Goal: Task Accomplishment & Management: Use online tool/utility

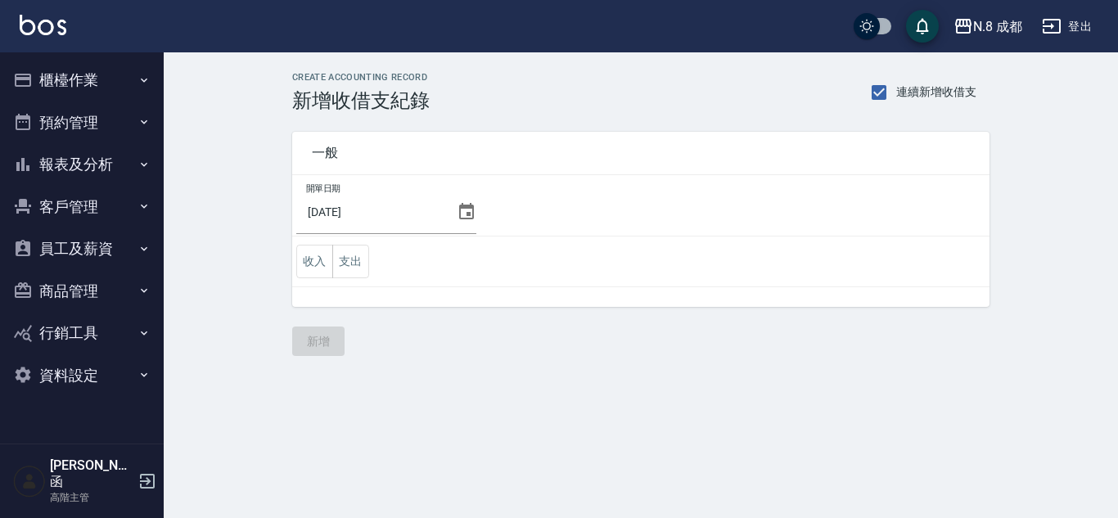
drag, startPoint x: 59, startPoint y: 66, endPoint x: 64, endPoint y: 75, distance: 10.3
click at [59, 66] on button "櫃檯作業" at bounding box center [82, 80] width 151 height 43
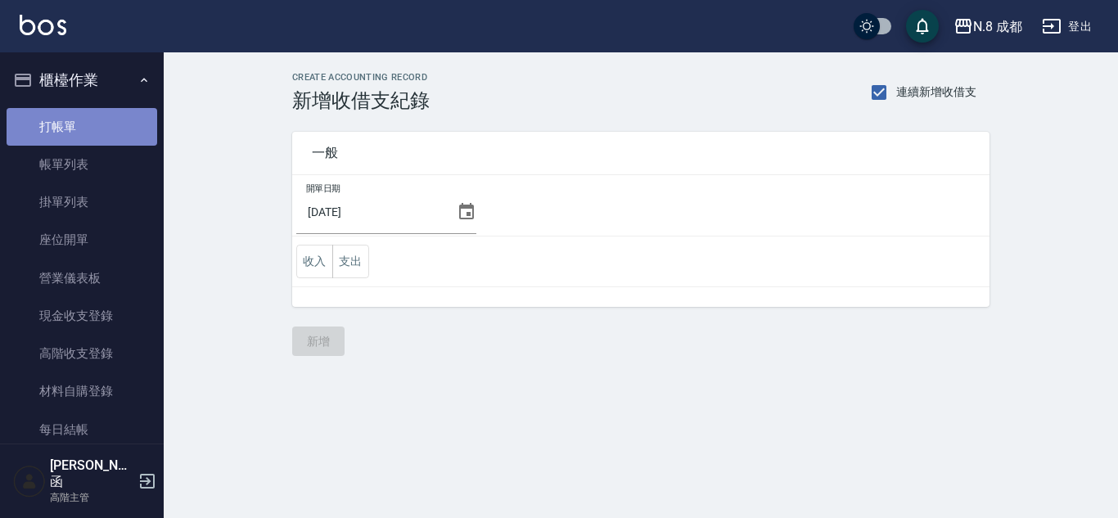
click at [85, 111] on link "打帳單" at bounding box center [82, 127] width 151 height 38
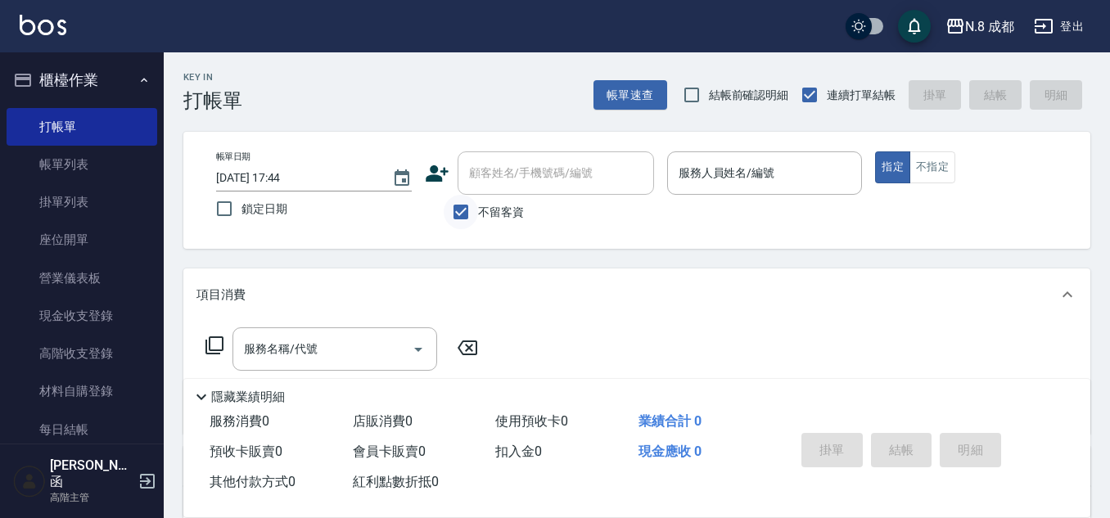
click at [462, 216] on input "不留客資" at bounding box center [461, 212] width 34 height 34
checkbox input "false"
click at [499, 168] on div "顧客姓名/手機號碼/編號 顧客姓名/手機號碼/編號" at bounding box center [556, 172] width 197 height 43
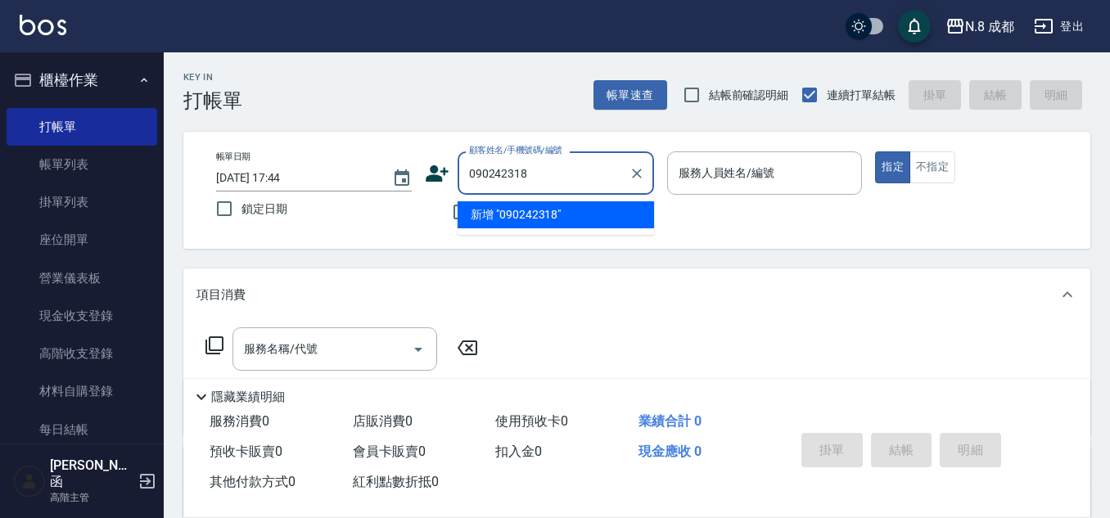
type input "0902423187"
drag, startPoint x: 562, startPoint y: 174, endPoint x: 339, endPoint y: 179, distance: 222.8
click at [346, 176] on div "帳單日期 [DATE] 17:44 鎖定日期 顧客姓名/手機號碼/編號 0902423187 顧客姓名/手機號碼/編號 不留客資 服務人員姓名/編號 服務人員…" at bounding box center [637, 190] width 868 height 78
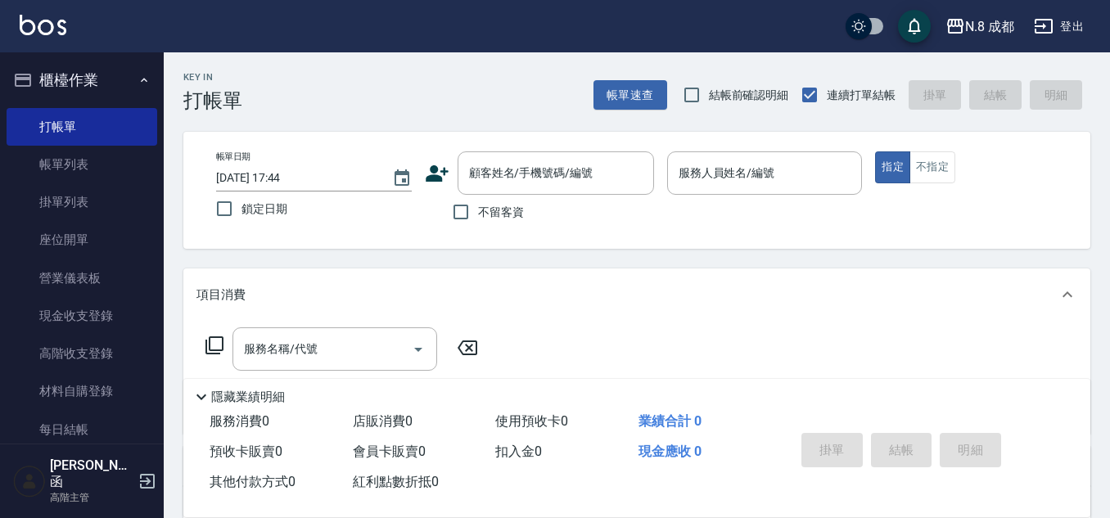
click at [431, 168] on icon at bounding box center [437, 173] width 23 height 16
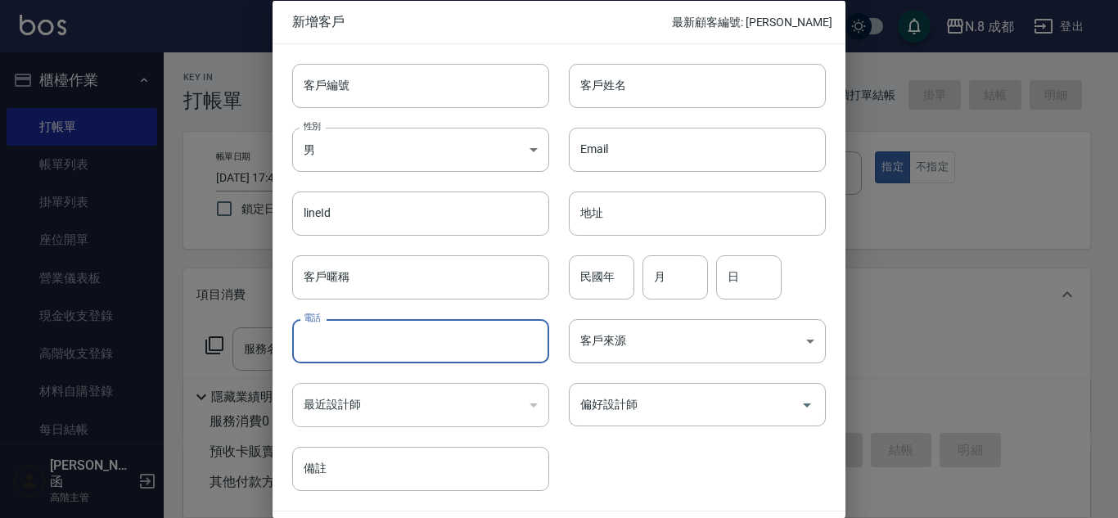
drag, startPoint x: 379, startPoint y: 330, endPoint x: 558, endPoint y: 259, distance: 192.9
click at [379, 330] on input "電話" at bounding box center [420, 341] width 257 height 44
paste input "0902423187"
type input "0902423187"
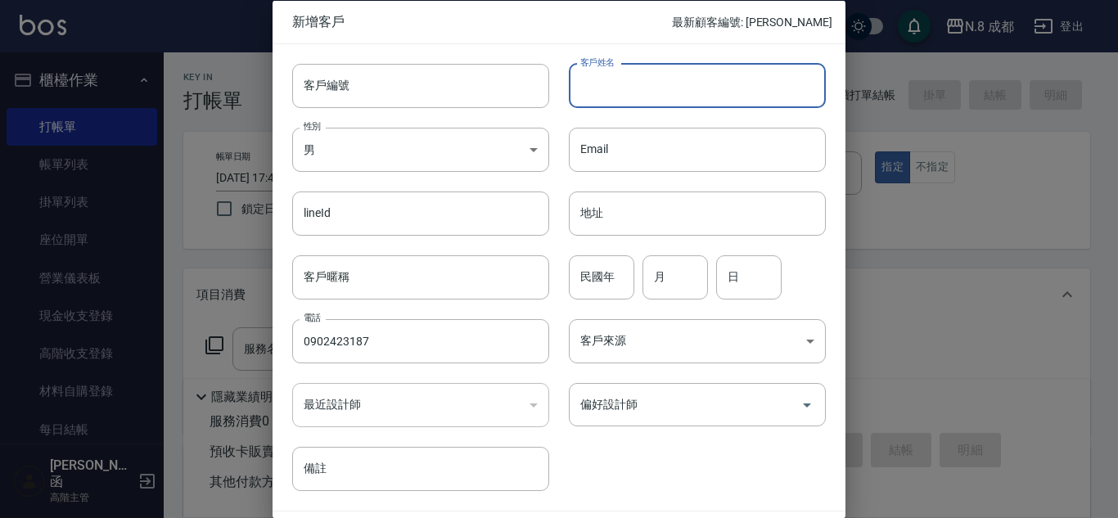
drag, startPoint x: 648, startPoint y: 84, endPoint x: 650, endPoint y: 100, distance: 15.6
click at [648, 84] on input "客戶姓名" at bounding box center [697, 85] width 257 height 44
type input "[PERSON_NAME]"
drag, startPoint x: 611, startPoint y: 274, endPoint x: 621, endPoint y: 287, distance: 16.4
click at [611, 274] on input "9" at bounding box center [602, 277] width 66 height 44
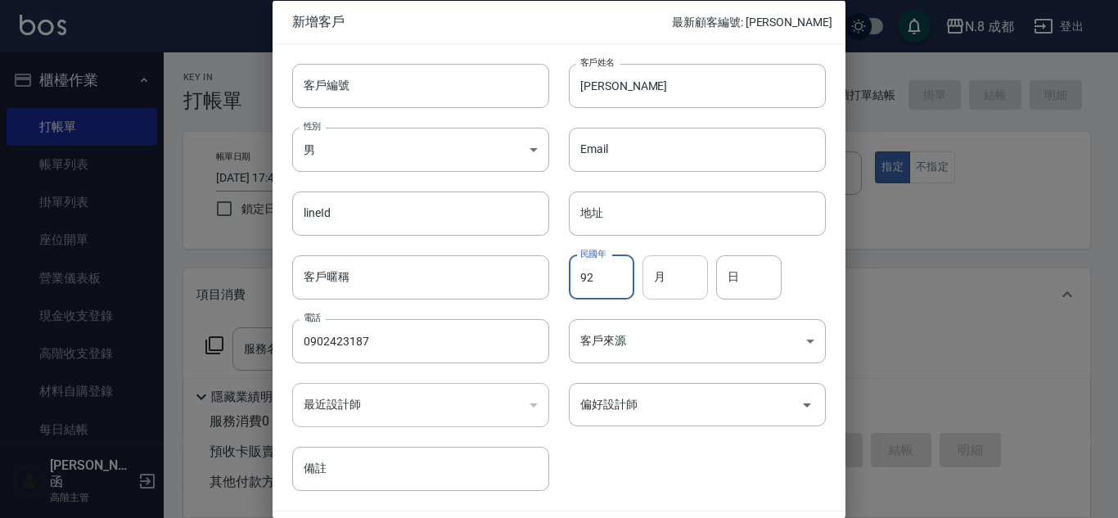
type input "92"
click at [678, 282] on input "月" at bounding box center [676, 277] width 66 height 44
type input "02"
click at [745, 288] on input "日" at bounding box center [749, 277] width 66 height 44
type input "20"
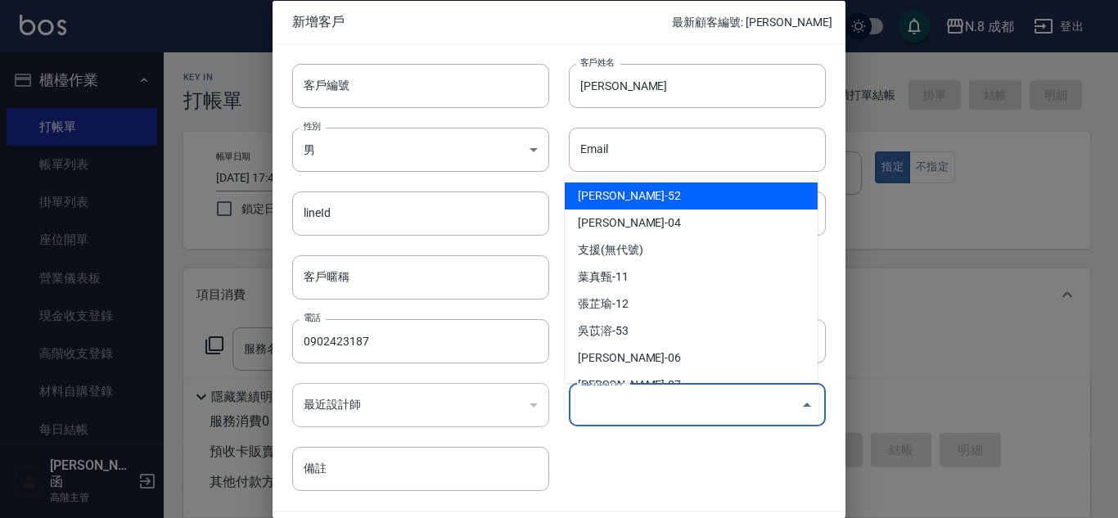
click at [659, 405] on input "偏好設計師" at bounding box center [685, 405] width 218 height 29
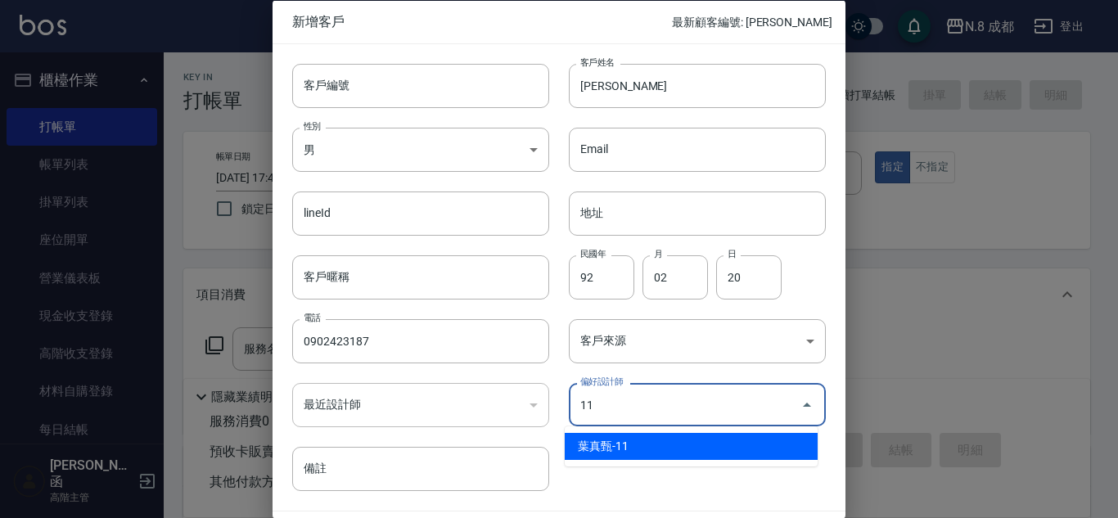
click at [639, 450] on li "葉真甄-11" at bounding box center [691, 446] width 253 height 27
type input "[PERSON_NAME]"
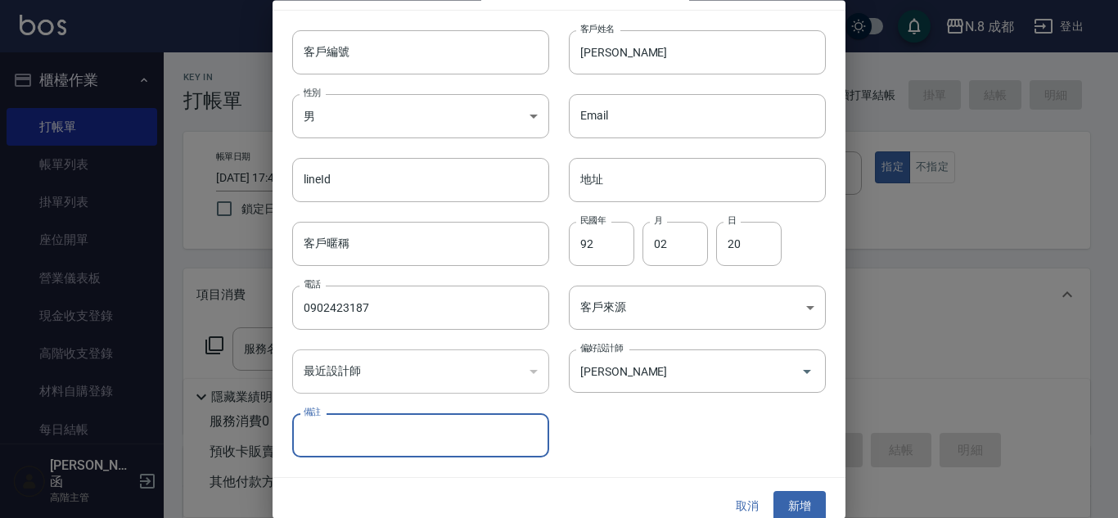
scroll to position [49, 0]
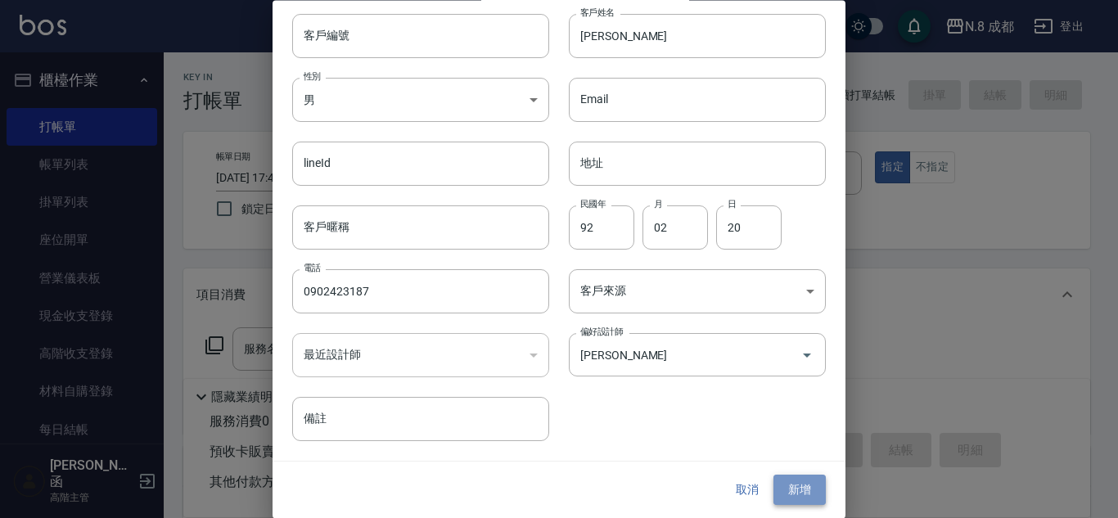
click at [796, 488] on button "新增" at bounding box center [800, 491] width 52 height 30
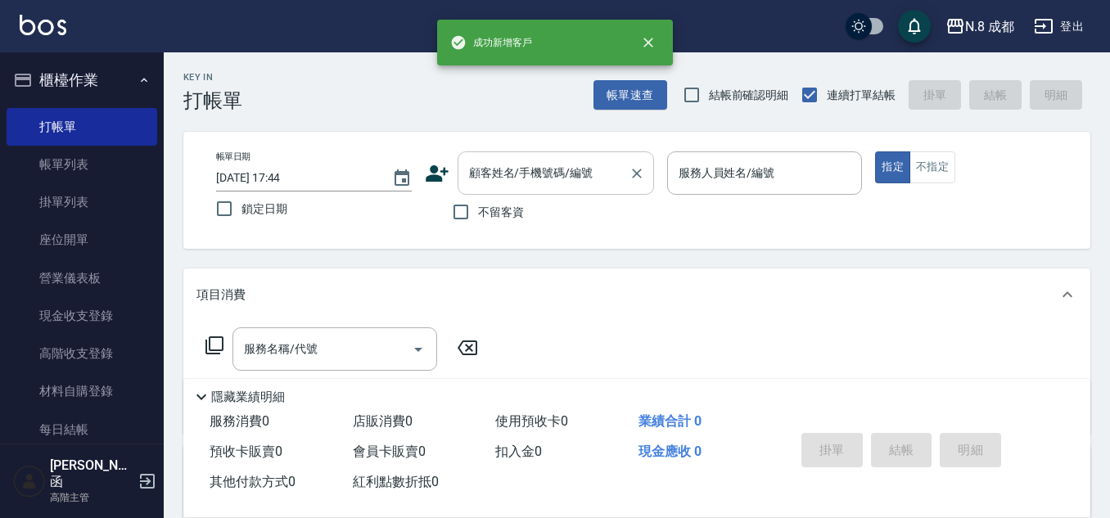
drag, startPoint x: 487, startPoint y: 141, endPoint x: 511, endPoint y: 173, distance: 39.8
click at [499, 162] on div "帳單日期 [DATE] 17:44 鎖定日期 顧客姓名/手機號碼/編號 顧客姓名/手機號碼/編號 不留客資 服務人員姓名/編號 服務人員姓名/編號 指定 不指定" at bounding box center [636, 190] width 907 height 117
click at [511, 173] on input "顧客姓名/手機號碼/編號" at bounding box center [543, 173] width 157 height 29
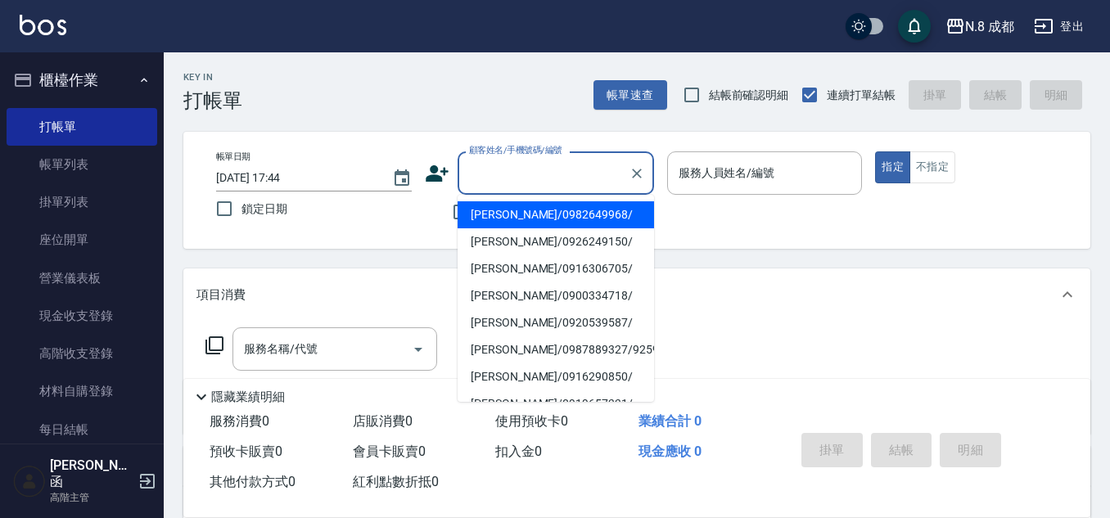
paste input "0902423187"
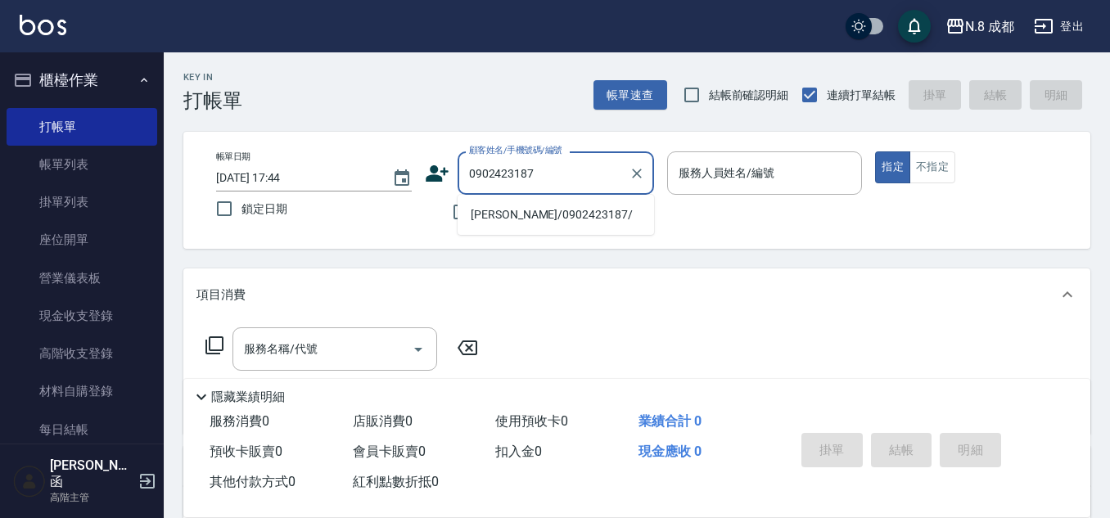
click at [526, 219] on li "[PERSON_NAME]/0902423187/" at bounding box center [556, 214] width 197 height 27
type input "[PERSON_NAME]/0902423187/"
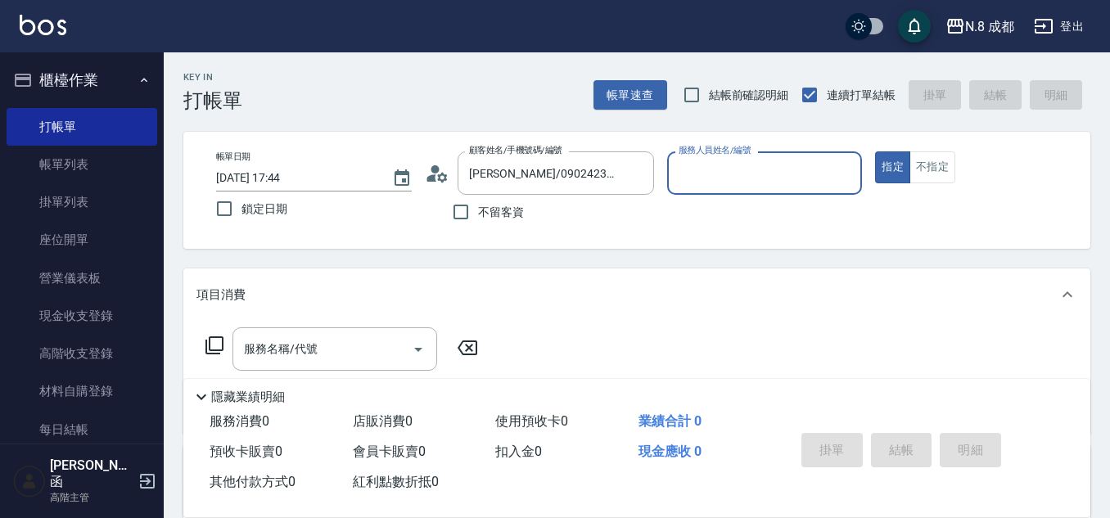
type input "葉真甄-11"
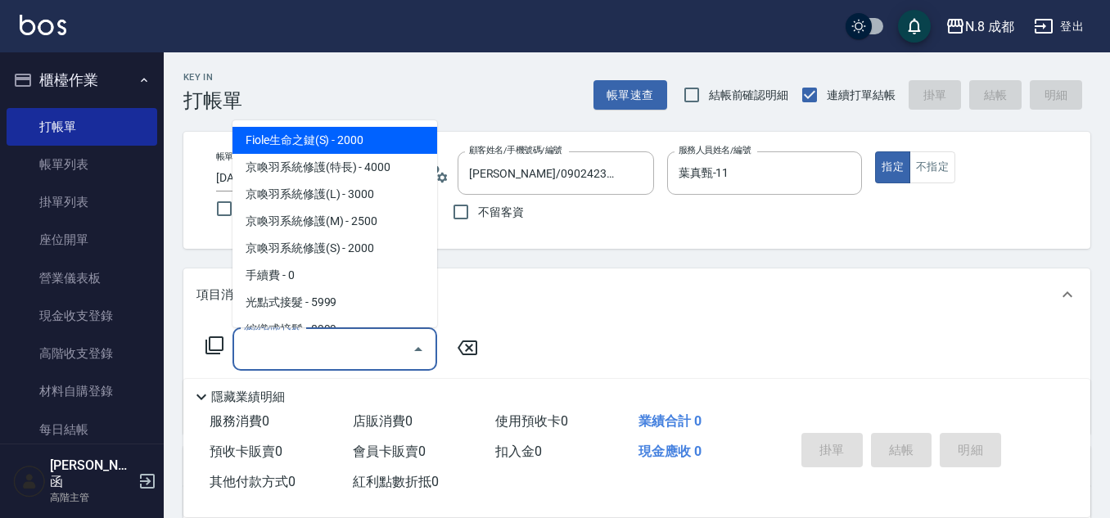
click at [287, 346] on input "服務名稱/代號" at bounding box center [322, 349] width 165 height 29
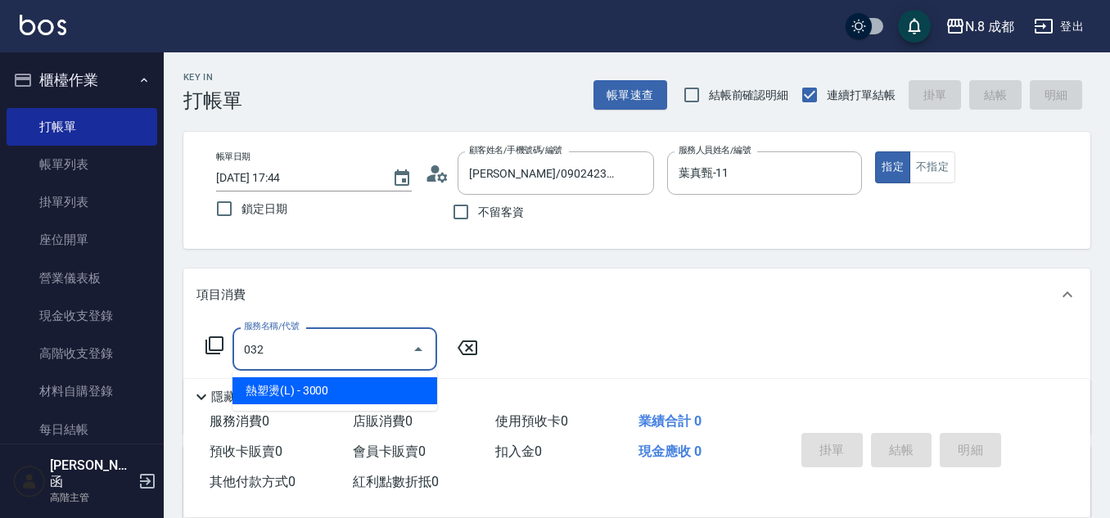
drag, startPoint x: 311, startPoint y: 350, endPoint x: 257, endPoint y: 355, distance: 54.3
click at [212, 342] on div "服務名稱/代號 032 服務名稱/代號" at bounding box center [342, 349] width 291 height 43
click at [309, 395] on span "洗+剪 - 500" at bounding box center [335, 390] width 205 height 27
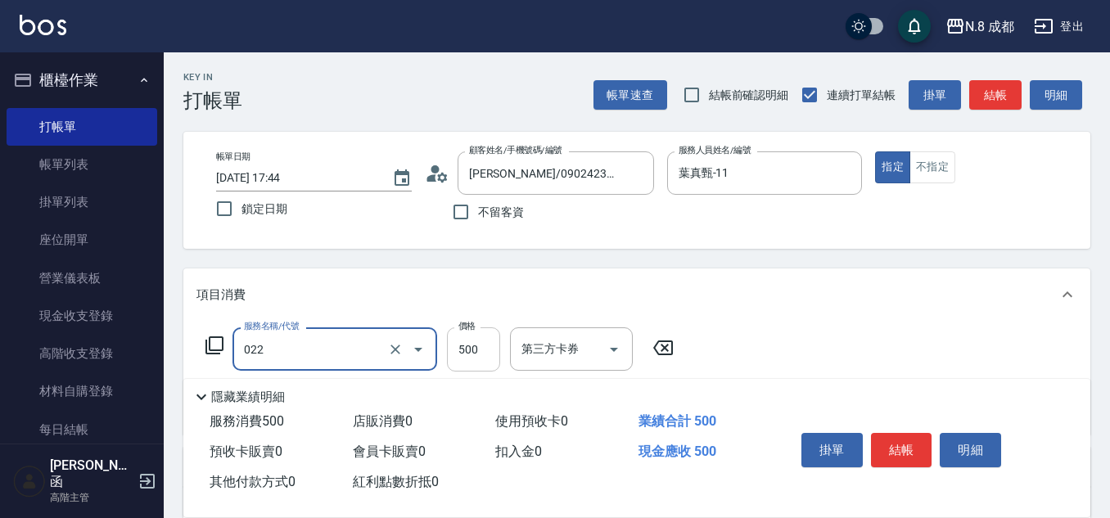
type input "洗+剪(022)"
click at [473, 350] on input "500" at bounding box center [473, 350] width 53 height 44
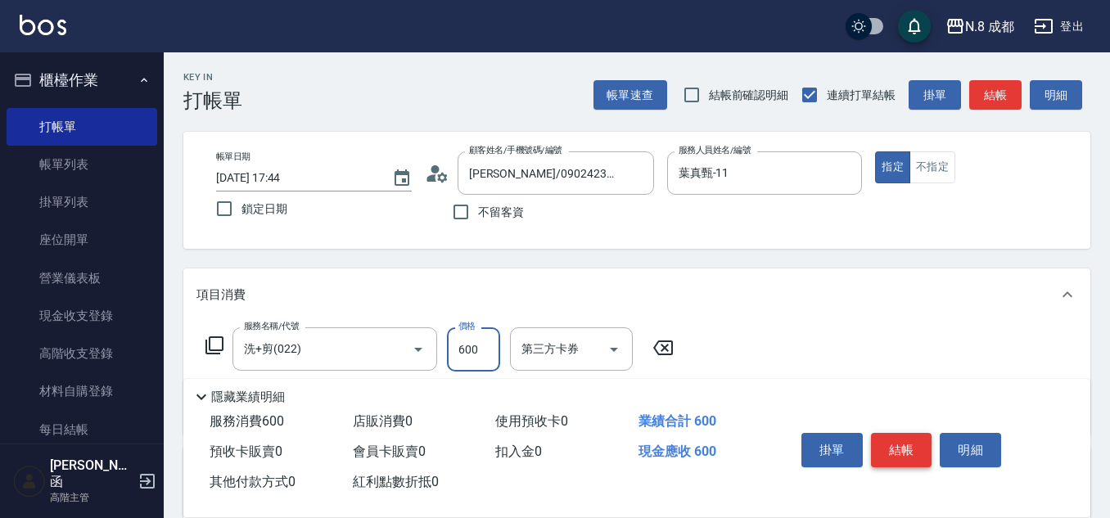
type input "600"
click at [915, 445] on button "結帳" at bounding box center [901, 450] width 61 height 34
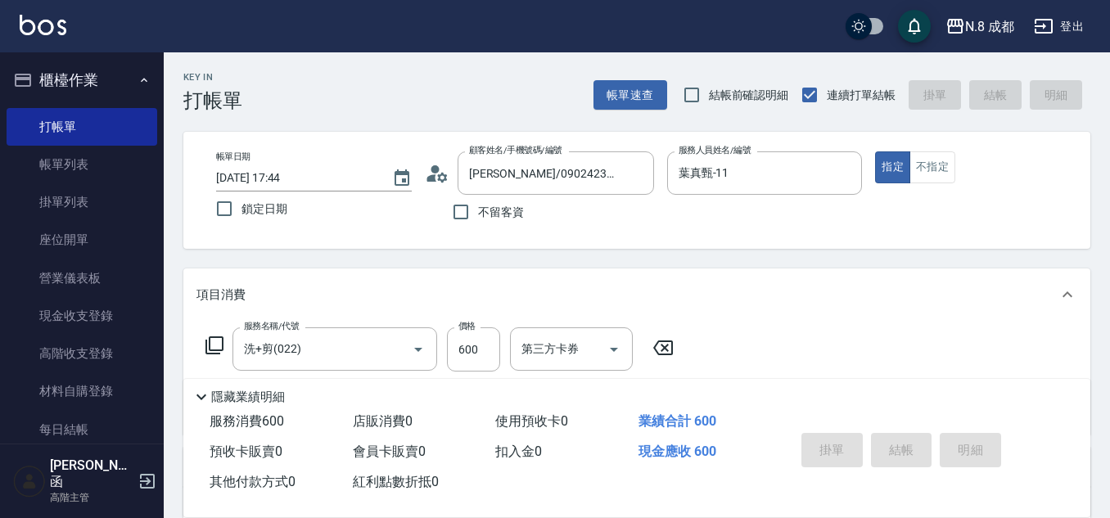
type input "[DATE] 17:45"
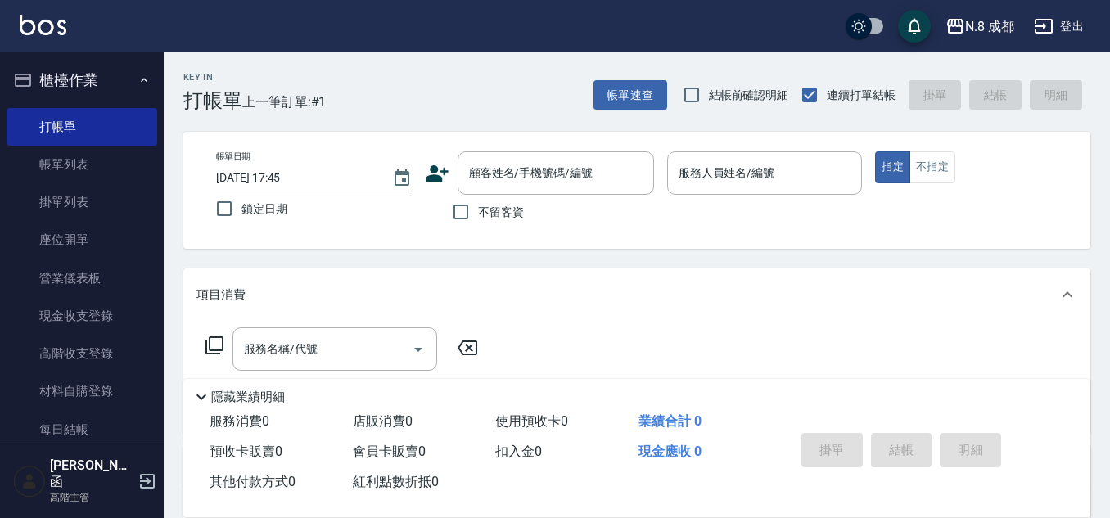
click at [490, 219] on span "不留客資" at bounding box center [501, 212] width 46 height 17
click at [478, 219] on input "不留客資" at bounding box center [461, 212] width 34 height 34
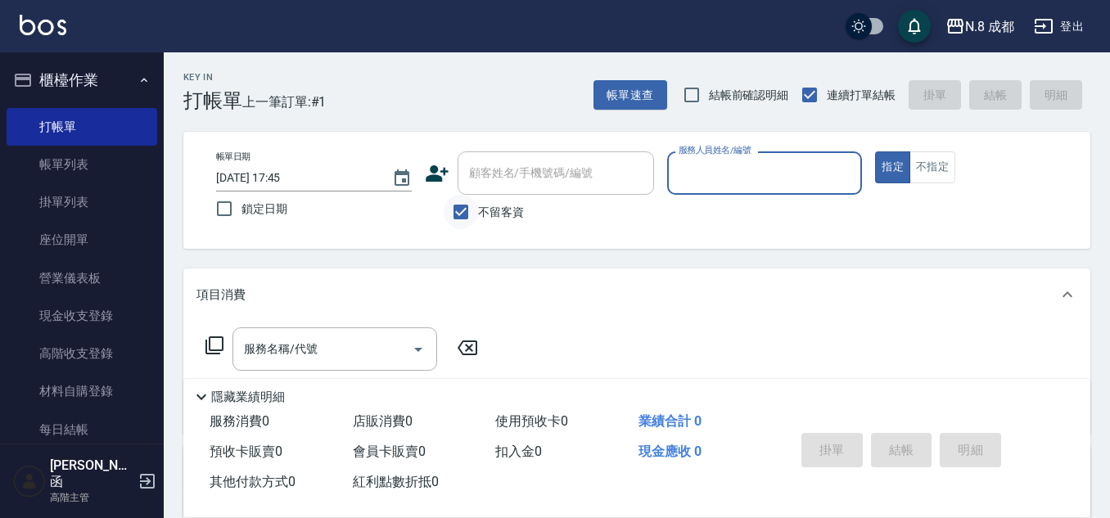
click at [468, 215] on input "不留客資" at bounding box center [461, 212] width 34 height 34
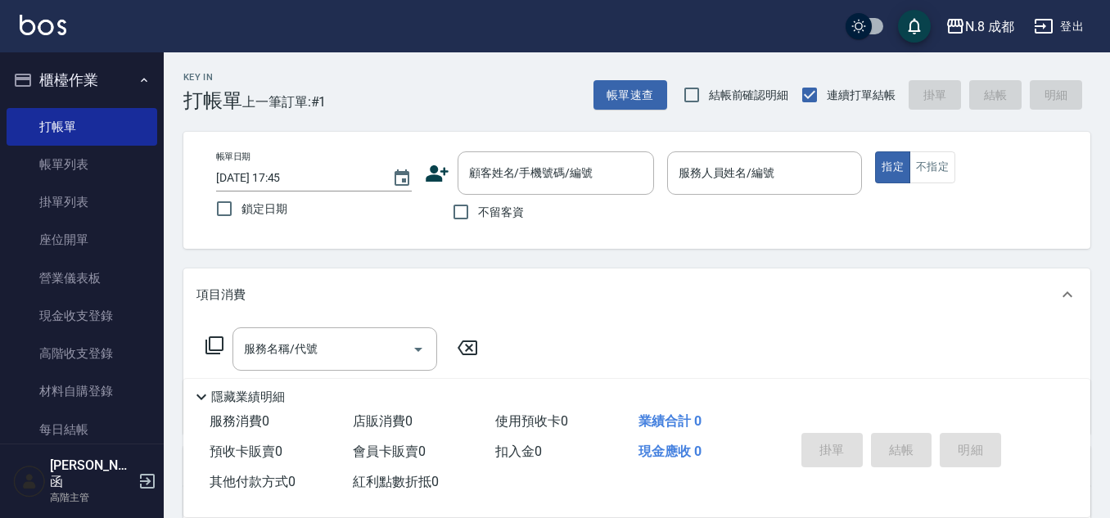
click at [481, 208] on span "不留客資" at bounding box center [501, 212] width 46 height 17
click at [478, 208] on input "不留客資" at bounding box center [461, 212] width 34 height 34
checkbox input "true"
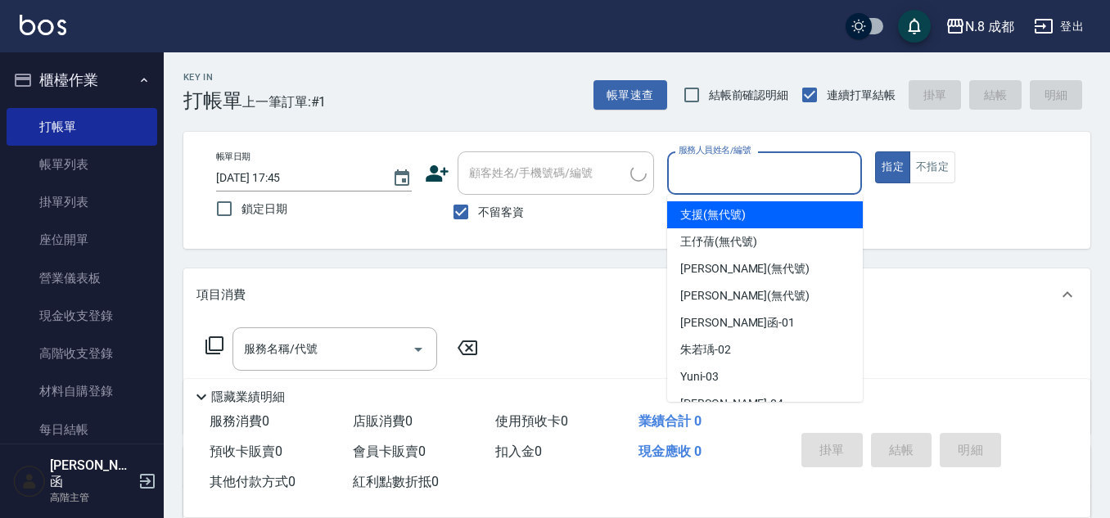
click at [703, 159] on input "服務人員姓名/編號" at bounding box center [765, 173] width 181 height 29
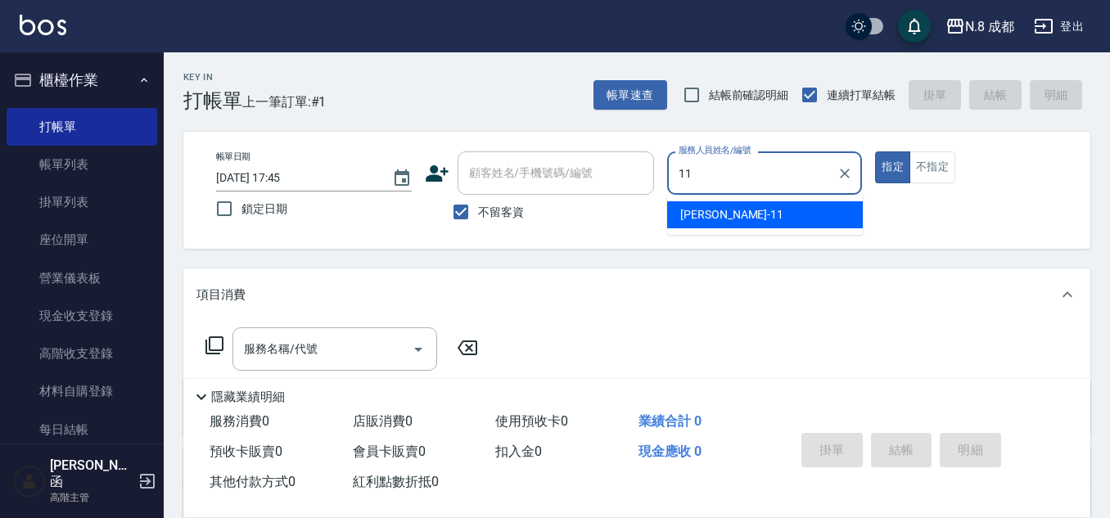
click at [694, 218] on span "[PERSON_NAME]-11" at bounding box center [731, 214] width 103 height 17
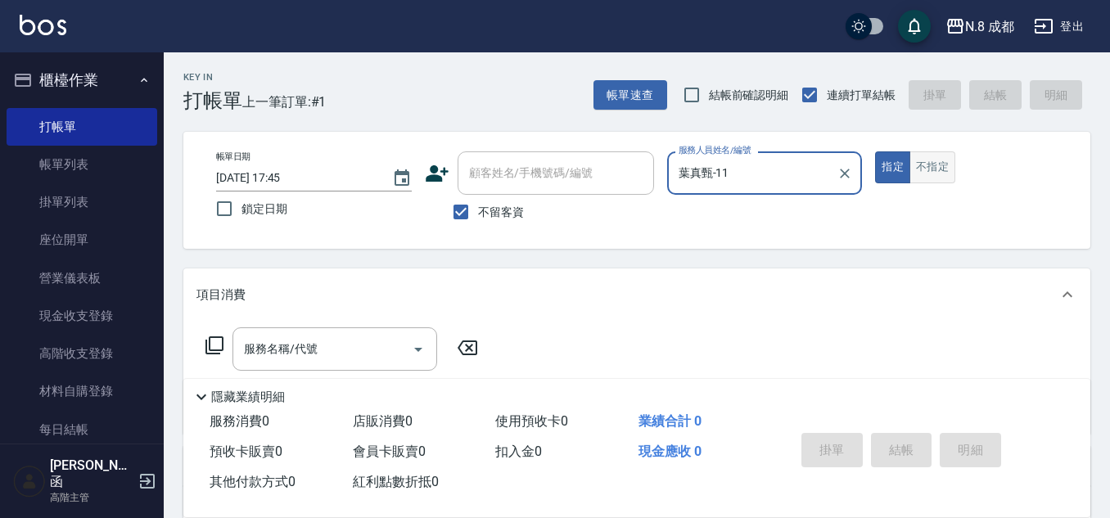
type input "葉真甄-11"
click at [933, 165] on button "不指定" at bounding box center [933, 167] width 46 height 32
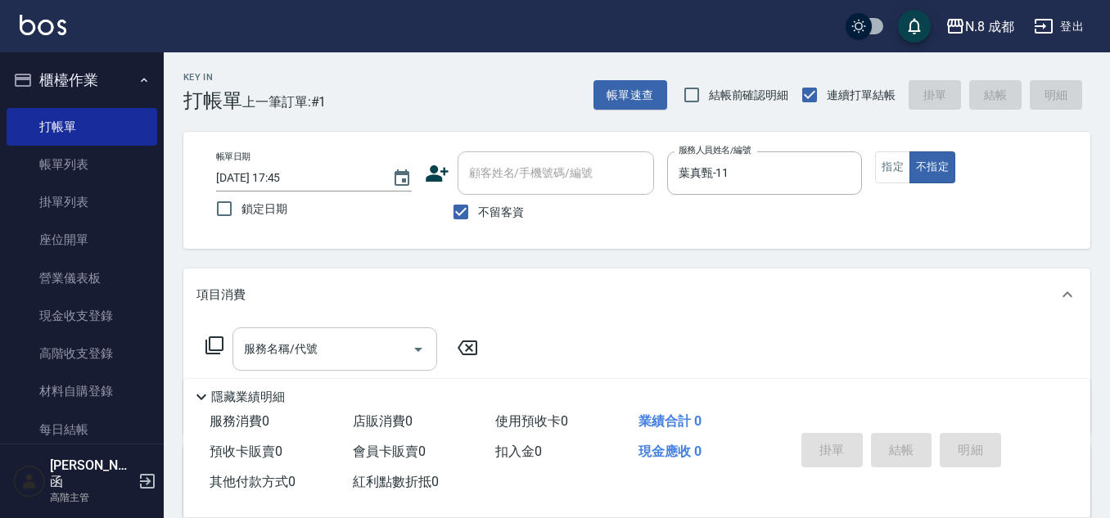
click at [323, 344] on input "服務名稱/代號" at bounding box center [322, 349] width 165 height 29
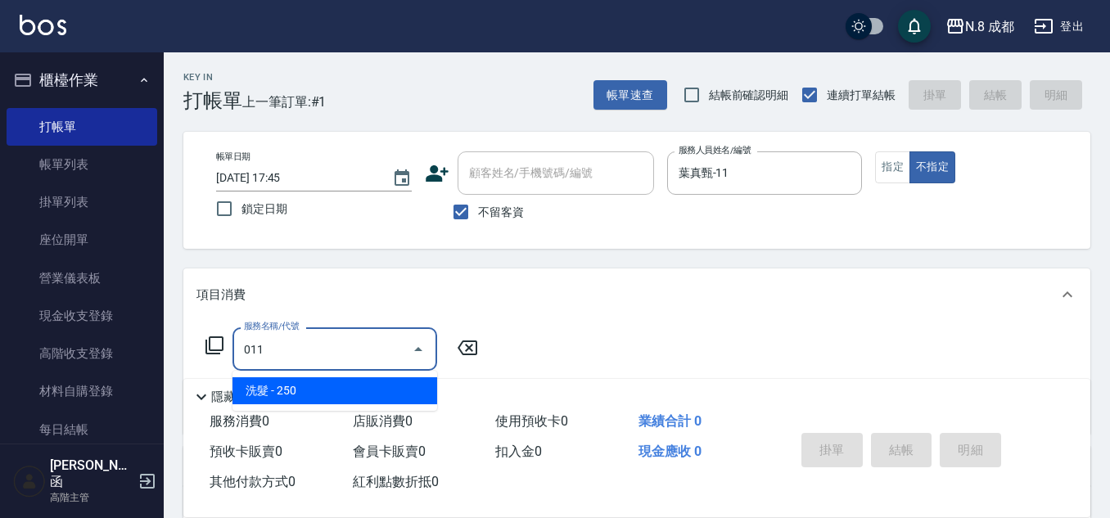
click at [307, 384] on span "洗髮 - 250" at bounding box center [335, 390] width 205 height 27
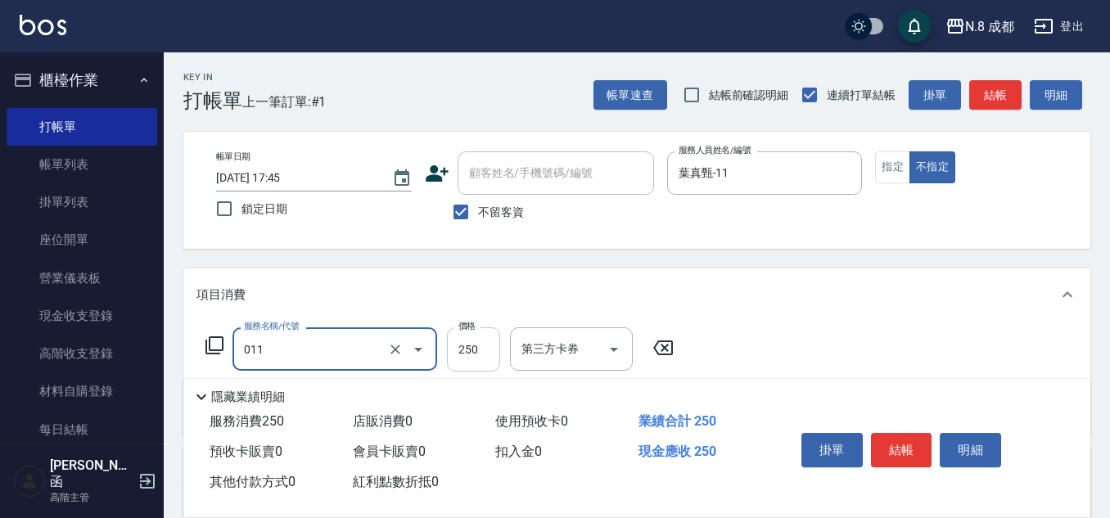
type input "洗髮(011)"
click at [492, 332] on input "250" at bounding box center [473, 350] width 53 height 44
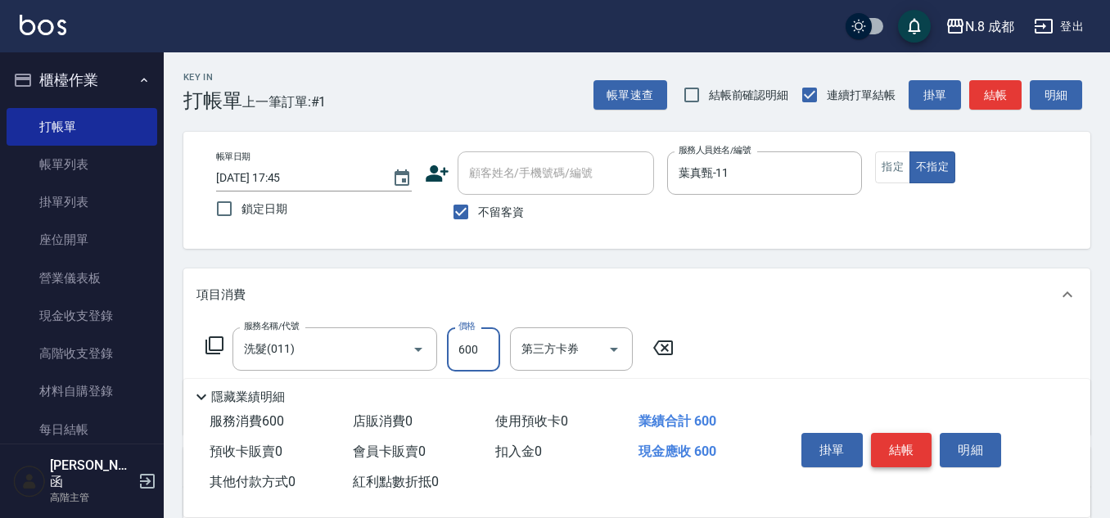
type input "600"
click at [911, 441] on button "結帳" at bounding box center [901, 450] width 61 height 34
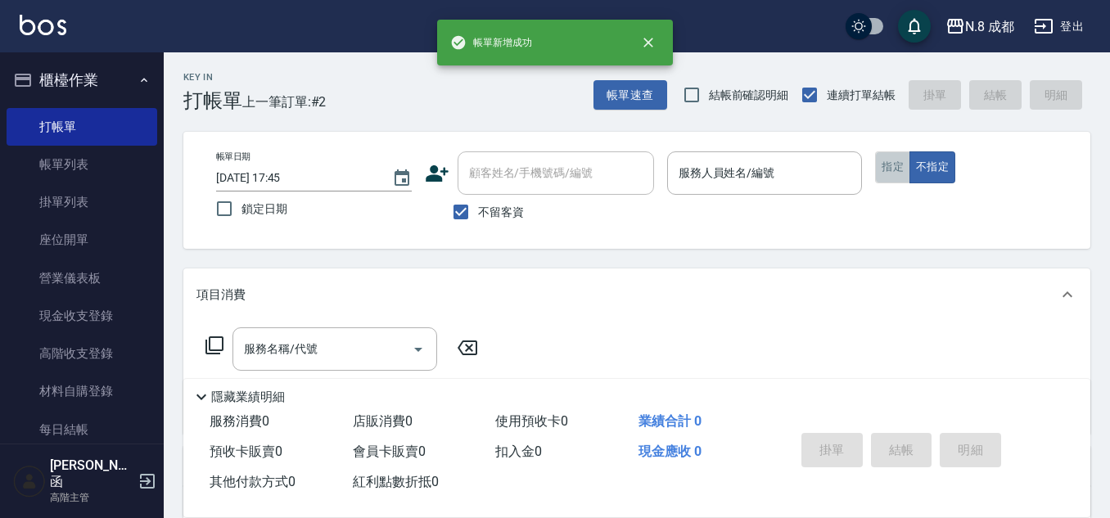
click at [882, 172] on button "指定" at bounding box center [892, 167] width 35 height 32
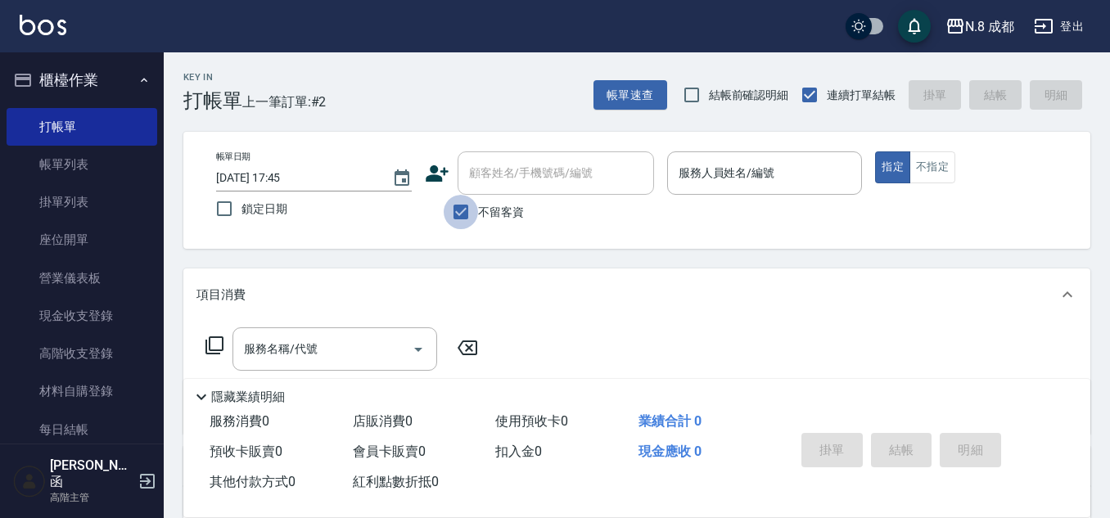
click at [460, 216] on input "不留客資" at bounding box center [461, 212] width 34 height 34
checkbox input "false"
click at [485, 172] on input "顧客姓名/手機號碼/編號" at bounding box center [543, 173] width 157 height 29
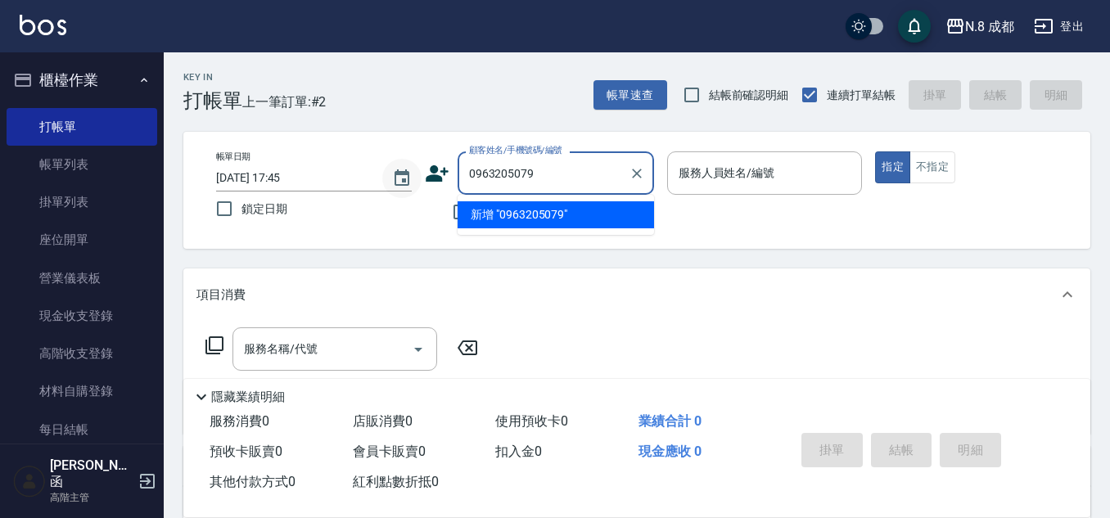
drag, startPoint x: 581, startPoint y: 173, endPoint x: 394, endPoint y: 183, distance: 187.8
click at [394, 183] on div "帳單日期 [DATE] 17:45 鎖定日期 顧客姓名/手機號碼/編號 0963205079 顧客姓名/手機號碼/編號 不留客資 服務人員姓名/編號 服務人員…" at bounding box center [637, 190] width 868 height 78
type input "0963205079"
click at [428, 175] on icon at bounding box center [437, 173] width 25 height 25
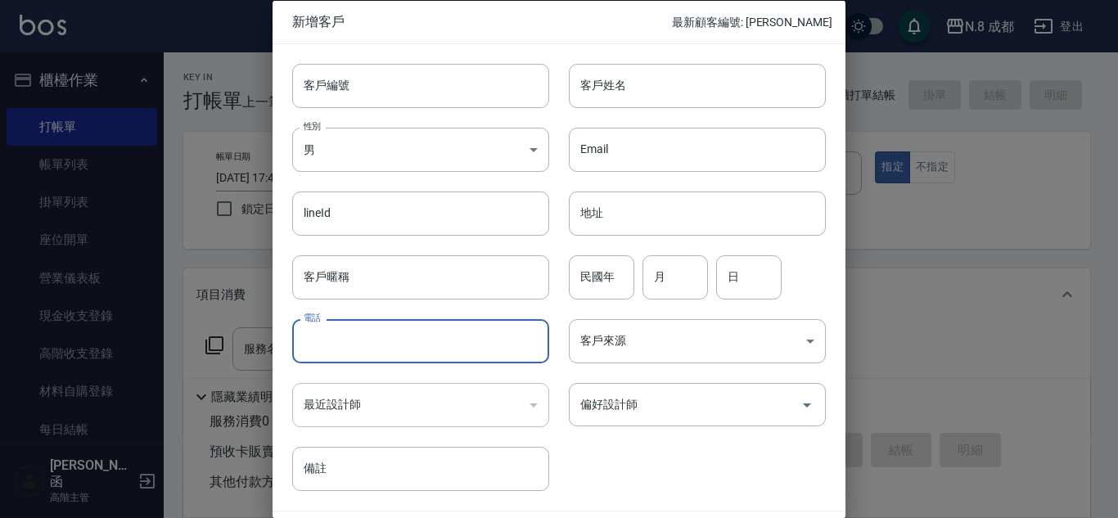
click at [403, 346] on input "電話" at bounding box center [420, 341] width 257 height 44
type input "0963205079"
click at [638, 95] on input "客戶姓名" at bounding box center [697, 85] width 257 height 44
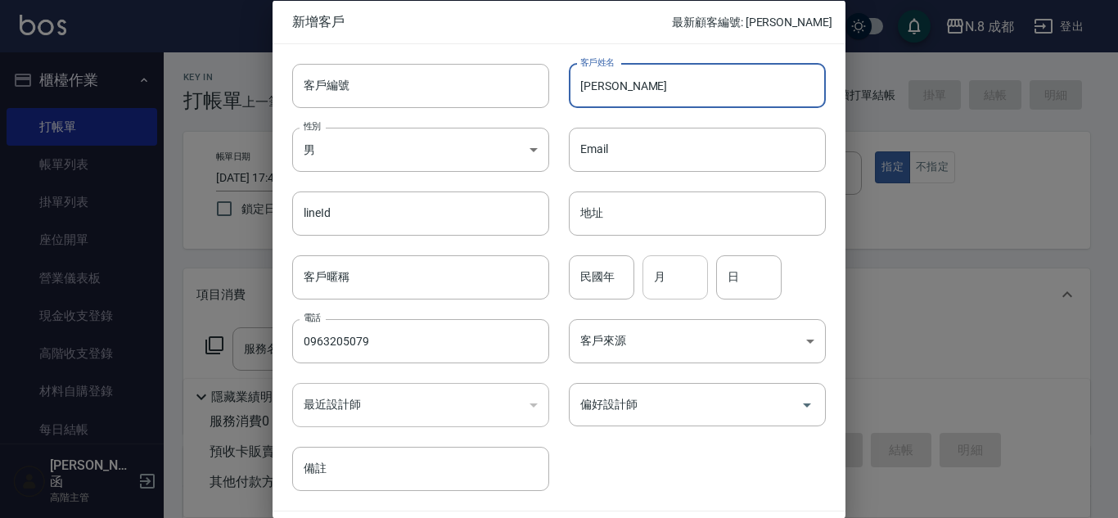
type input "[PERSON_NAME]"
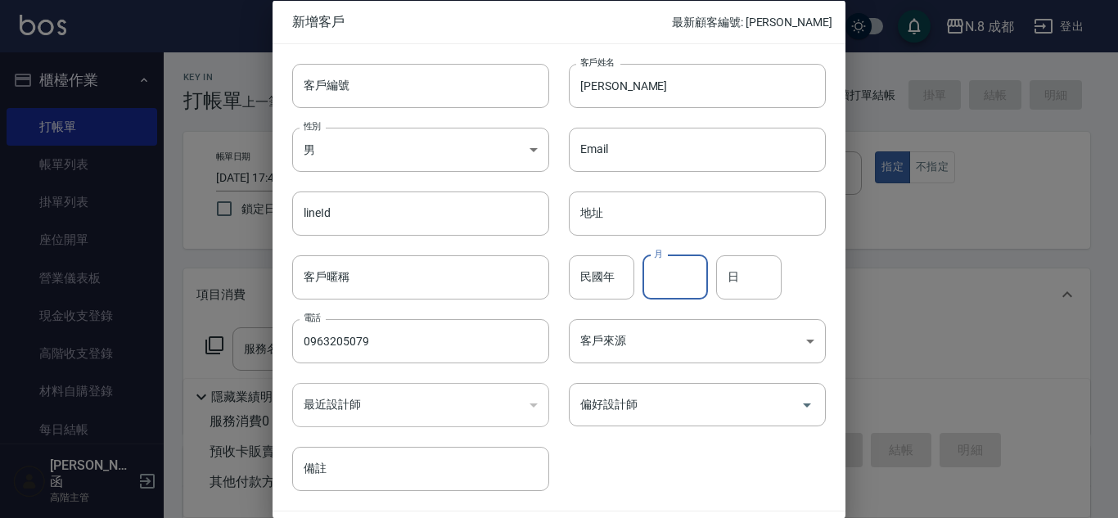
click at [677, 276] on input "月" at bounding box center [676, 277] width 66 height 44
type input "09"
click at [745, 287] on input "日" at bounding box center [749, 277] width 66 height 44
type input "29"
click at [674, 400] on input "偏好設計師" at bounding box center [685, 405] width 218 height 29
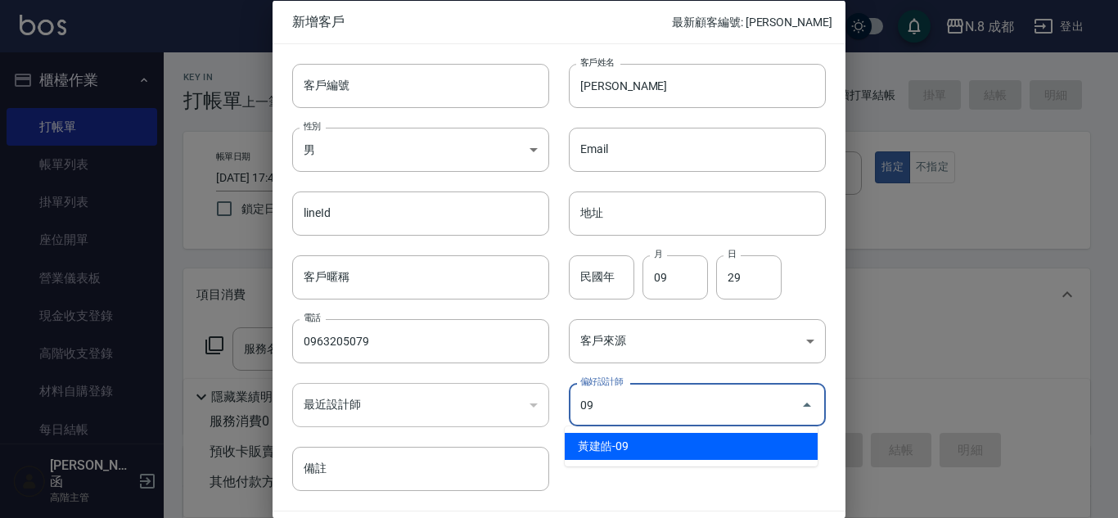
click at [646, 450] on li "黃建皓-09" at bounding box center [691, 446] width 253 height 27
type input "黃建皓"
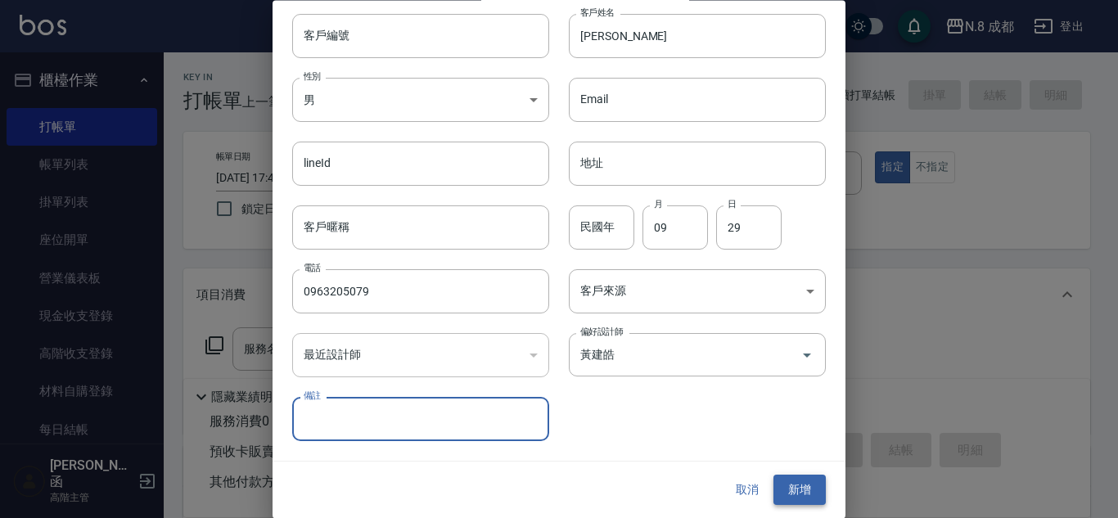
click at [798, 484] on button "新增" at bounding box center [800, 491] width 52 height 30
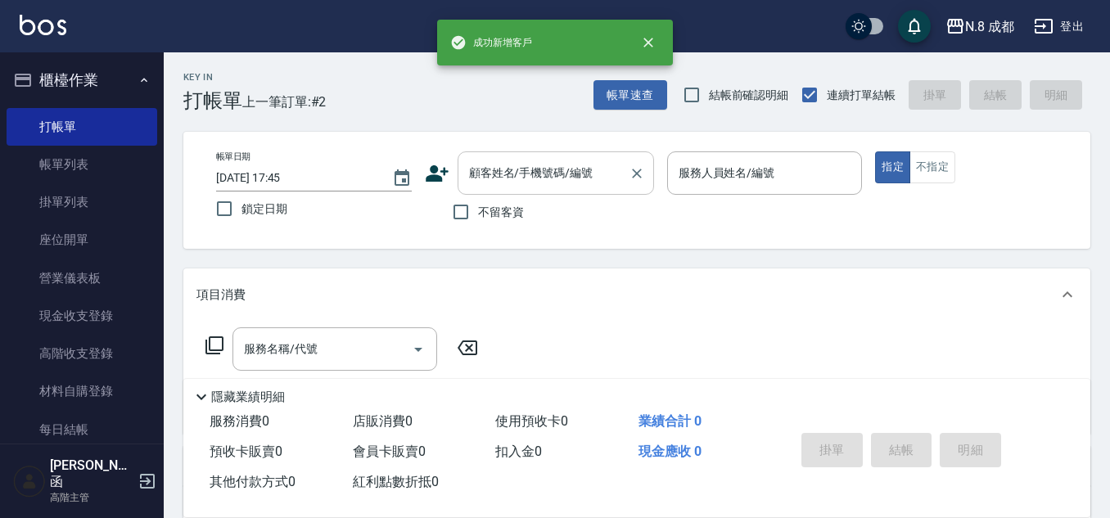
click at [504, 161] on div "顧客姓名/手機號碼/編號 顧客姓名/手機號碼/編號" at bounding box center [556, 172] width 197 height 43
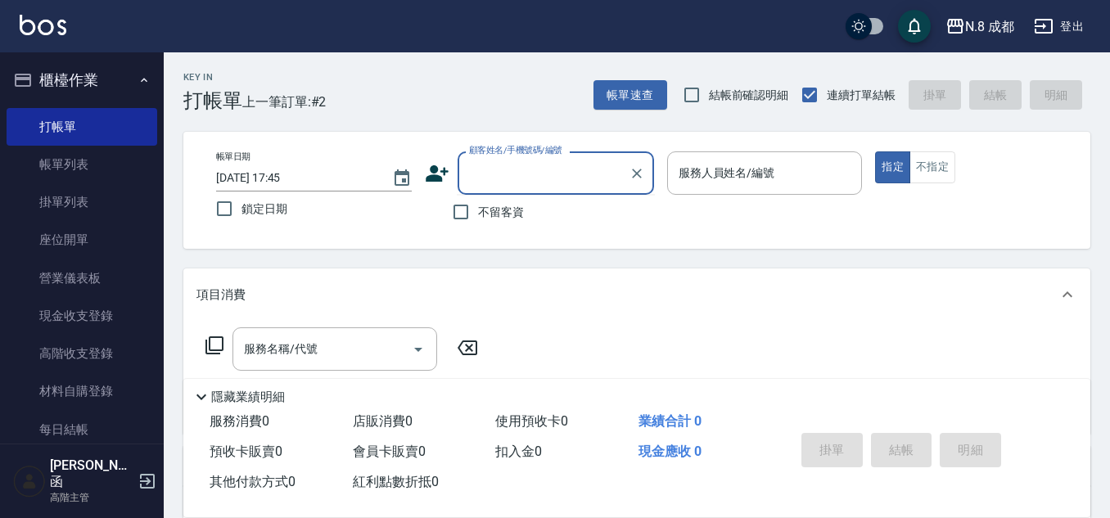
paste input "0902423187"
drag, startPoint x: 532, startPoint y: 221, endPoint x: 544, endPoint y: 215, distance: 12.8
click at [539, 221] on li "[PERSON_NAME]/0902423187/" at bounding box center [556, 214] width 197 height 27
type input "[PERSON_NAME]/0902423187/"
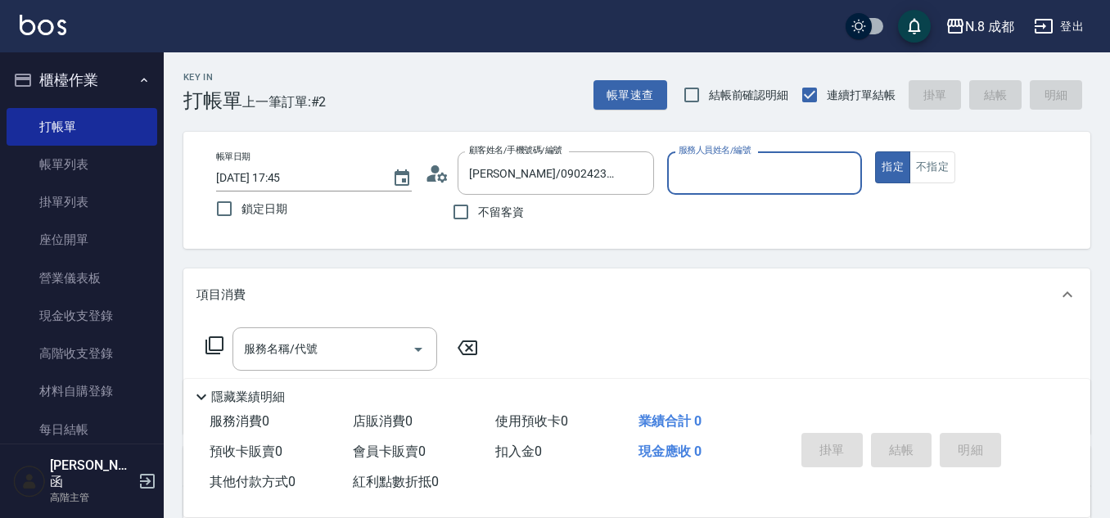
type input "葉真甄-11"
click at [279, 348] on input "服務名稱/代號" at bounding box center [322, 349] width 165 height 29
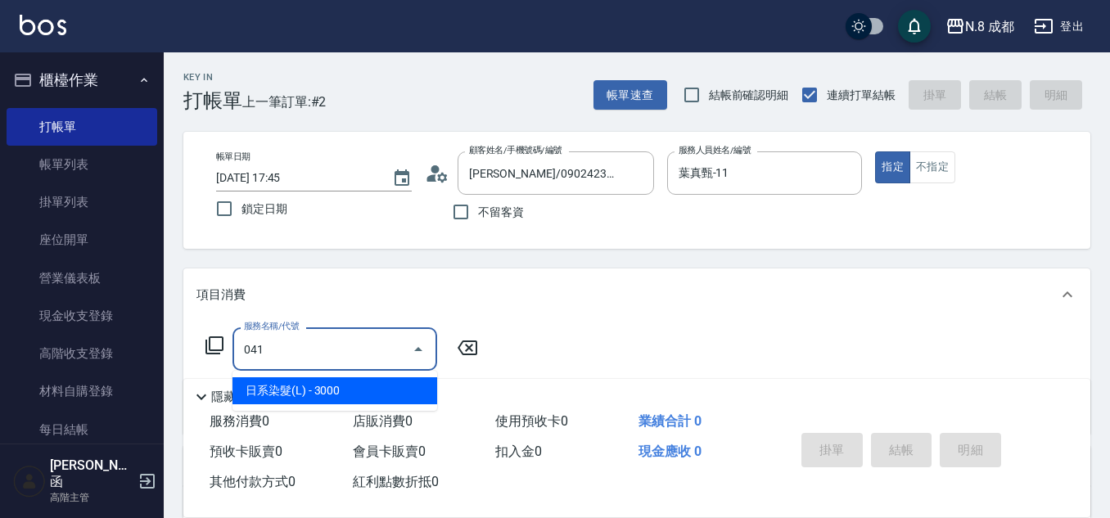
click at [310, 391] on span "日系染髮(L) - 3000" at bounding box center [335, 390] width 205 height 27
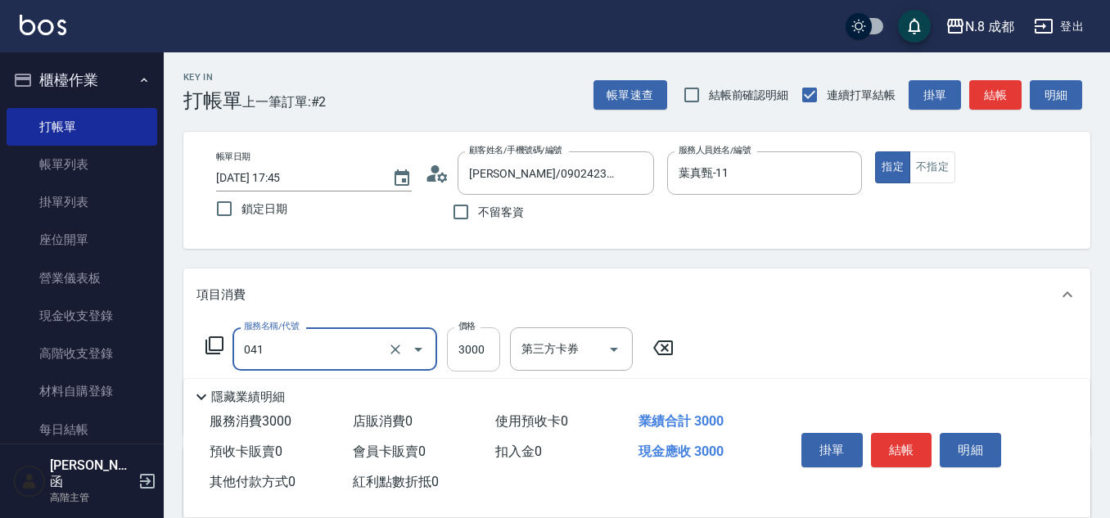
type input "日系染髮(L)(041)"
click at [461, 348] on input "3000" at bounding box center [473, 350] width 53 height 44
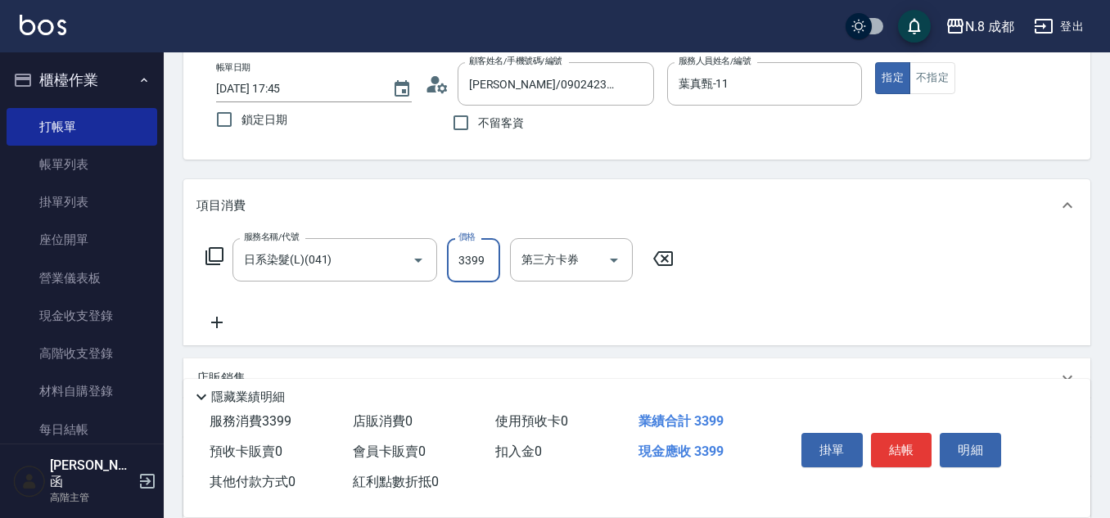
scroll to position [246, 0]
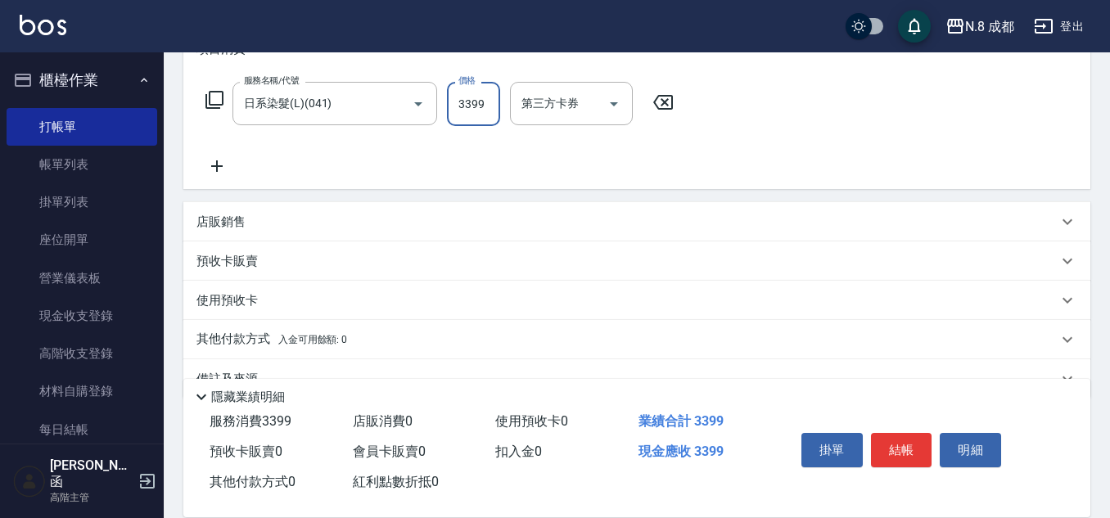
type input "3399"
click at [226, 165] on icon at bounding box center [217, 166] width 41 height 20
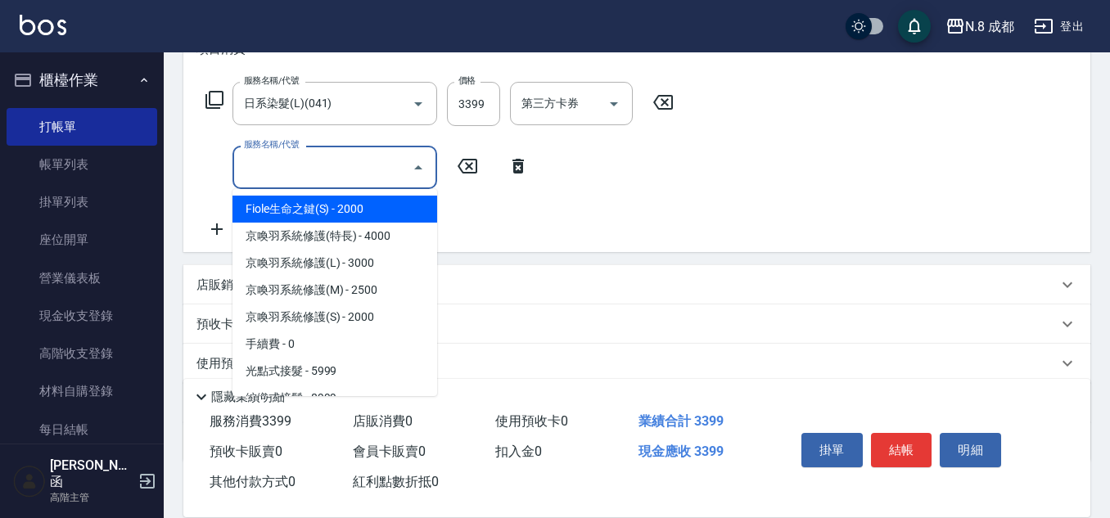
click at [270, 160] on input "服務名稱/代號" at bounding box center [322, 167] width 165 height 29
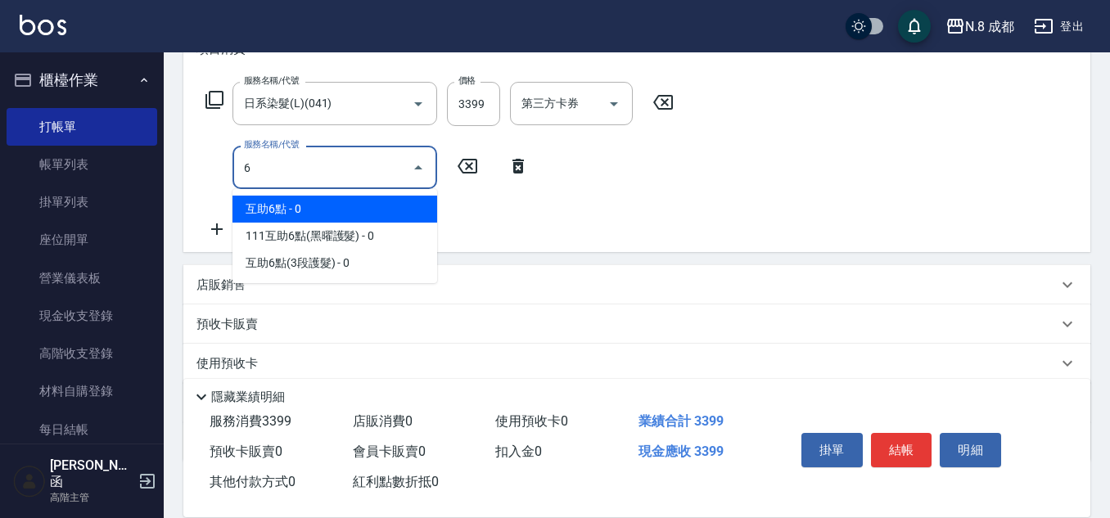
click at [287, 213] on span "互助6點 - 0" at bounding box center [335, 209] width 205 height 27
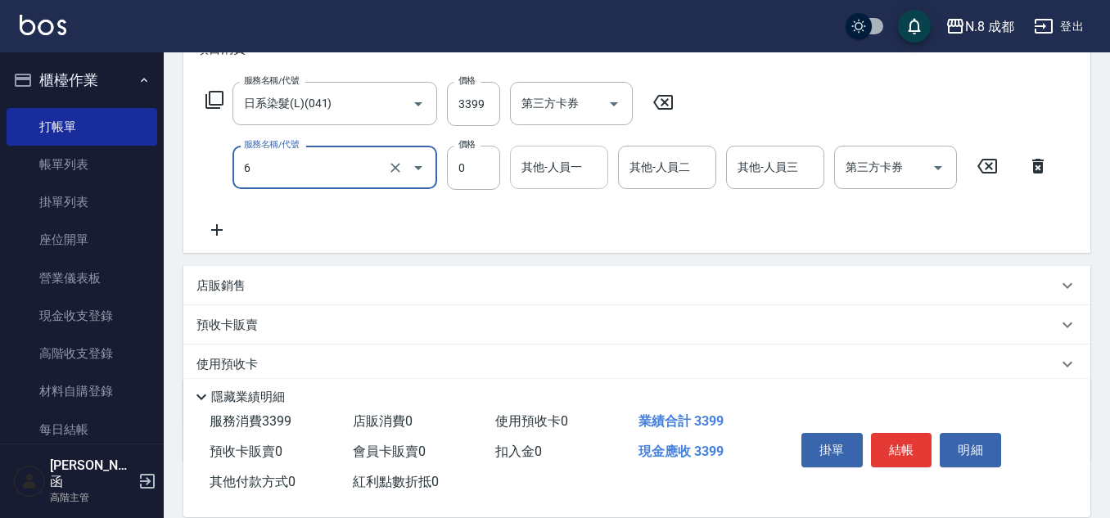
type input "互助6點(6)"
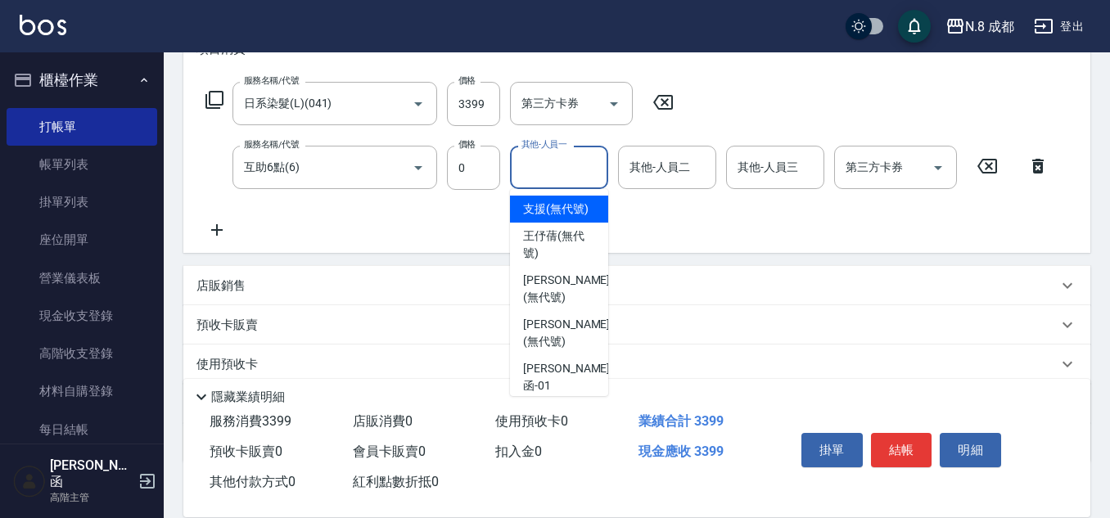
click at [569, 169] on input "其他-人員一" at bounding box center [559, 167] width 84 height 29
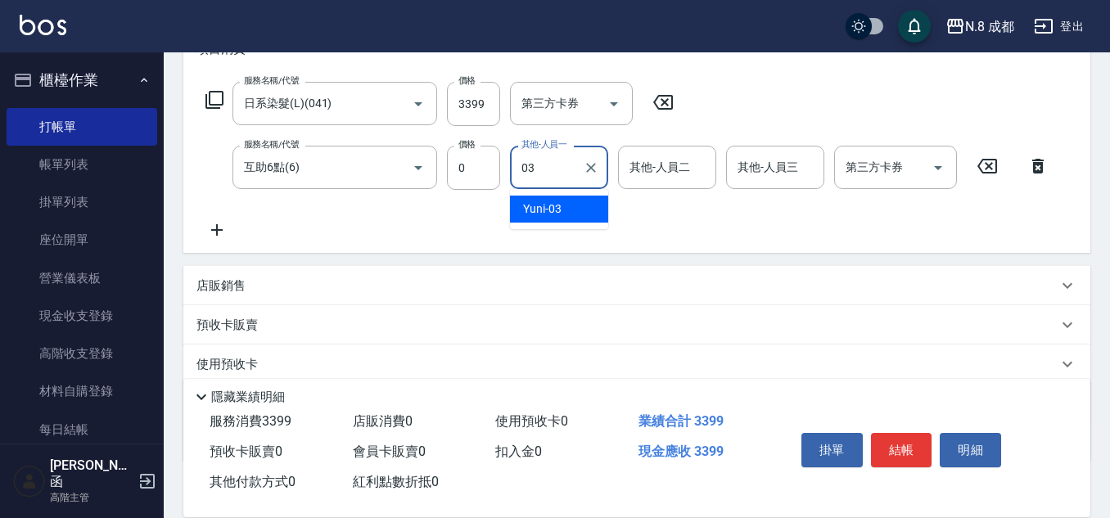
click at [579, 206] on div "Yuni -03" at bounding box center [559, 209] width 98 height 27
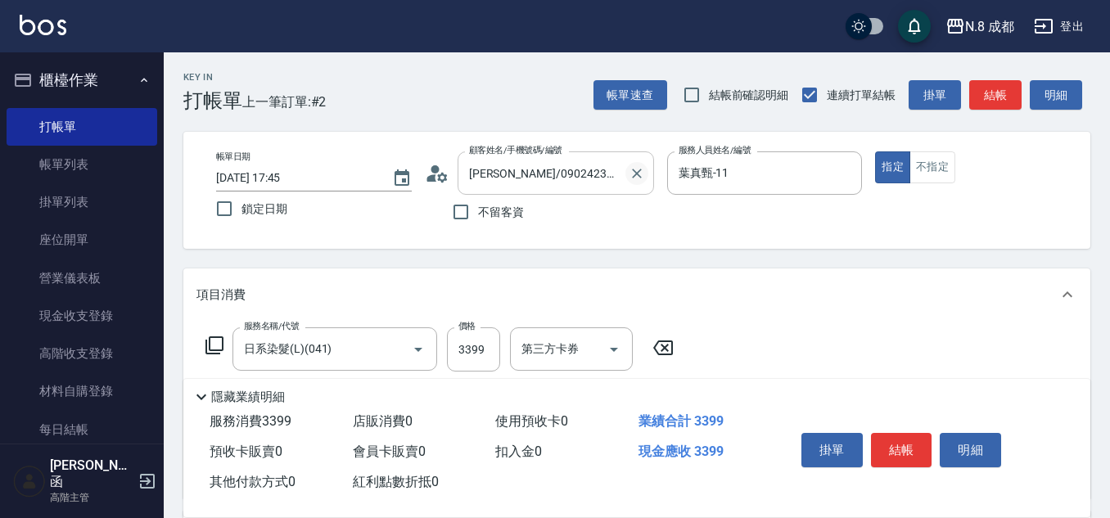
click at [631, 171] on icon "Clear" at bounding box center [637, 173] width 16 height 16
type input "Yuni-03"
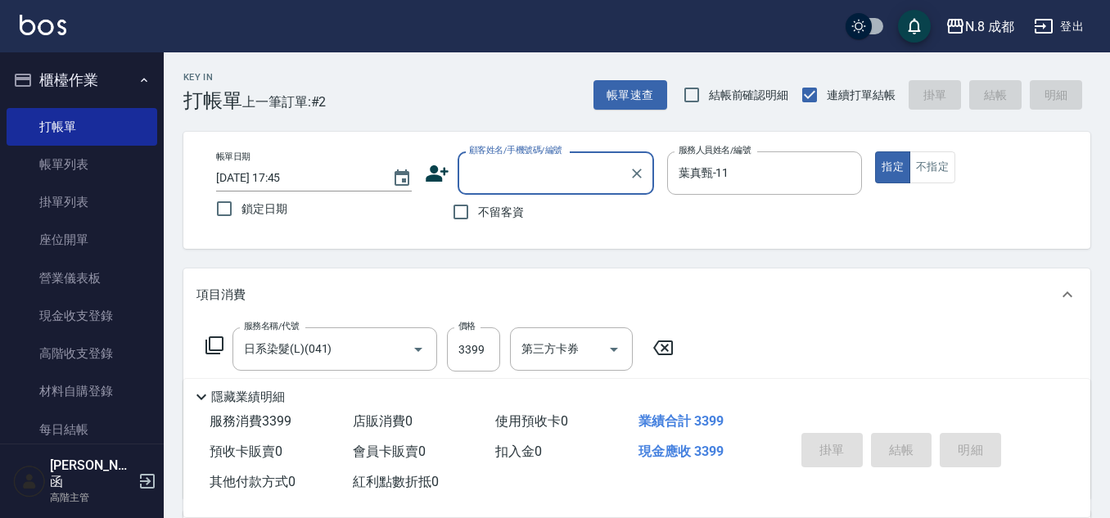
click at [517, 185] on input "顧客姓名/手機號碼/編號" at bounding box center [543, 173] width 157 height 29
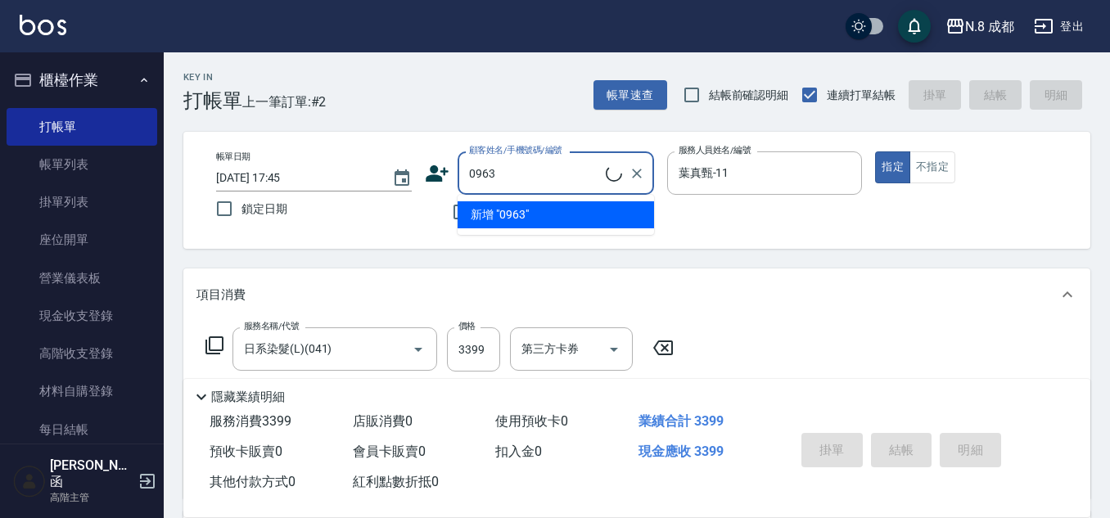
type input "[PERSON_NAME]/0963205079/"
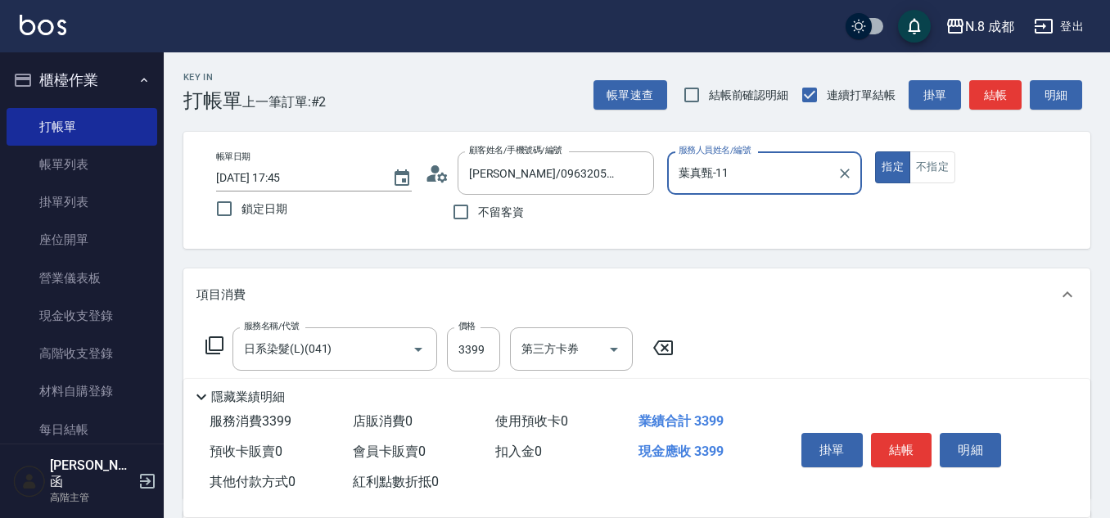
type input "黃建皓-09"
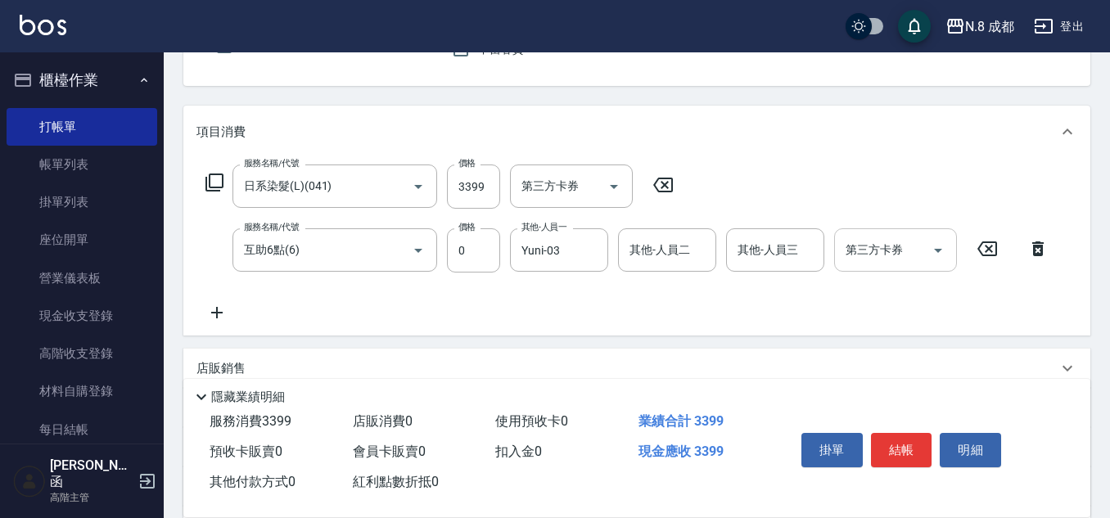
scroll to position [164, 0]
click at [908, 444] on button "結帳" at bounding box center [901, 450] width 61 height 34
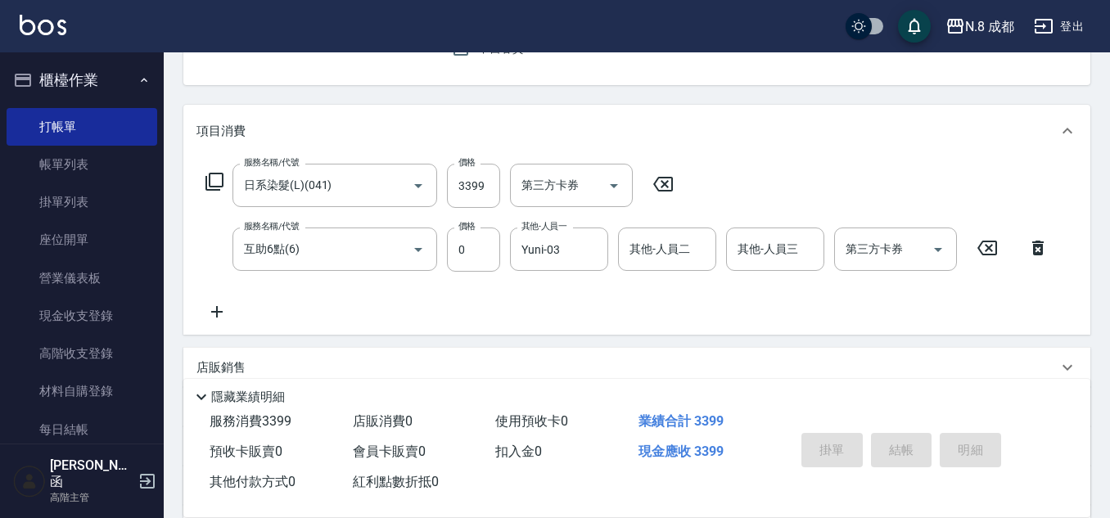
type input "[DATE] 17:46"
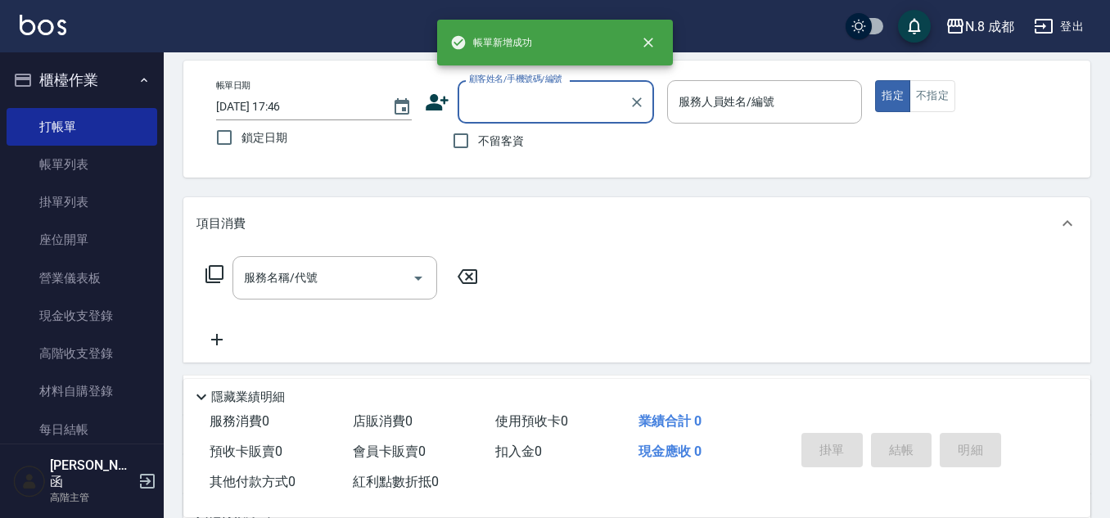
scroll to position [0, 0]
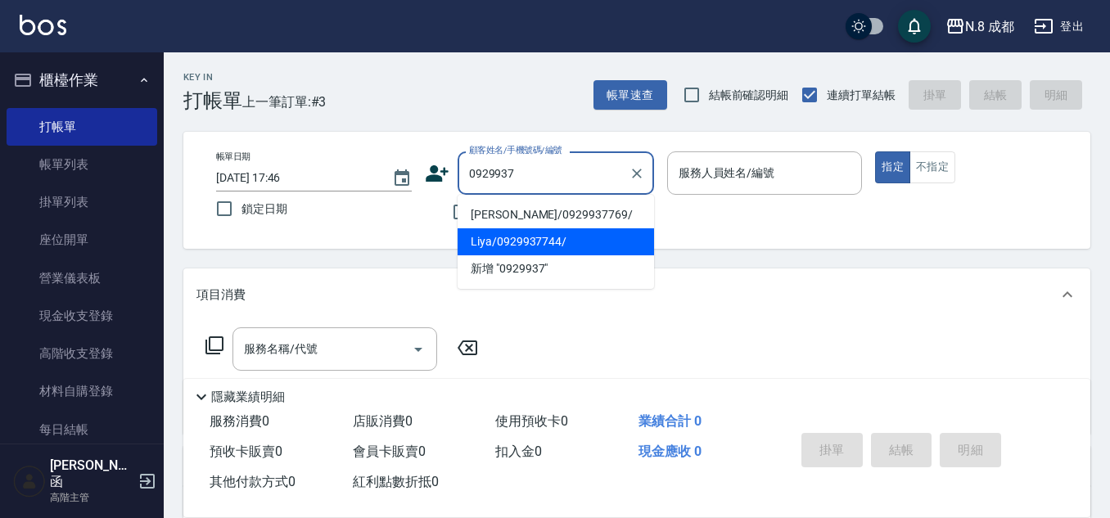
click at [576, 242] on li "Liya/0929937744/" at bounding box center [556, 241] width 197 height 27
type input "Liya/0929937744/"
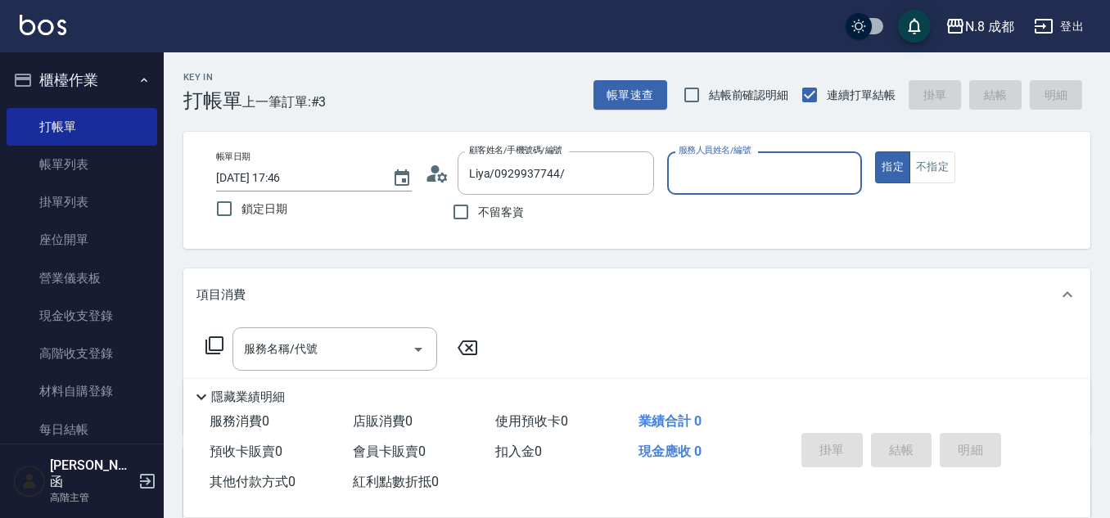
type input "黃建皓-09"
click at [312, 350] on input "服務名稱/代號" at bounding box center [322, 349] width 165 height 29
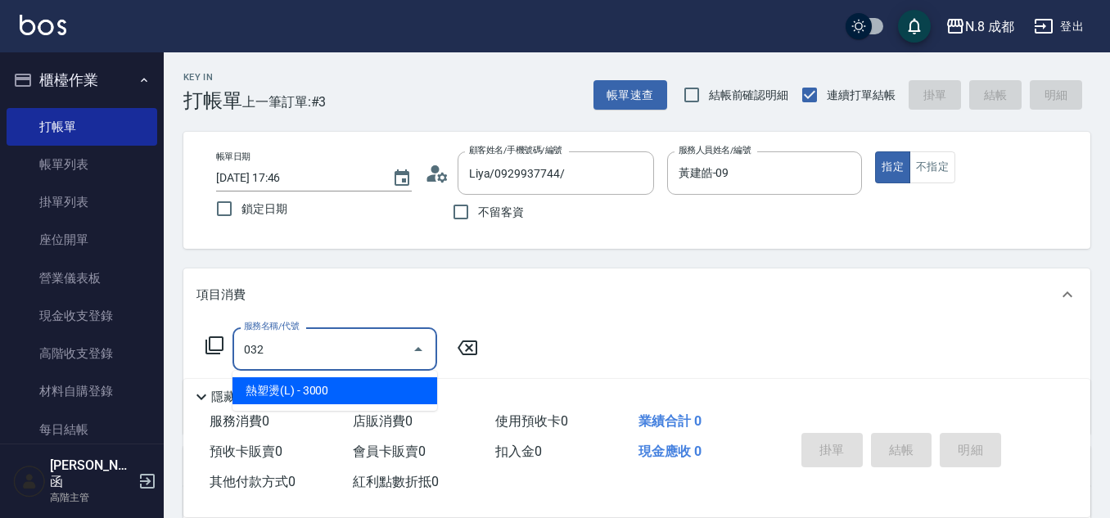
click at [324, 402] on span "熱塑燙(L) - 3000" at bounding box center [335, 390] width 205 height 27
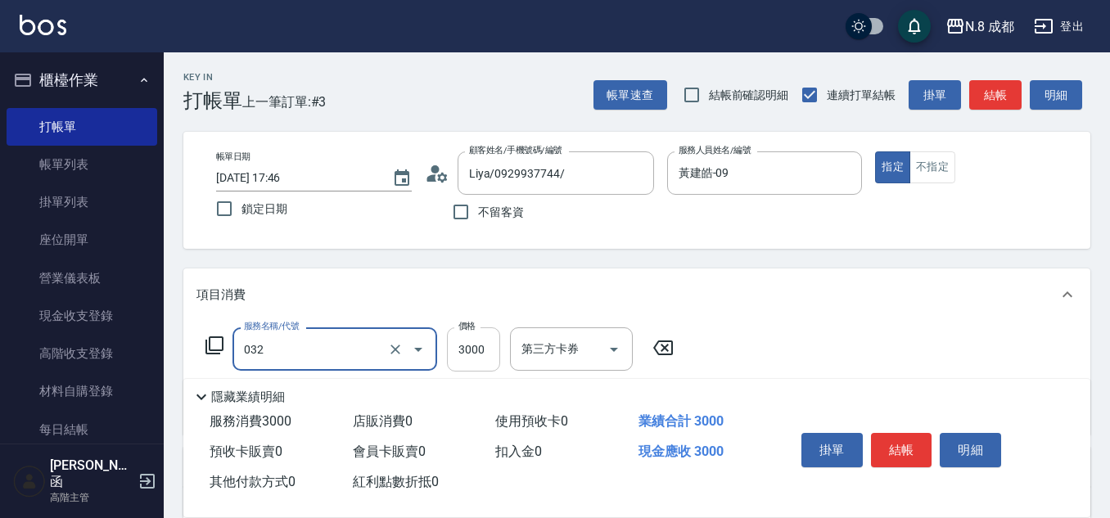
type input "熱塑燙(L)(032)"
click at [475, 357] on input "3000" at bounding box center [473, 350] width 53 height 44
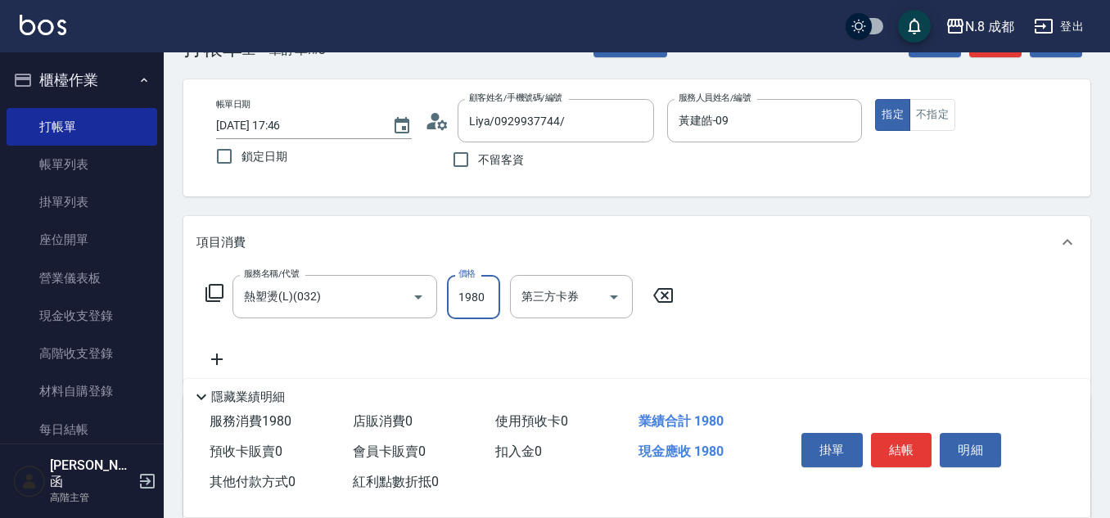
scroll to position [82, 0]
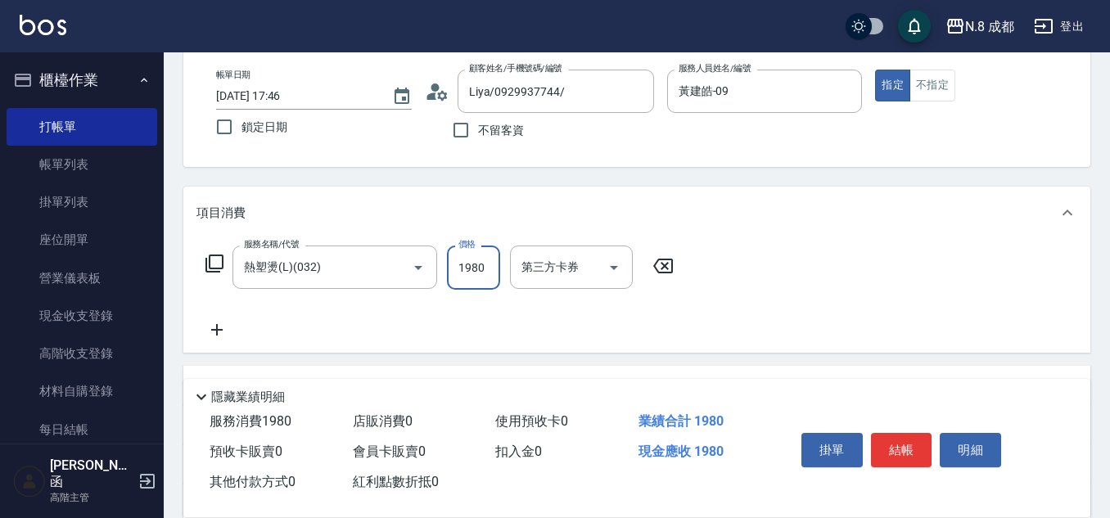
type input "1980"
click at [206, 334] on icon at bounding box center [217, 330] width 41 height 20
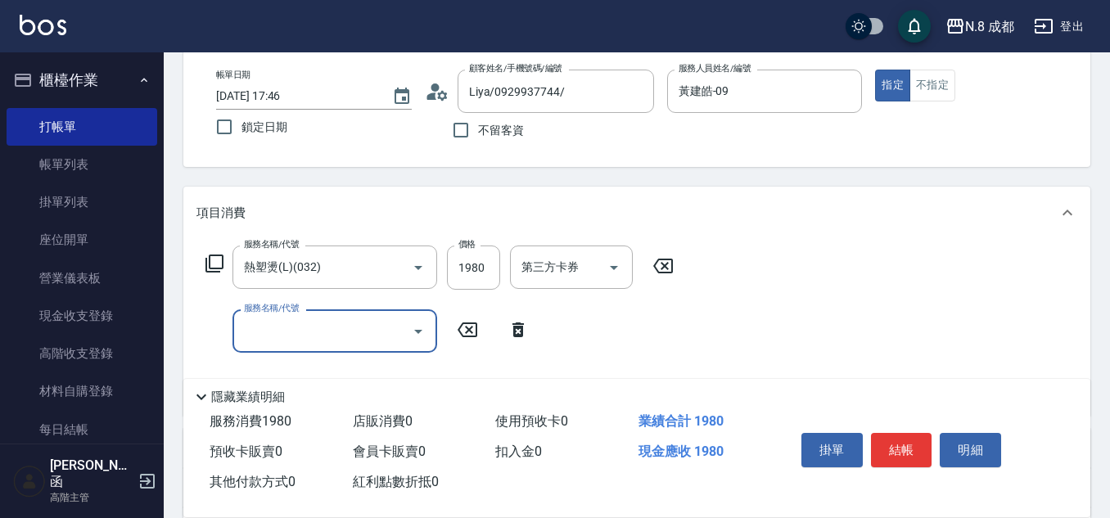
click at [279, 319] on div "服務名稱/代號 服務名稱/代號" at bounding box center [335, 331] width 205 height 43
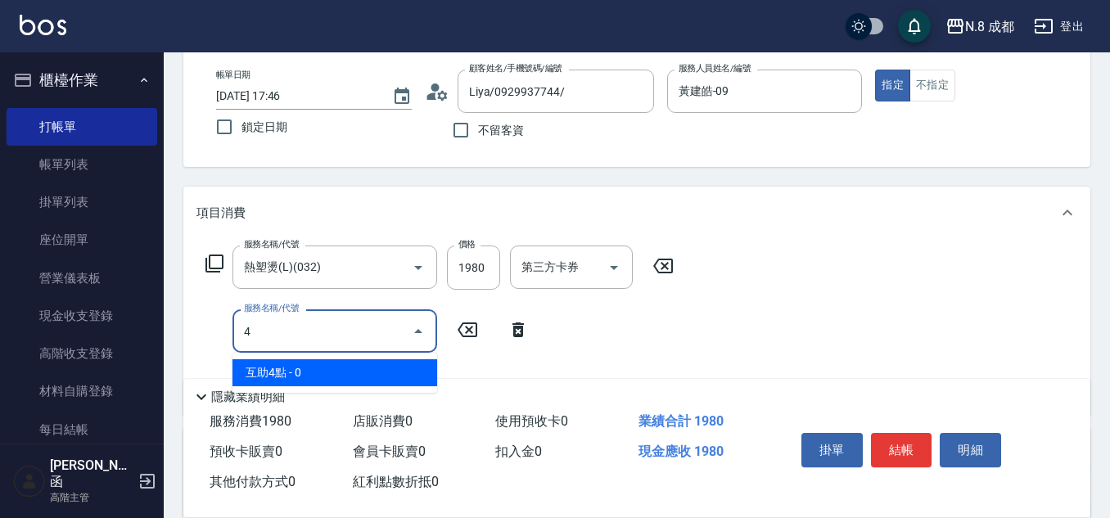
click at [284, 359] on ul "互助4點 - 0" at bounding box center [335, 373] width 205 height 40
click at [282, 364] on span "互助4點 - 0" at bounding box center [335, 372] width 205 height 27
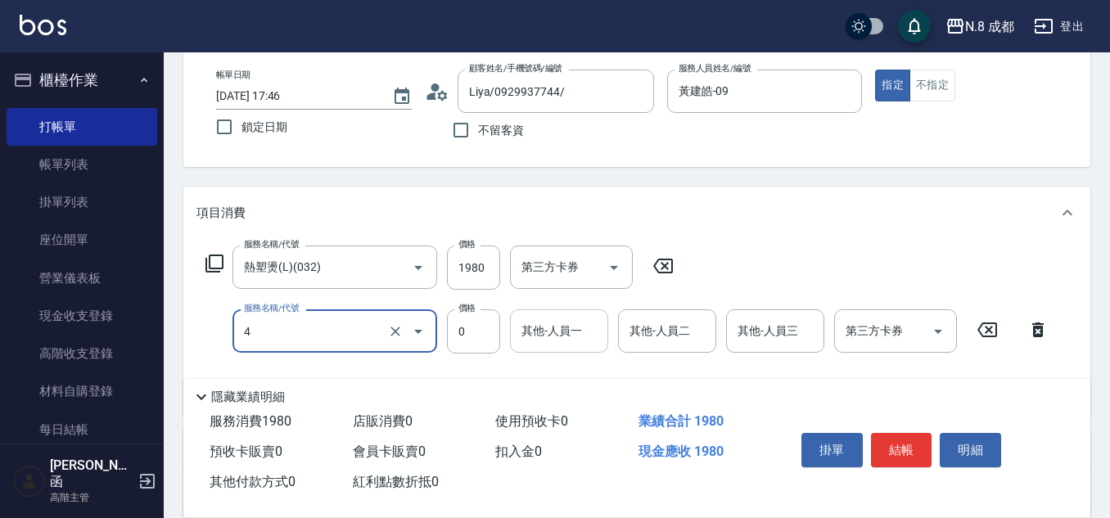
type input "互助4點(4)"
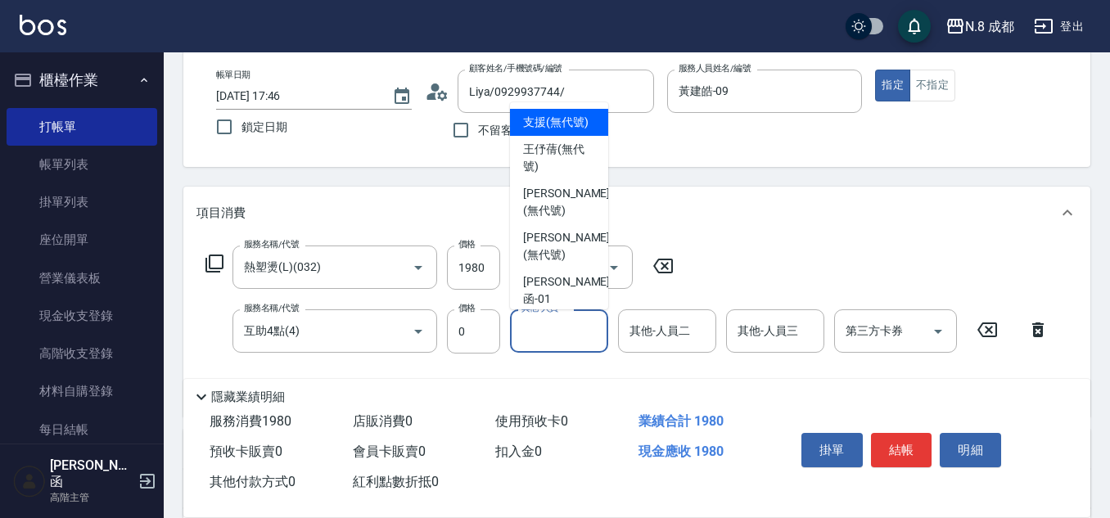
click at [549, 341] on input "其他-人員一" at bounding box center [559, 331] width 84 height 29
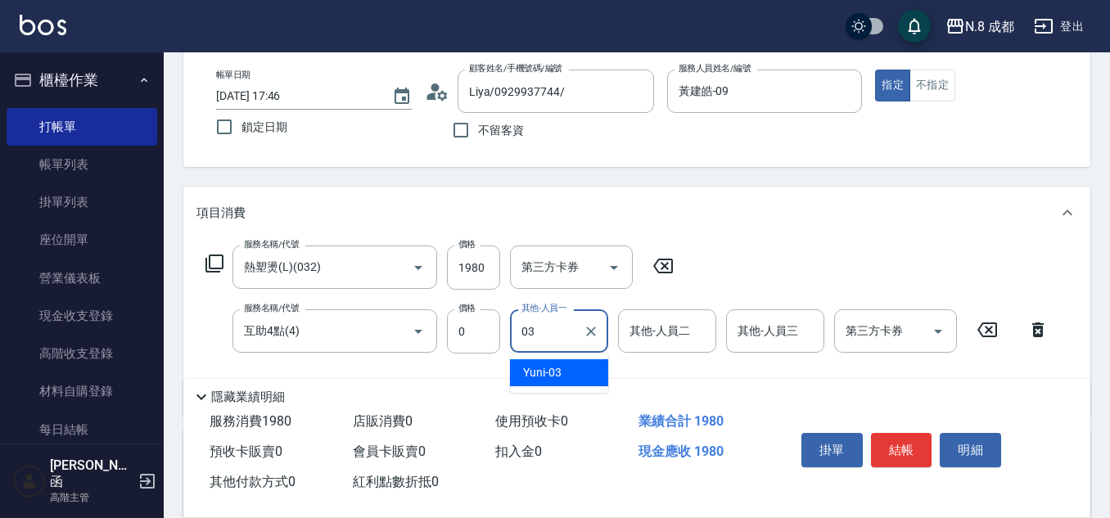
click at [553, 381] on span "Yuni -03" at bounding box center [542, 372] width 38 height 17
type input "Yuni-03"
click at [887, 433] on button "結帳" at bounding box center [901, 450] width 61 height 34
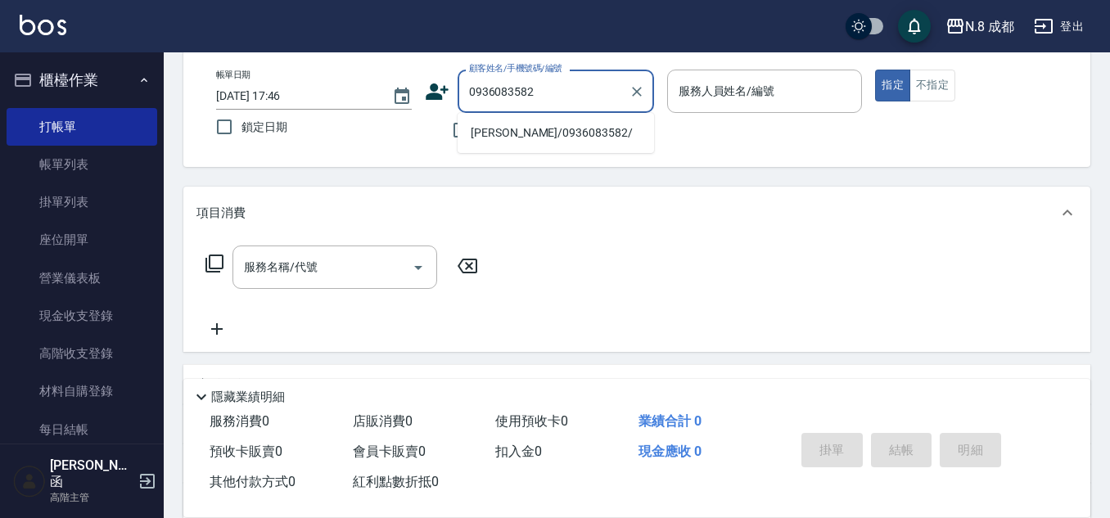
drag, startPoint x: 526, startPoint y: 129, endPoint x: 528, endPoint y: 119, distance: 10.9
click at [527, 129] on li "[PERSON_NAME]/0936083582/" at bounding box center [556, 133] width 197 height 27
type input "[PERSON_NAME]/0936083582/"
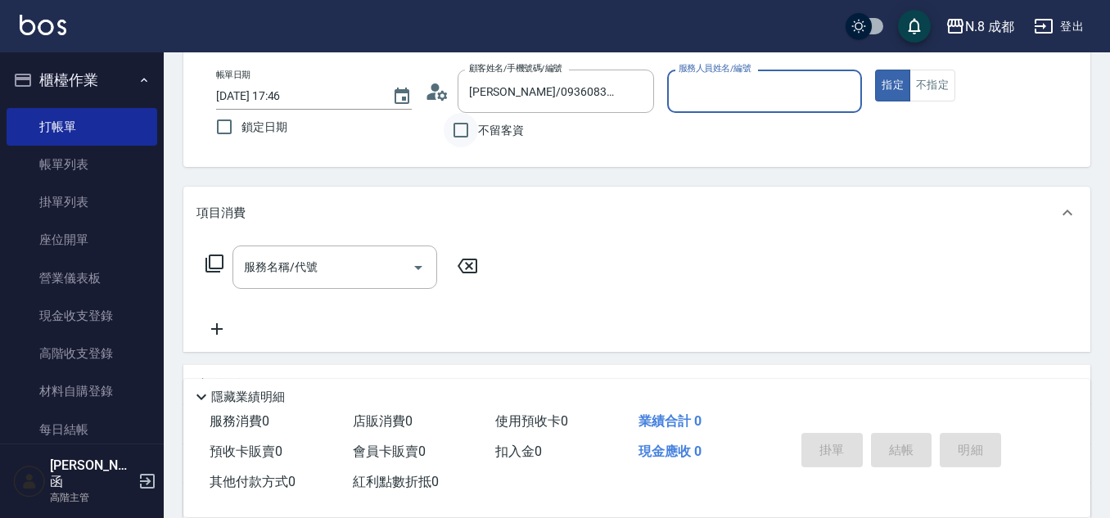
type input "[PERSON_NAME]-07"
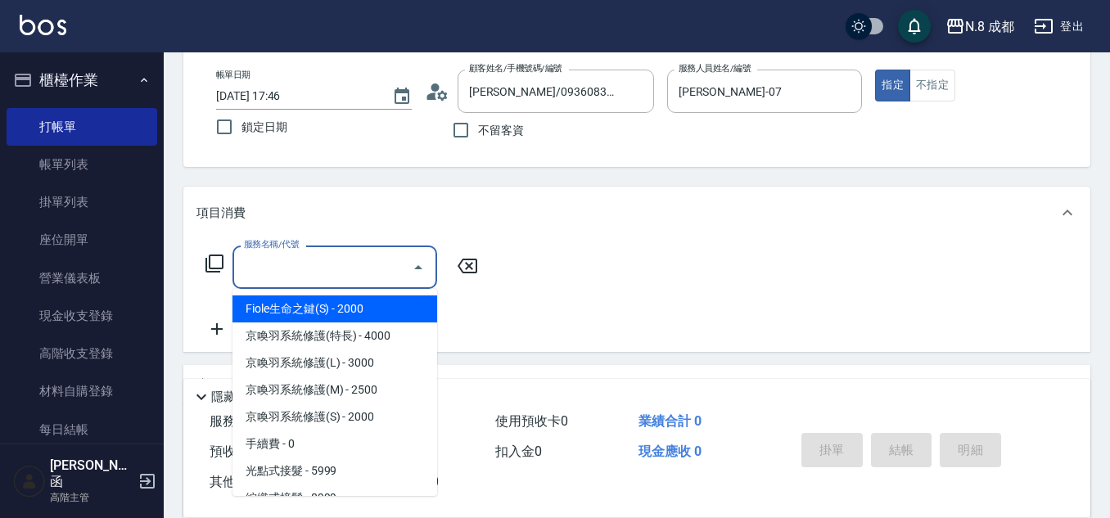
click at [326, 279] on input "服務名稱/代號" at bounding box center [322, 267] width 165 height 29
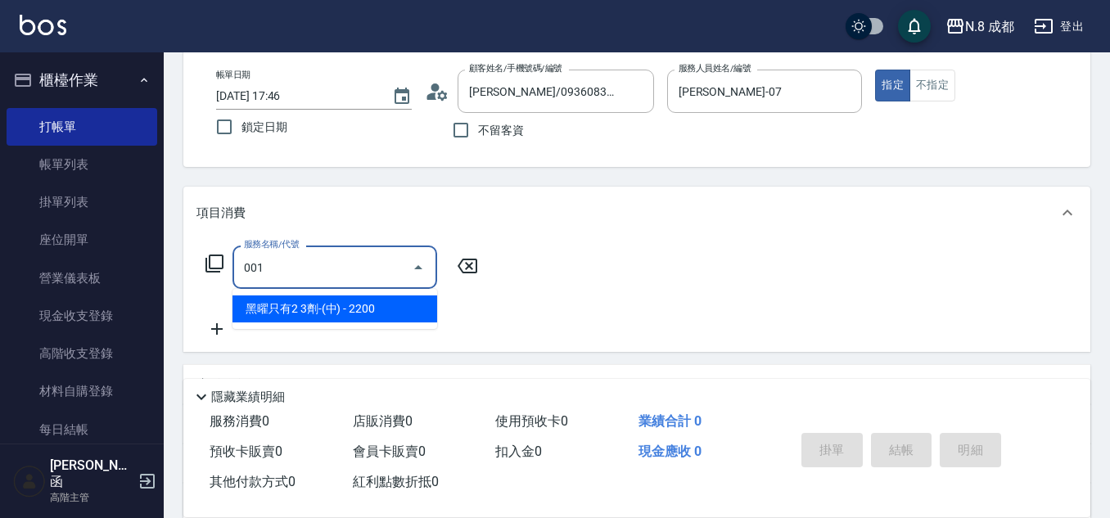
drag, startPoint x: 330, startPoint y: 314, endPoint x: 441, endPoint y: 301, distance: 111.3
click at [331, 312] on span "黑曜只有2 3劑-(中) - 2200" at bounding box center [335, 309] width 205 height 27
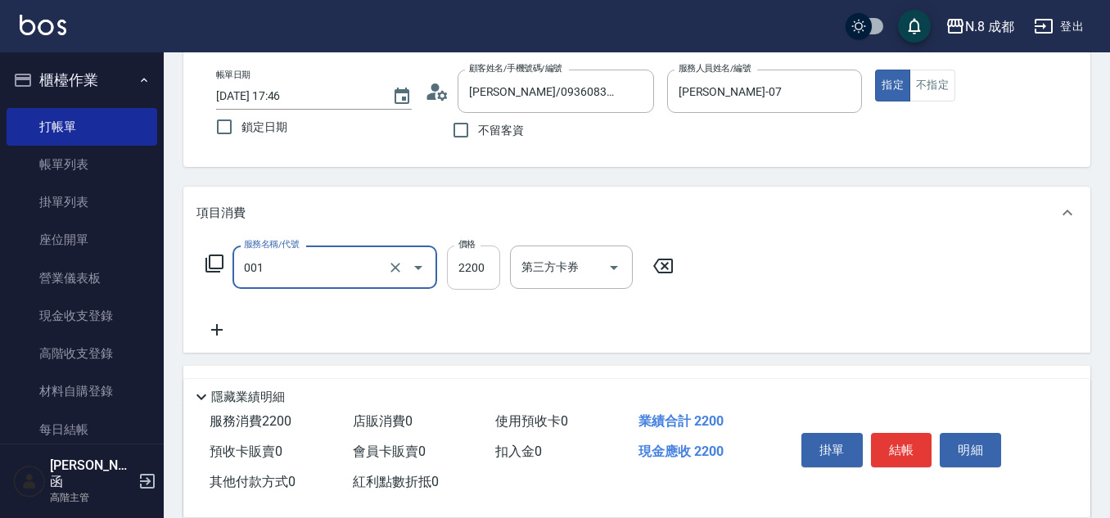
type input "黑曜只有2 3劑-(中)(001)"
click at [482, 267] on input "2200" at bounding box center [473, 268] width 53 height 44
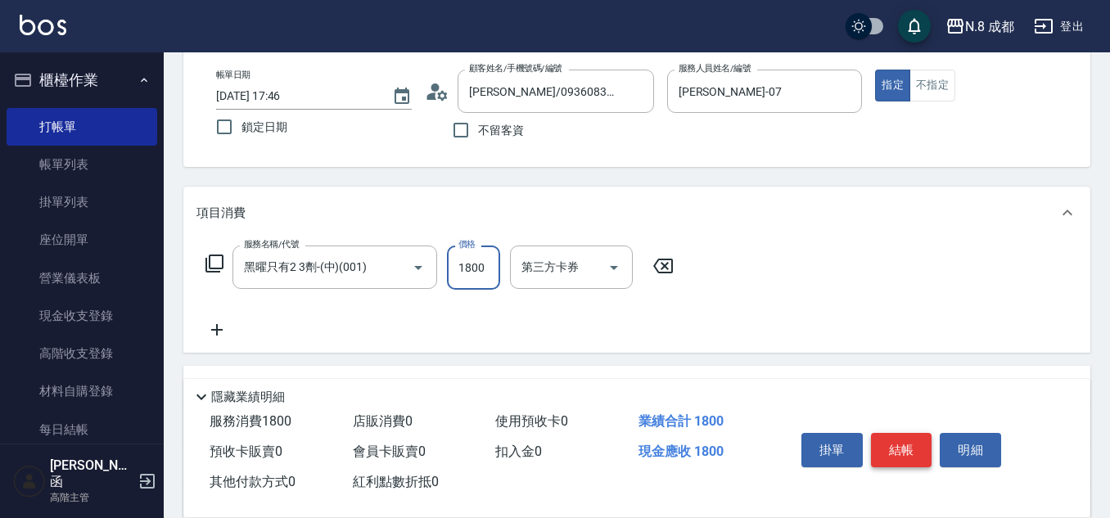
type input "1800"
click at [913, 444] on button "結帳" at bounding box center [901, 450] width 61 height 34
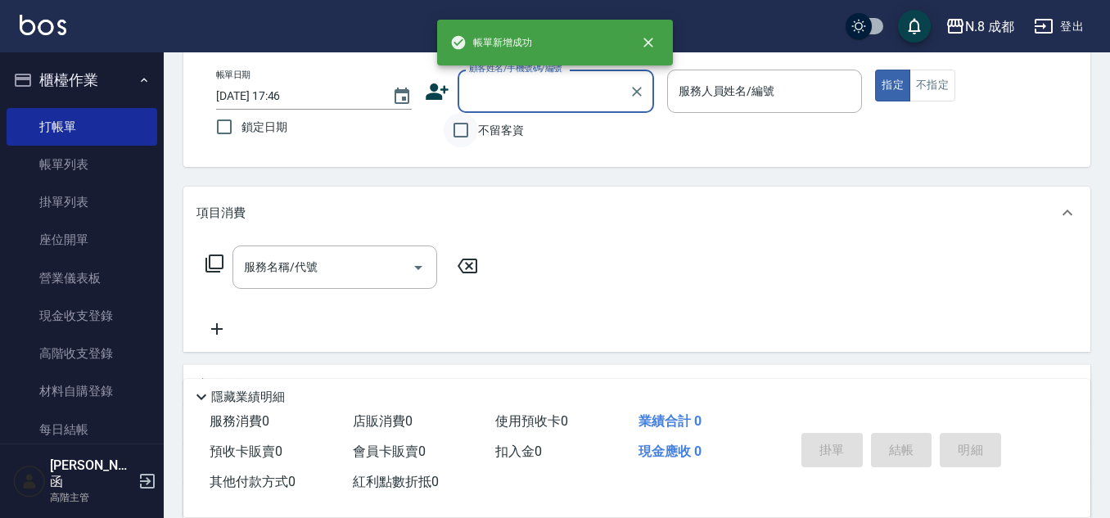
click at [473, 131] on input "不留客資" at bounding box center [461, 130] width 34 height 34
checkbox input "true"
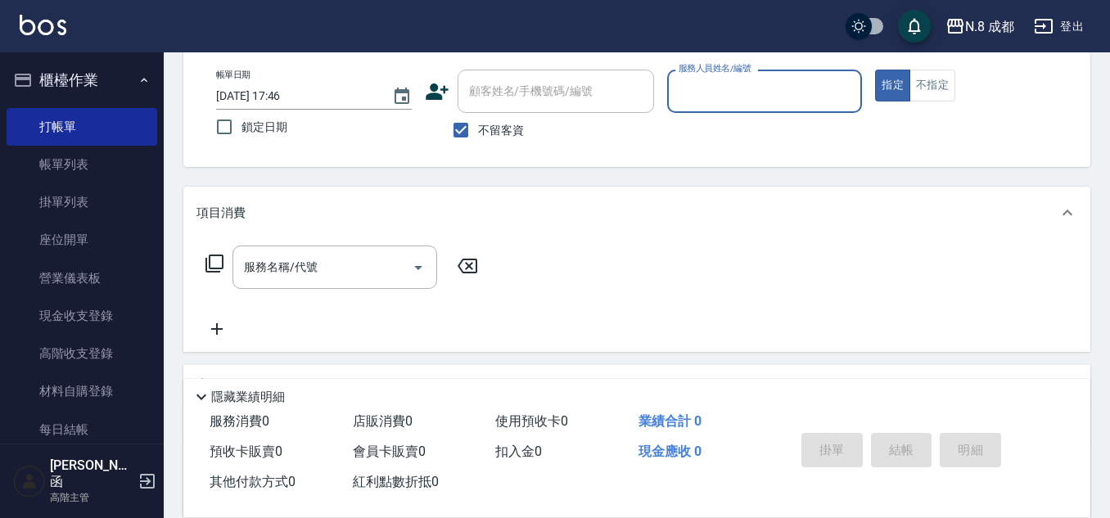
click at [748, 91] on input "服務人員姓名/編號" at bounding box center [765, 91] width 181 height 29
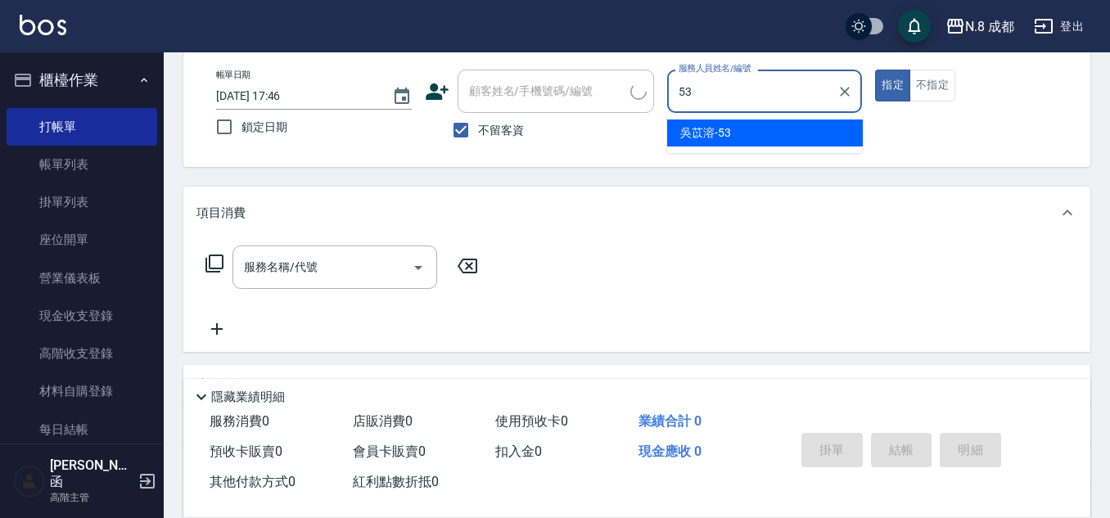
click at [728, 130] on span "[PERSON_NAME]-53" at bounding box center [705, 132] width 51 height 17
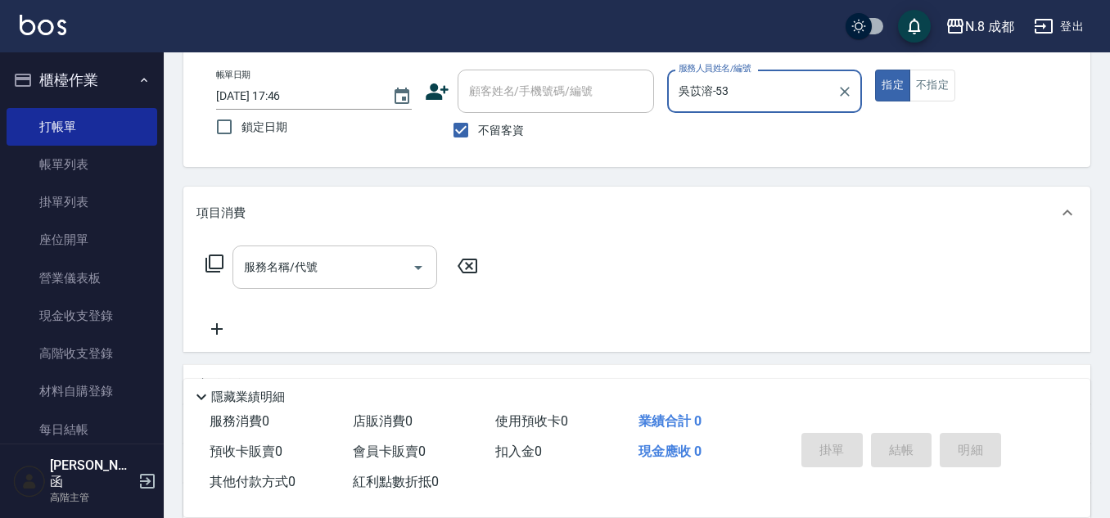
type input "吳苡溶-53"
click at [294, 268] on input "服務名稱/代號" at bounding box center [322, 267] width 165 height 29
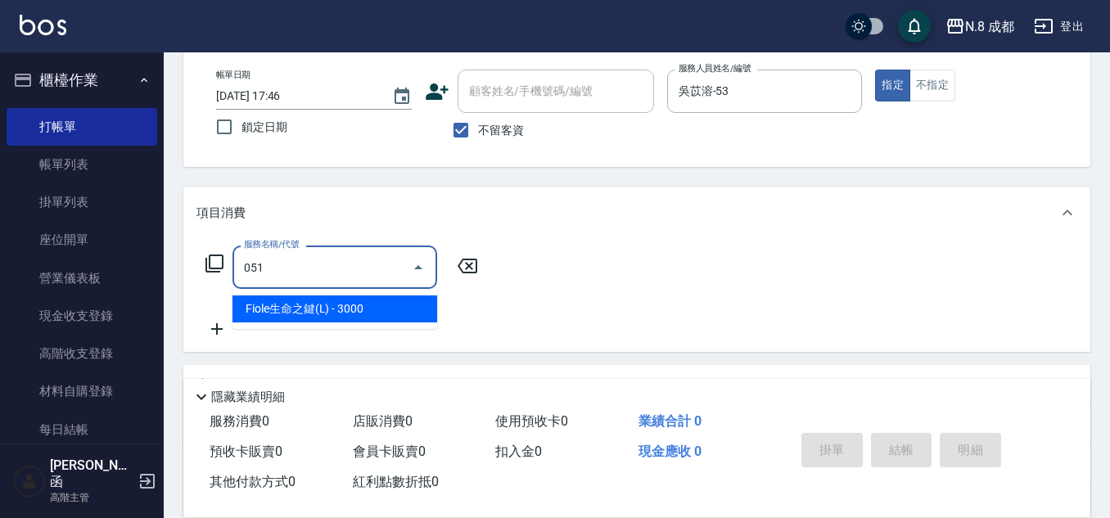
click at [315, 316] on span "Fiole生命之鍵(L) - 3000" at bounding box center [335, 309] width 205 height 27
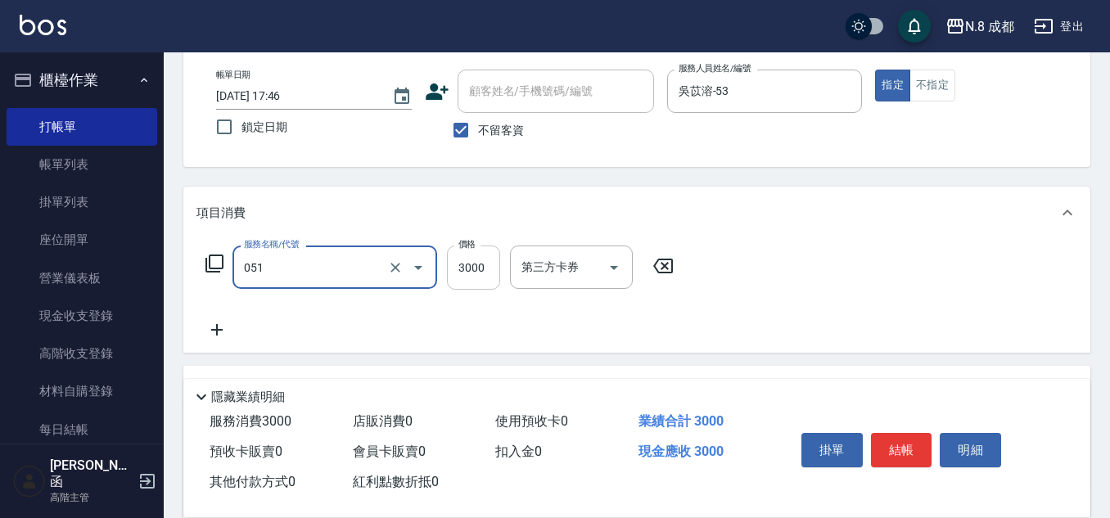
type input "Fiole生命之鍵(L)(051)"
click at [492, 255] on input "3000" at bounding box center [473, 268] width 53 height 44
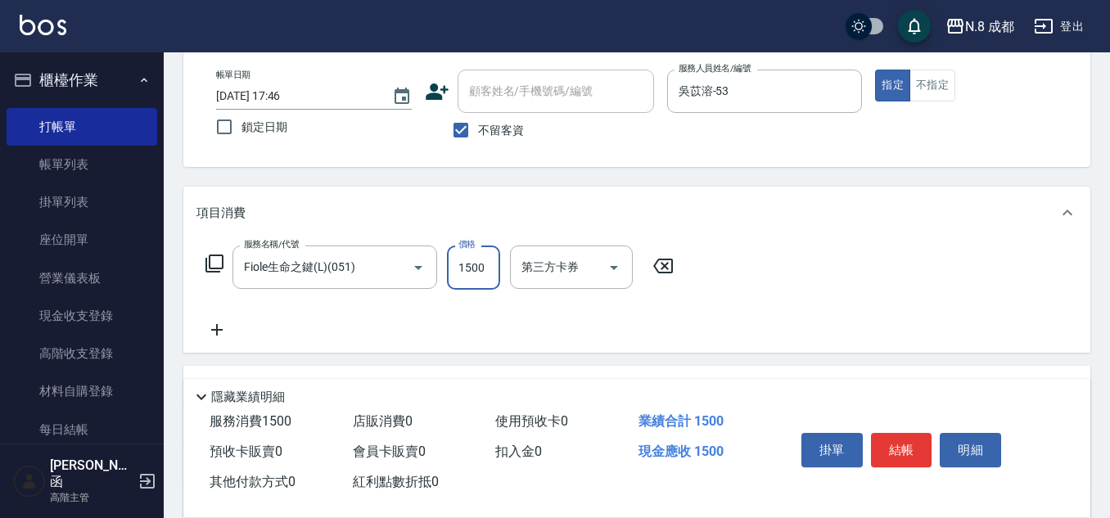
type input "1500"
click at [227, 328] on icon at bounding box center [217, 330] width 41 height 20
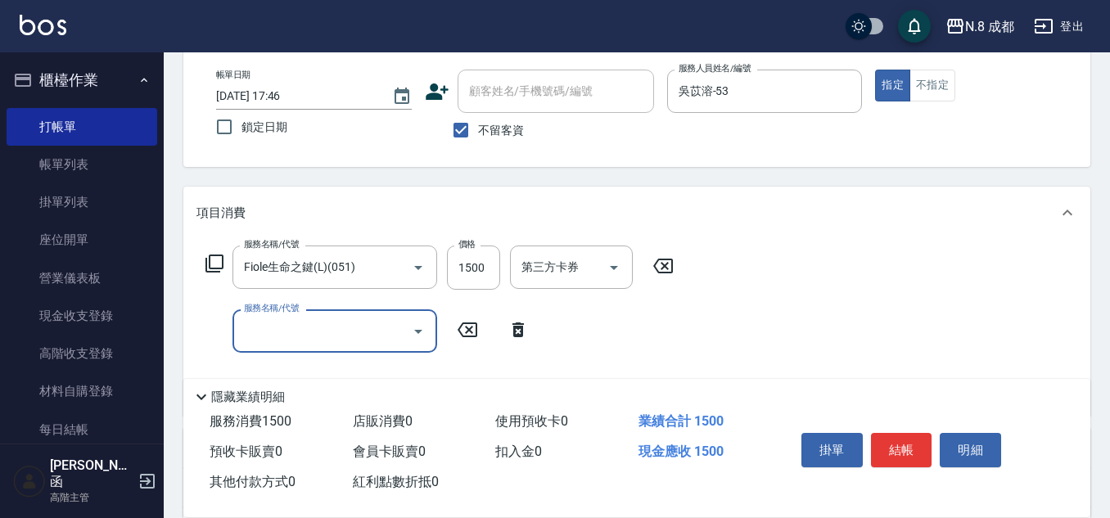
click at [916, 444] on button "結帳" at bounding box center [901, 450] width 61 height 34
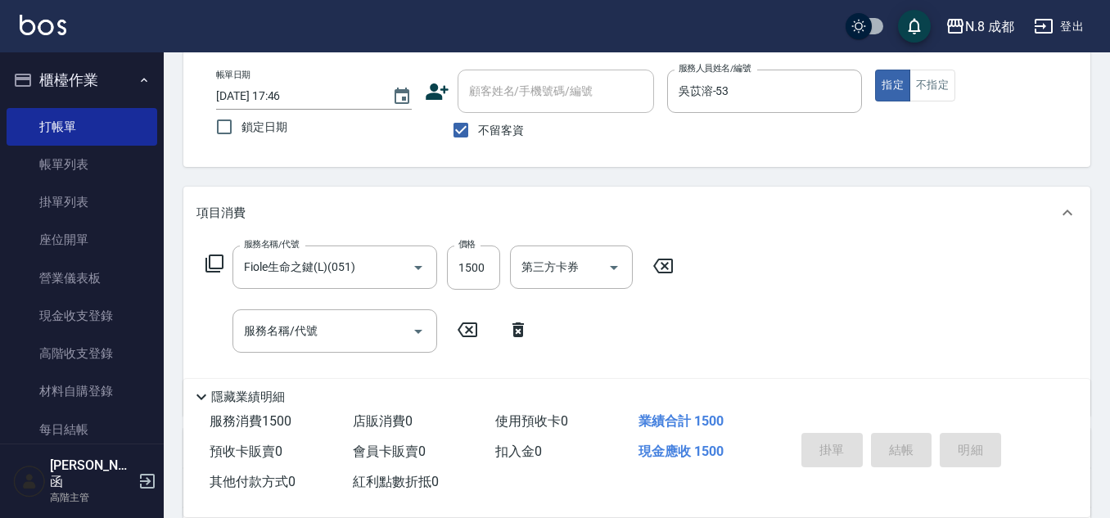
type input "[DATE] 17:47"
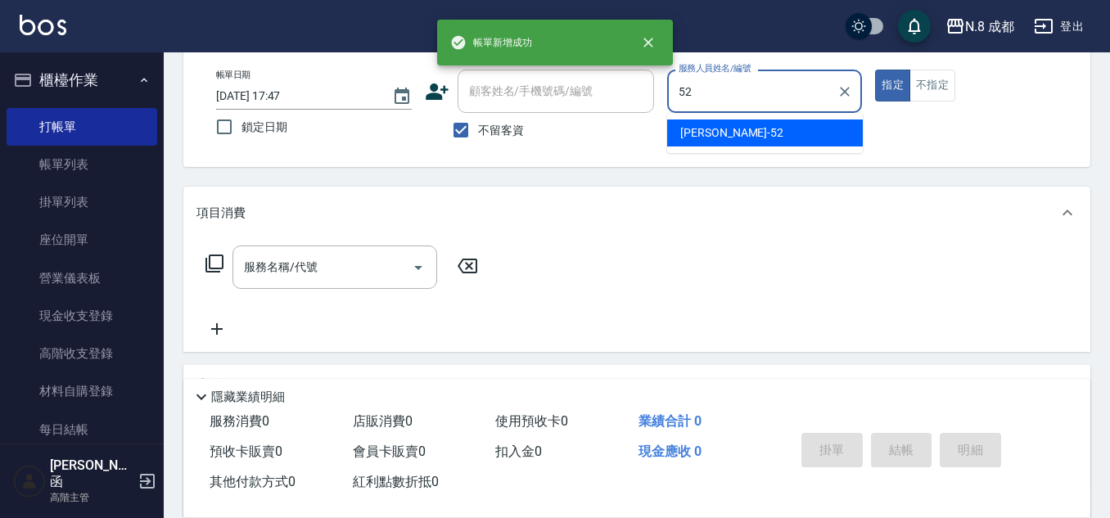
click at [730, 141] on span "[PERSON_NAME]-52" at bounding box center [731, 132] width 103 height 17
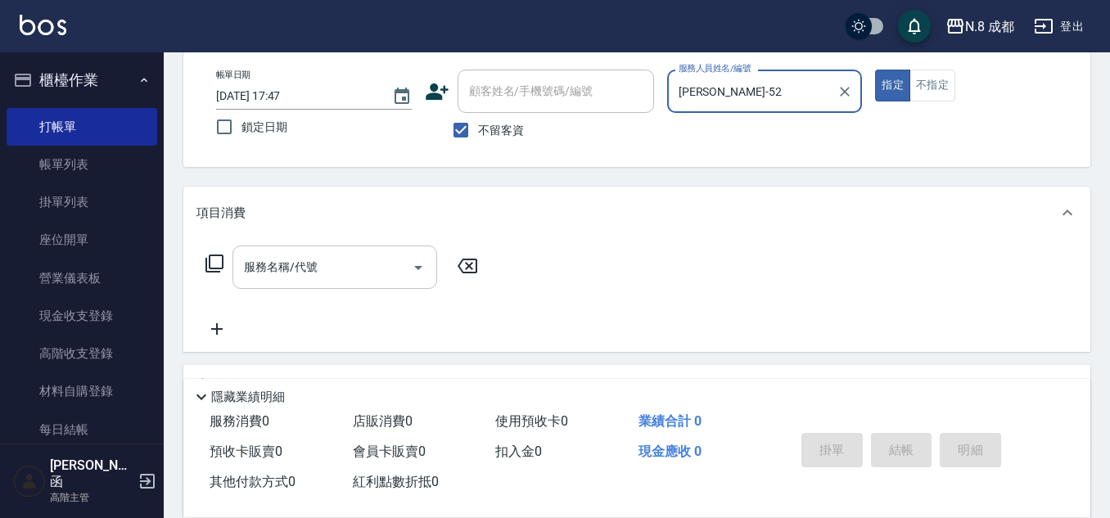
type input "[PERSON_NAME]-52"
click at [313, 266] on input "服務名稱/代號" at bounding box center [322, 267] width 165 height 29
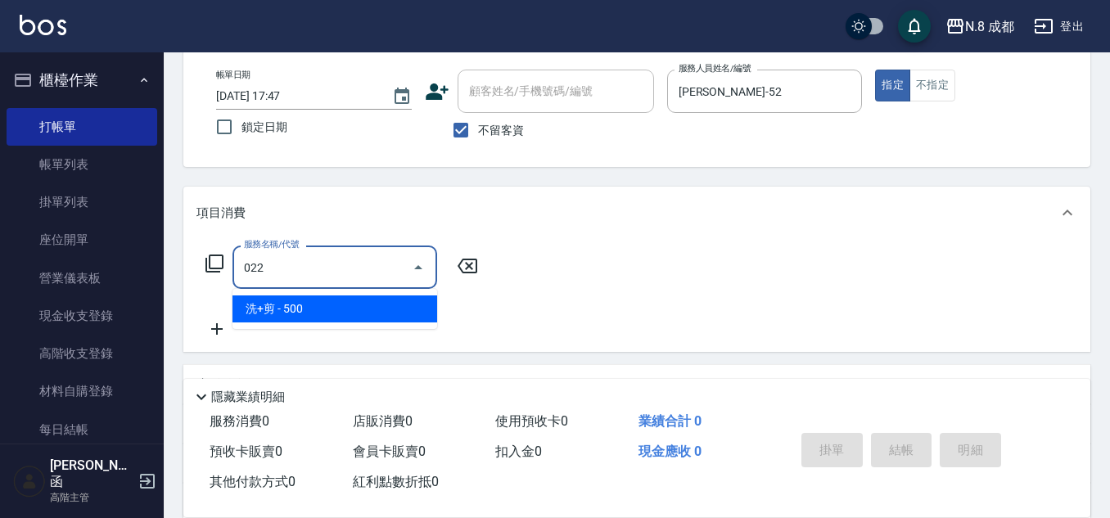
click at [310, 311] on span "洗+剪 - 500" at bounding box center [335, 309] width 205 height 27
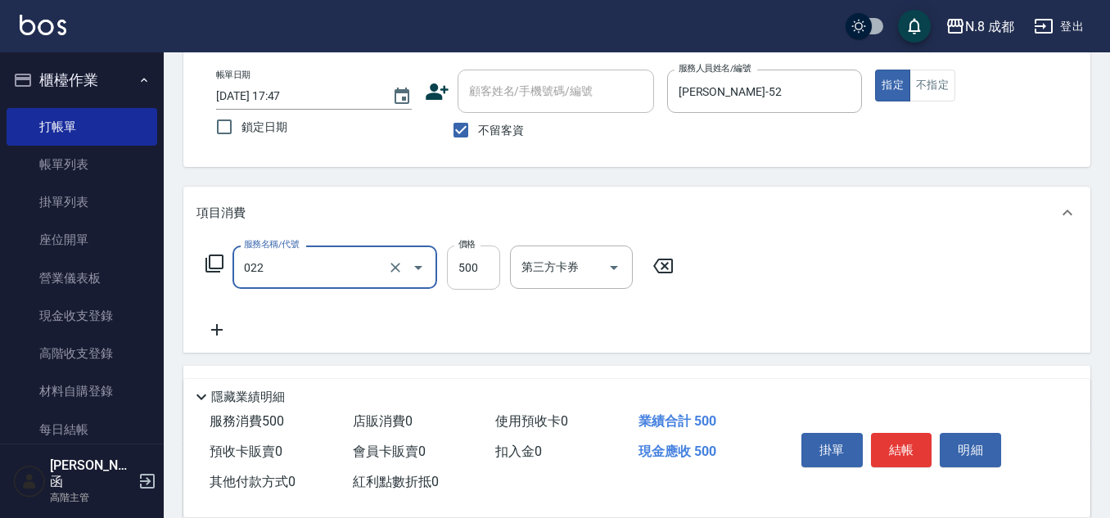
type input "洗+剪(022)"
click at [478, 259] on input "500" at bounding box center [473, 268] width 53 height 44
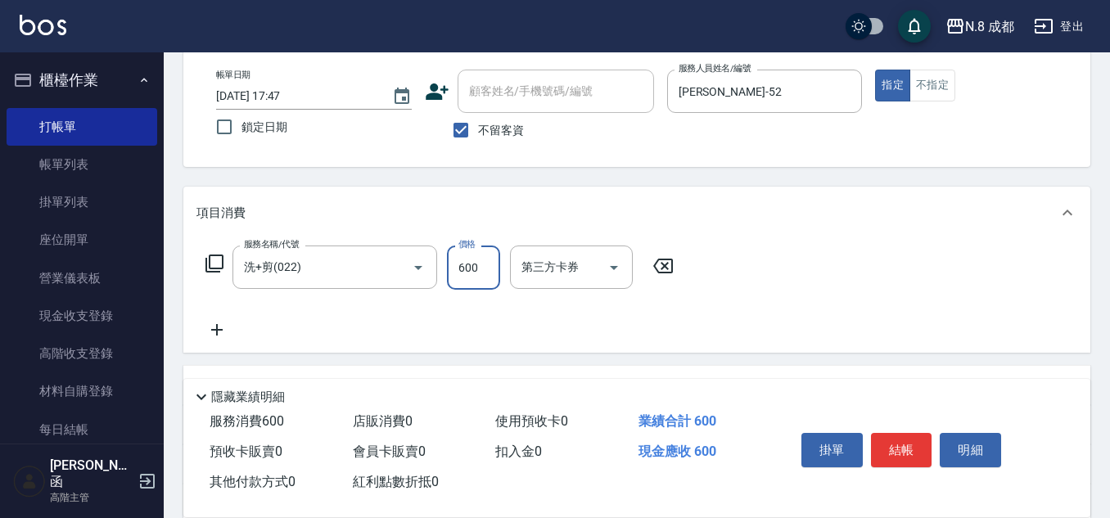
type input "600"
click at [213, 332] on icon at bounding box center [217, 330] width 41 height 20
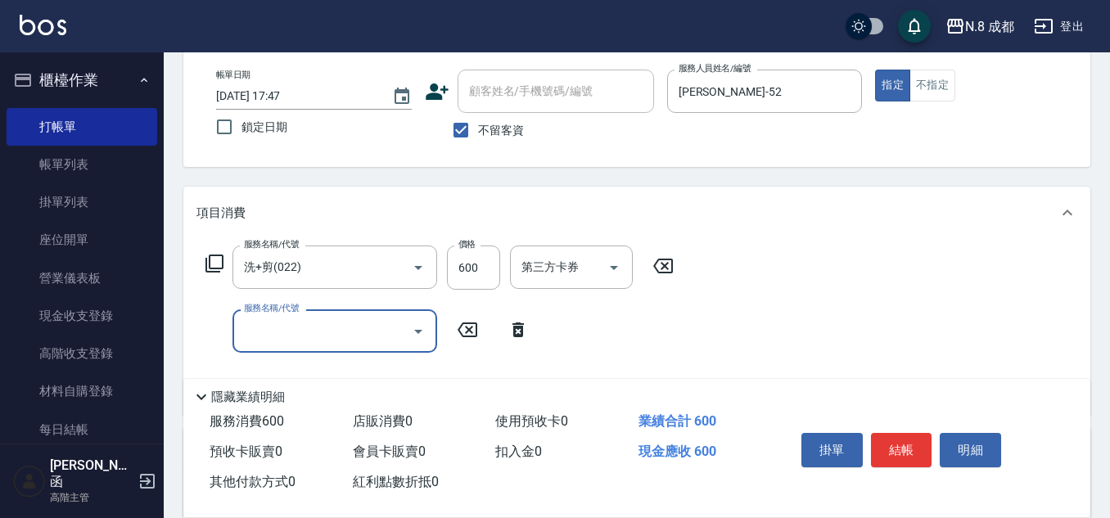
click at [301, 328] on input "服務名稱/代號" at bounding box center [322, 331] width 165 height 29
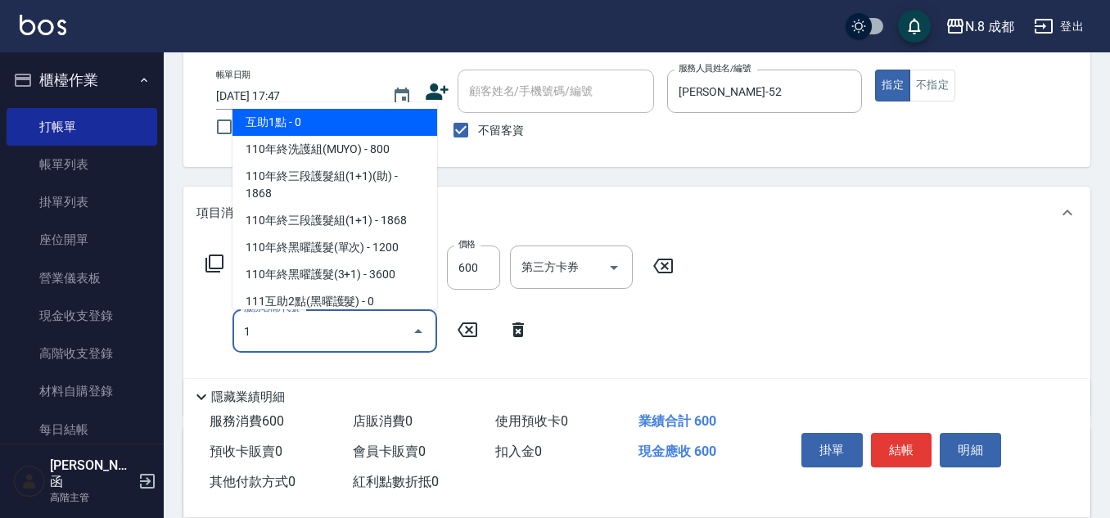
click at [358, 129] on span "互助1點 - 0" at bounding box center [335, 122] width 205 height 27
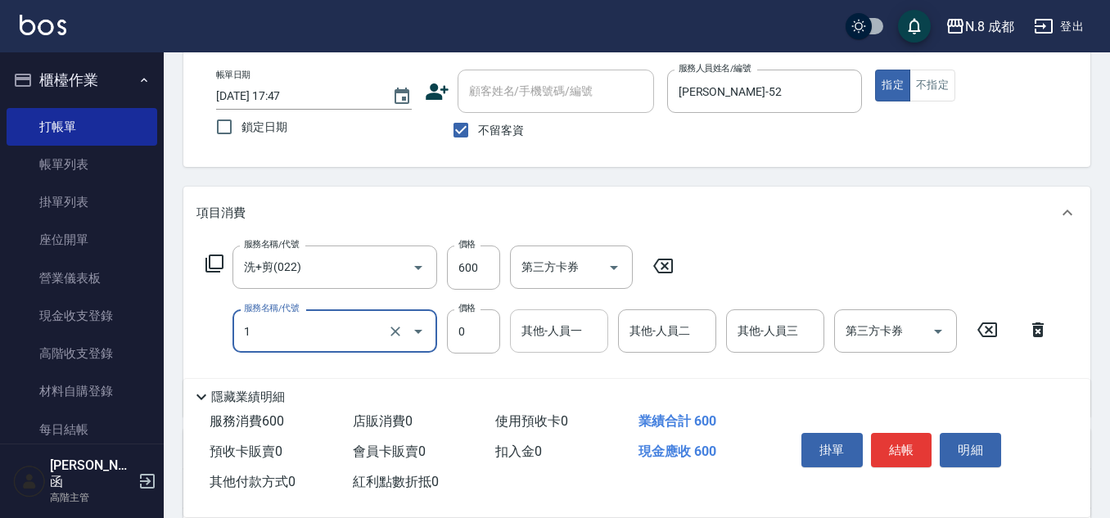
type input "互助1點(1)"
click at [576, 341] on input "其他-人員一" at bounding box center [559, 331] width 84 height 29
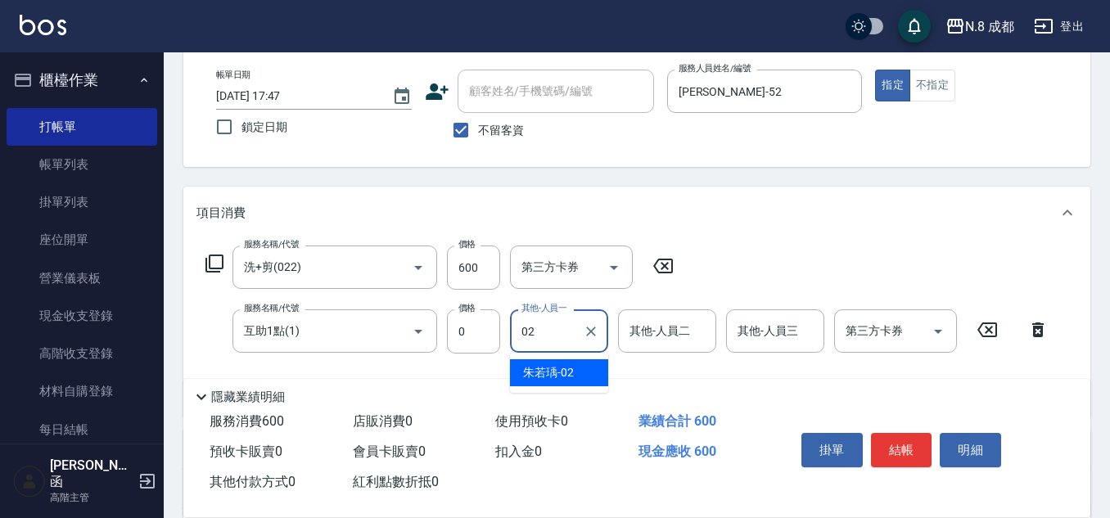
click at [563, 378] on span "[PERSON_NAME]-02" at bounding box center [548, 372] width 51 height 17
type input "朱若瑀-02"
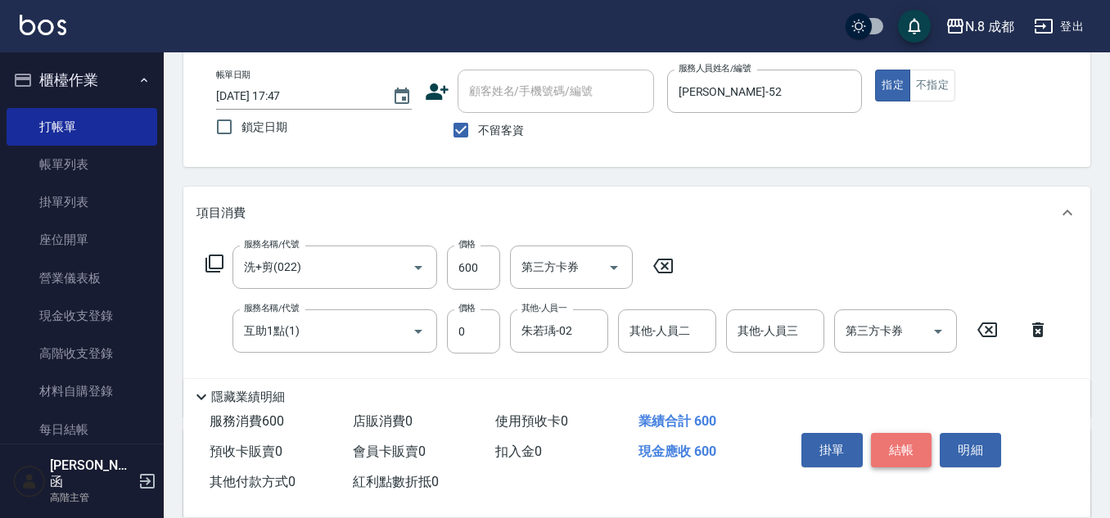
click at [912, 450] on button "結帳" at bounding box center [901, 450] width 61 height 34
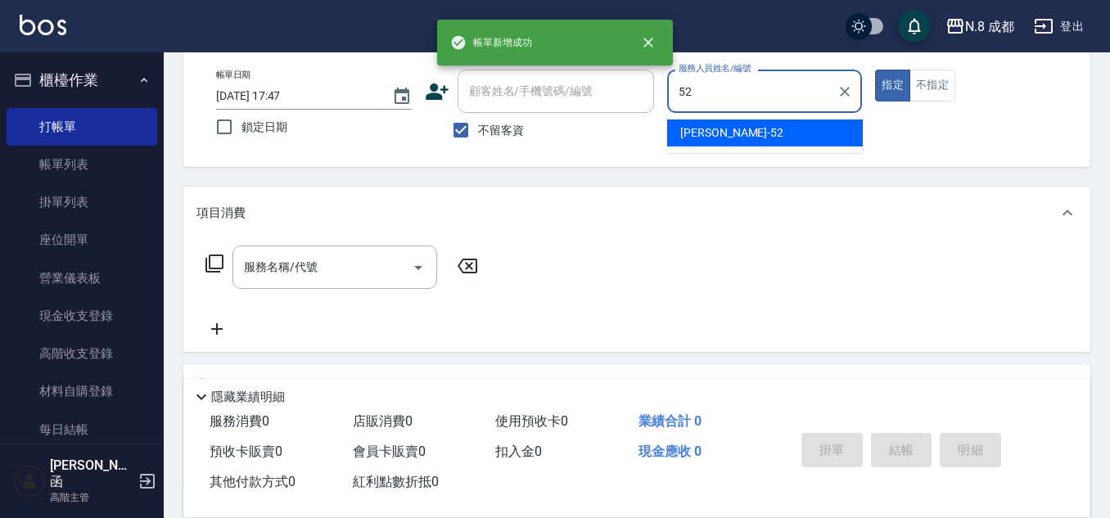
click at [730, 120] on div "[PERSON_NAME]-52" at bounding box center [765, 133] width 196 height 27
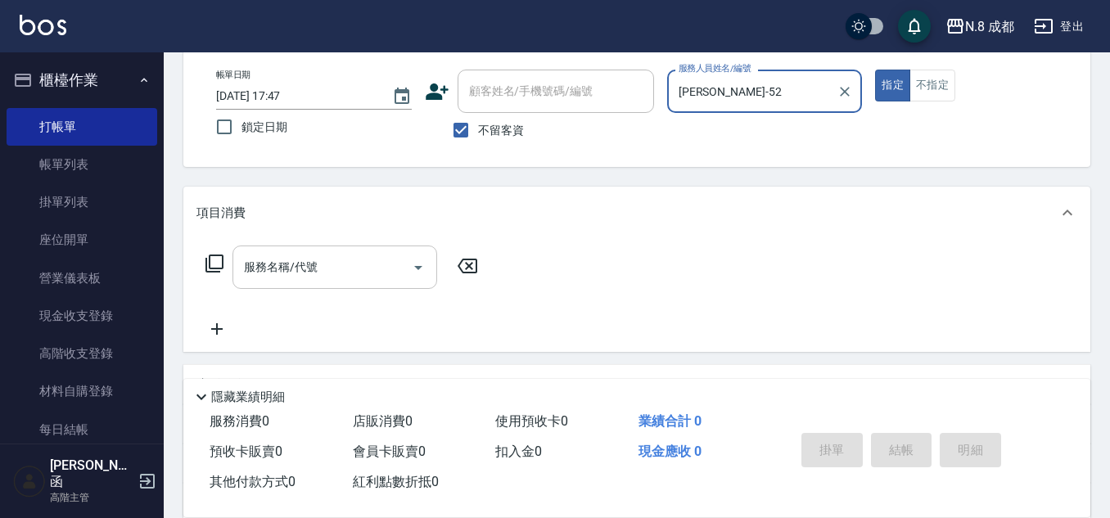
type input "[PERSON_NAME]-52"
click at [325, 257] on input "服務名稱/代號" at bounding box center [322, 267] width 165 height 29
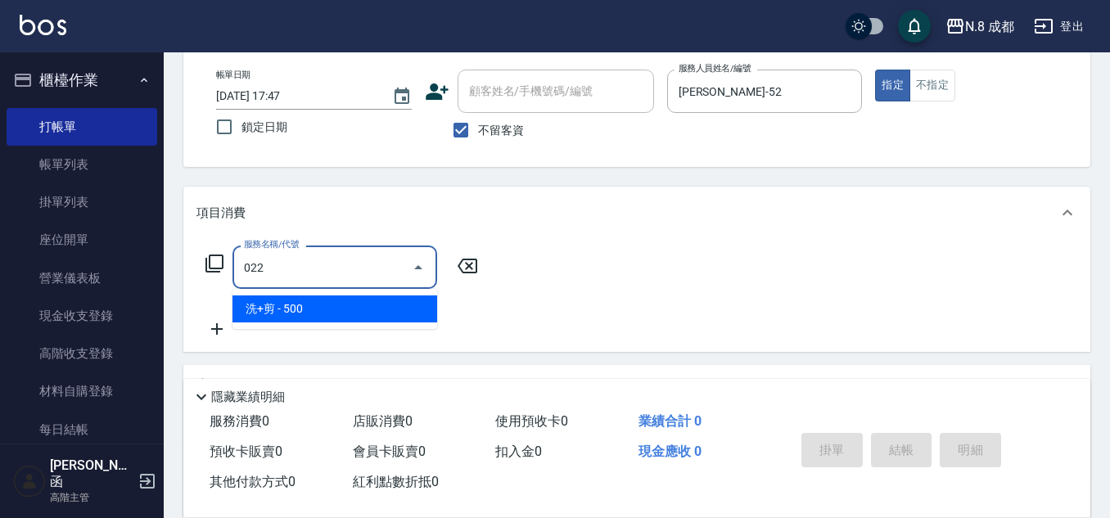
drag, startPoint x: 312, startPoint y: 296, endPoint x: 437, endPoint y: 288, distance: 125.5
click at [311, 297] on span "洗+剪 - 500" at bounding box center [335, 309] width 205 height 27
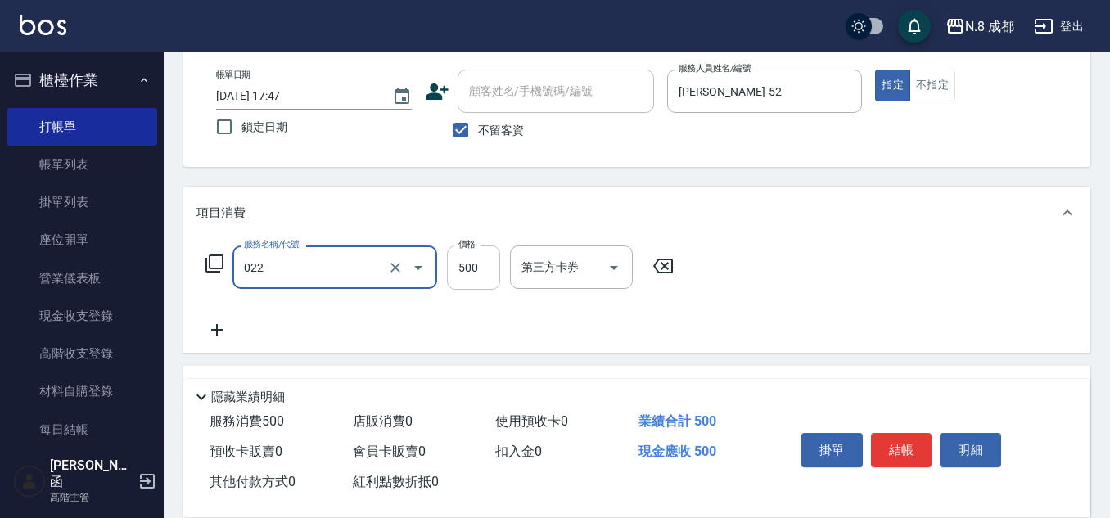
type input "洗+剪(022)"
click at [474, 277] on input "500" at bounding box center [473, 268] width 53 height 44
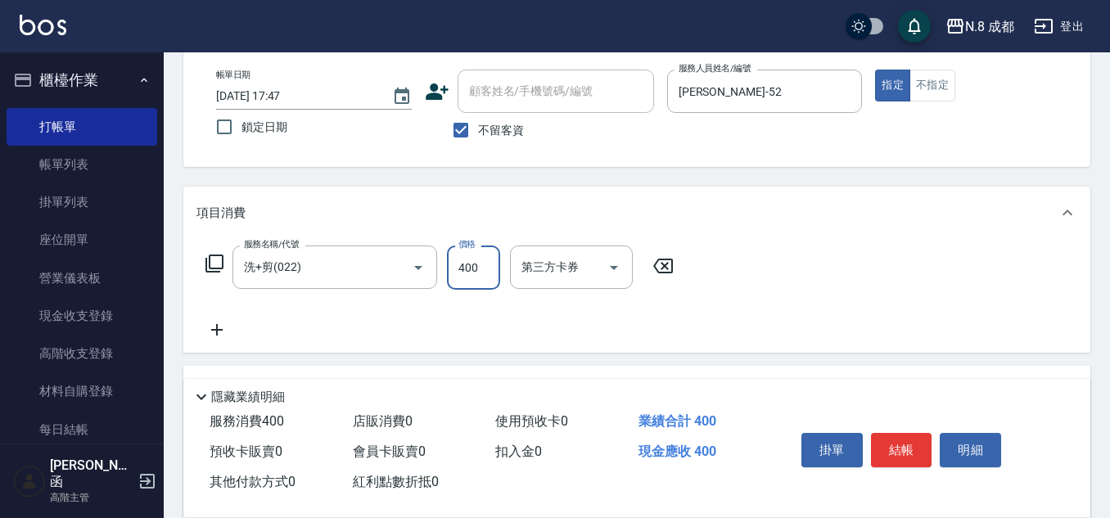
type input "400"
click at [222, 328] on icon at bounding box center [217, 330] width 41 height 20
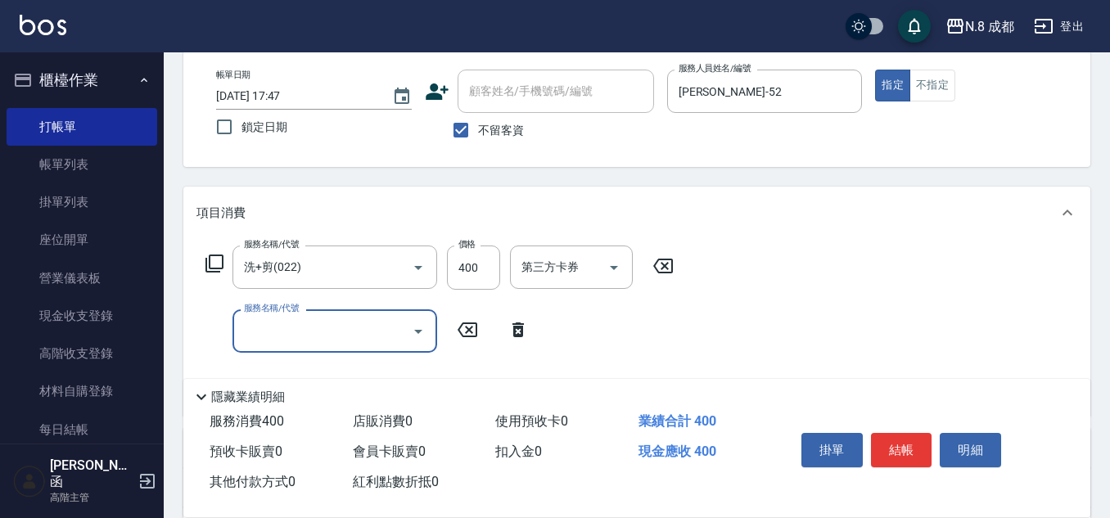
click at [317, 321] on input "服務名稱/代號" at bounding box center [322, 331] width 165 height 29
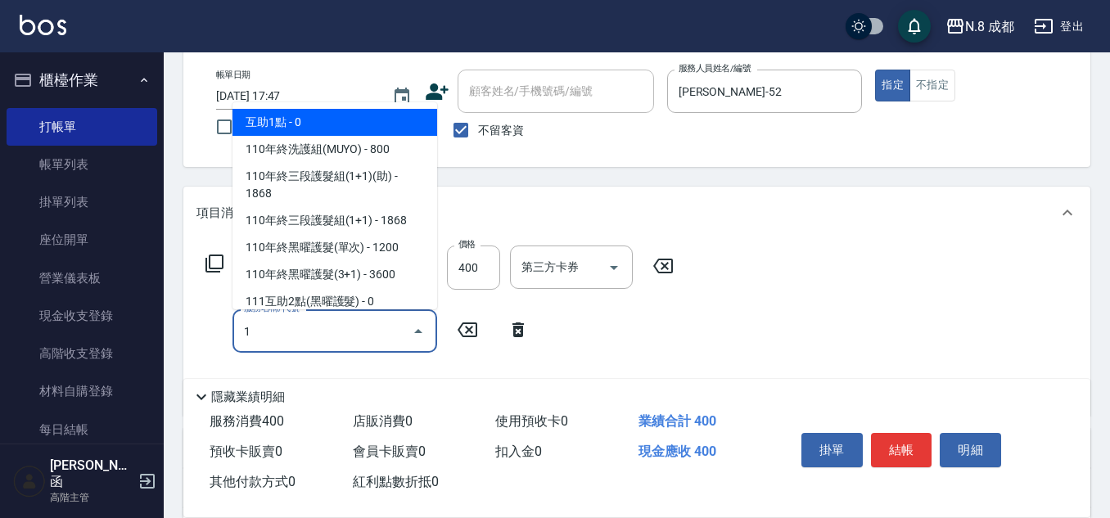
click at [366, 120] on span "互助1點 - 0" at bounding box center [335, 122] width 205 height 27
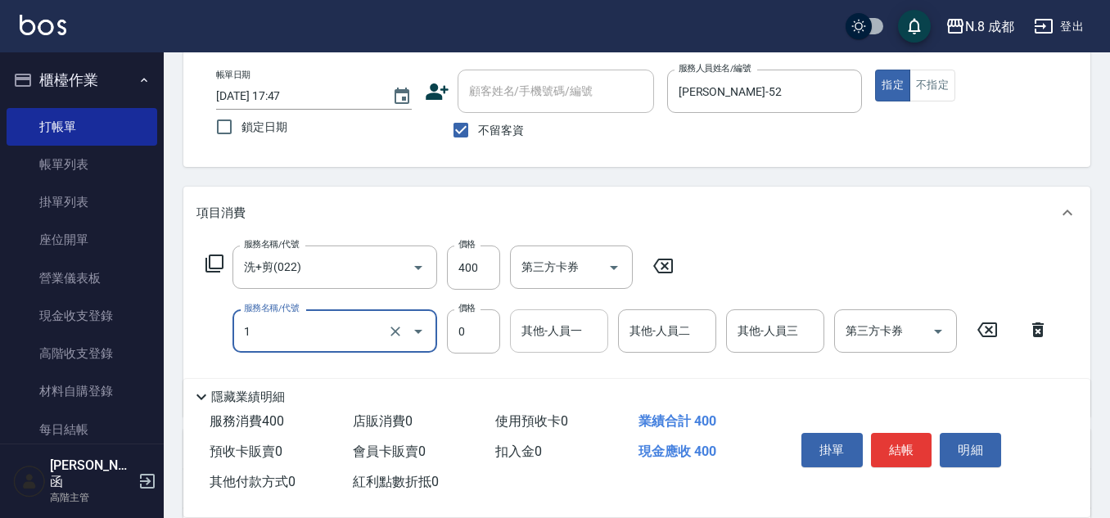
type input "互助1點(1)"
click at [569, 334] on input "其他-人員一" at bounding box center [559, 331] width 84 height 29
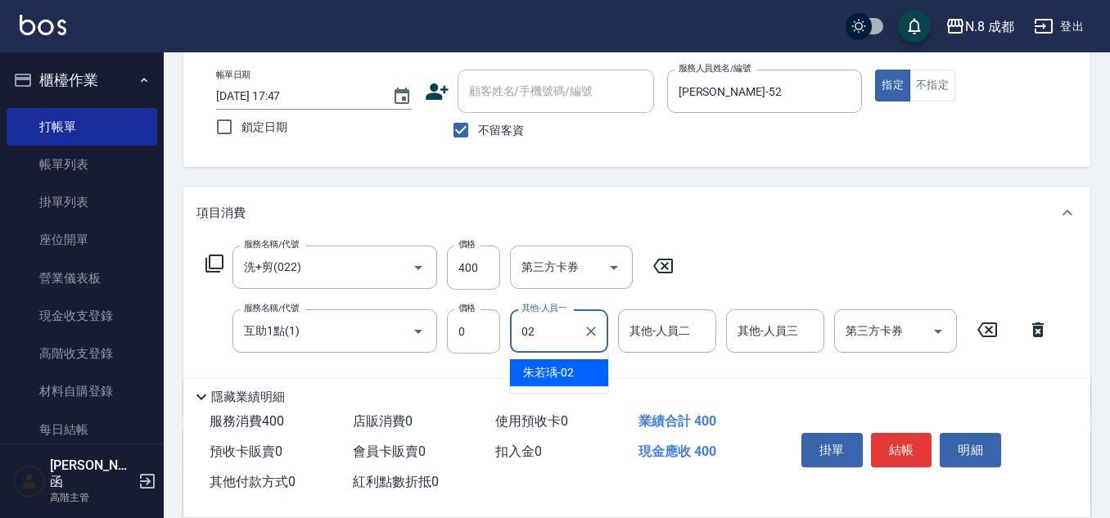
click at [565, 365] on span "[PERSON_NAME]-02" at bounding box center [548, 372] width 51 height 17
type input "朱若瑀-02"
click at [880, 441] on button "結帳" at bounding box center [901, 450] width 61 height 34
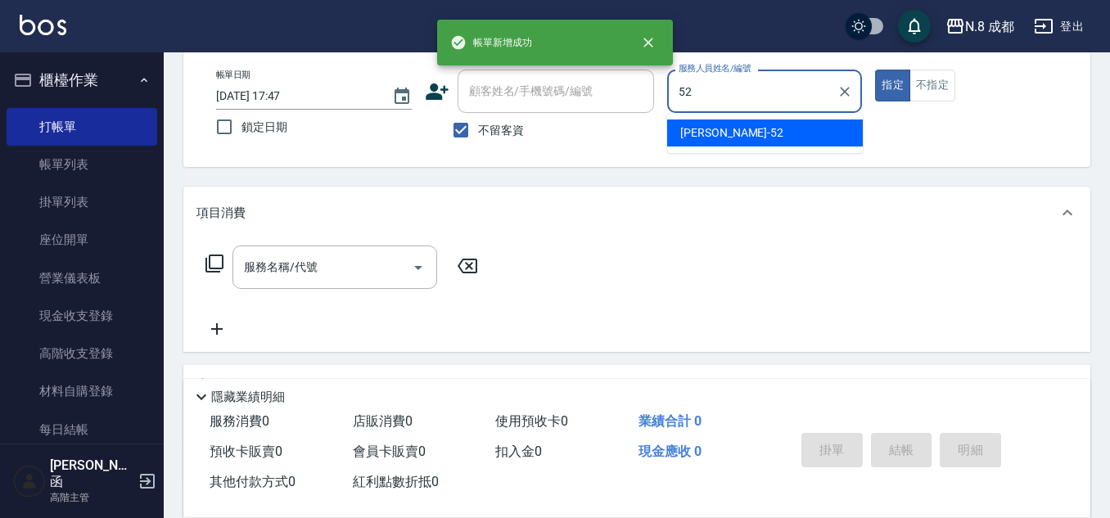
click at [698, 121] on div "[PERSON_NAME]-52" at bounding box center [765, 133] width 196 height 27
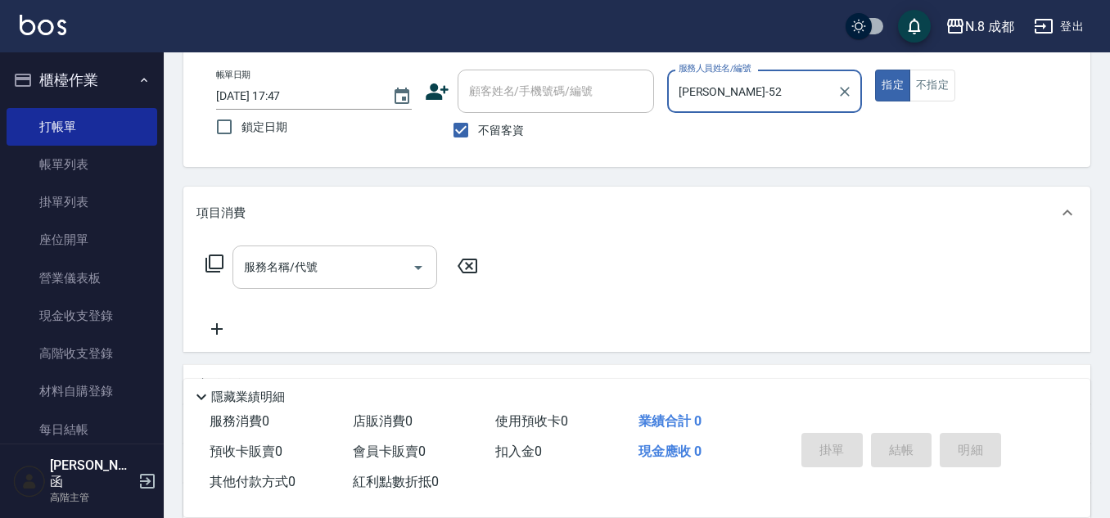
type input "[PERSON_NAME]-52"
click at [307, 270] on input "服務名稱/代號" at bounding box center [322, 267] width 165 height 29
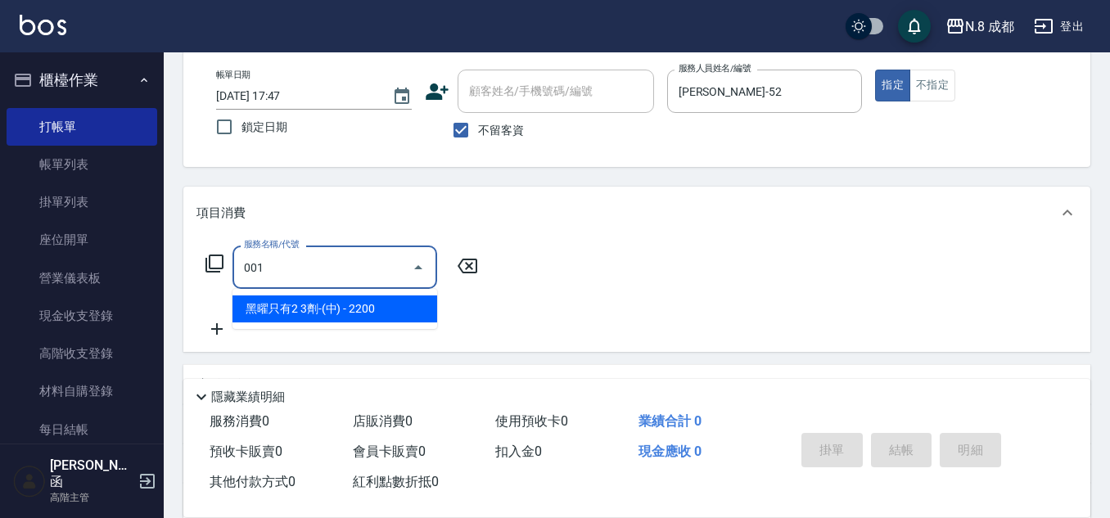
click at [309, 311] on span "黑曜只有2 3劑-(中) - 2200" at bounding box center [335, 309] width 205 height 27
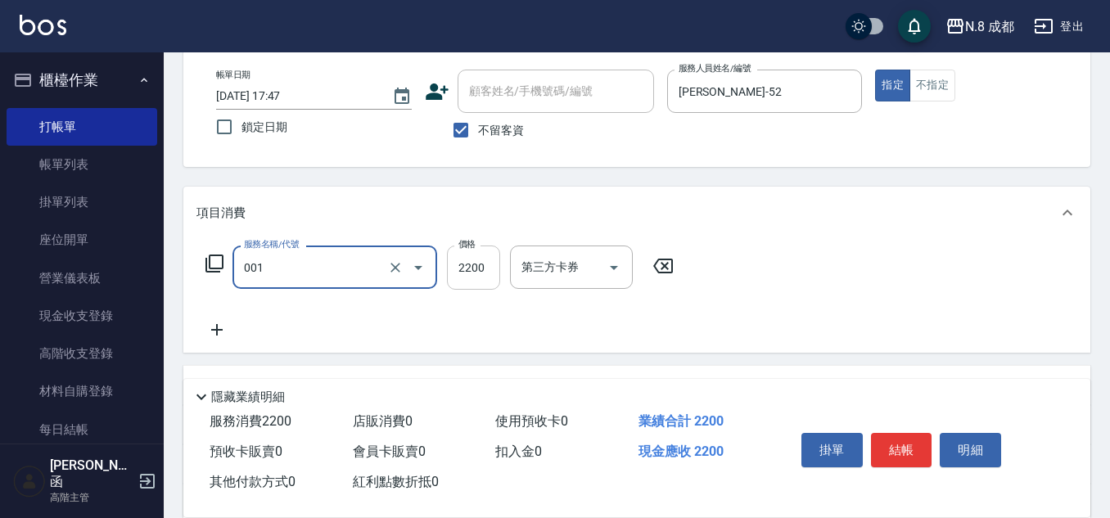
type input "黑曜只有2 3劑-(中)(001)"
click at [486, 269] on input "2200" at bounding box center [473, 268] width 53 height 44
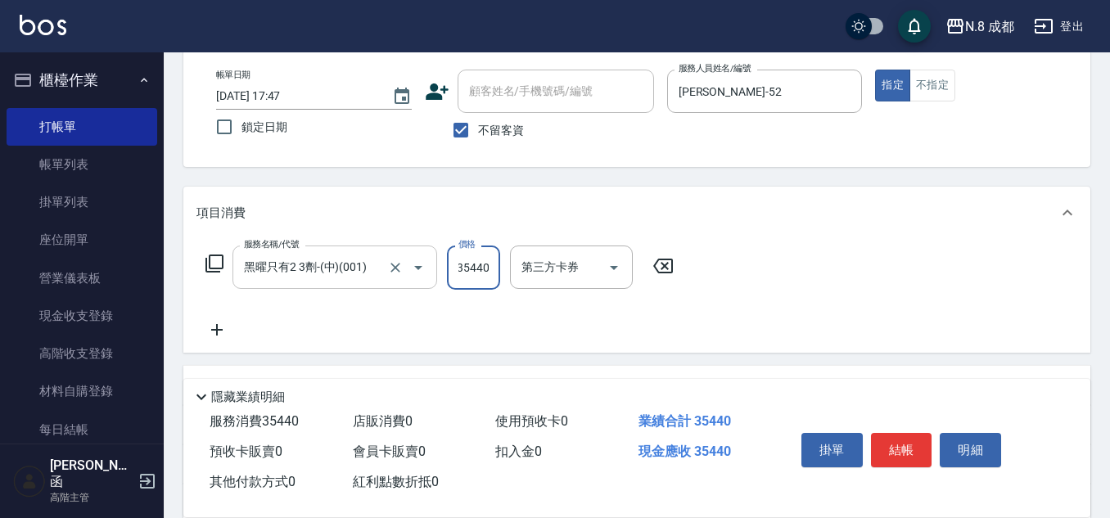
scroll to position [0, 0]
drag, startPoint x: 495, startPoint y: 267, endPoint x: 412, endPoint y: 269, distance: 83.5
click at [412, 269] on div "服務名稱/代號 黑曜只有2 3劑-(中)(001) 服務名稱/代號 價格 35440 價格 第三方卡券 第三方卡券" at bounding box center [440, 268] width 487 height 44
type input "3440"
click at [218, 329] on icon at bounding box center [216, 329] width 11 height 11
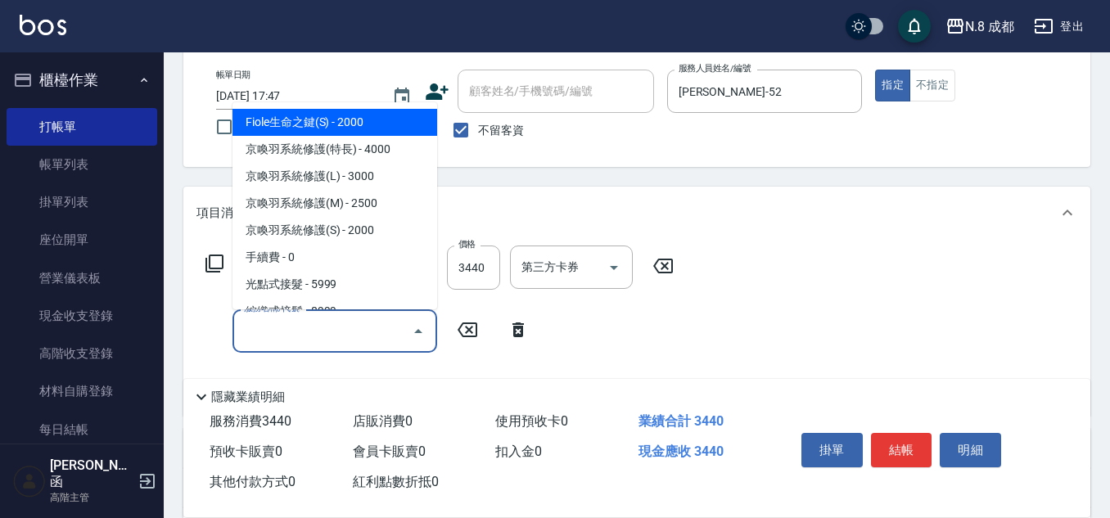
click at [242, 329] on input "服務名稱/代號" at bounding box center [322, 331] width 165 height 29
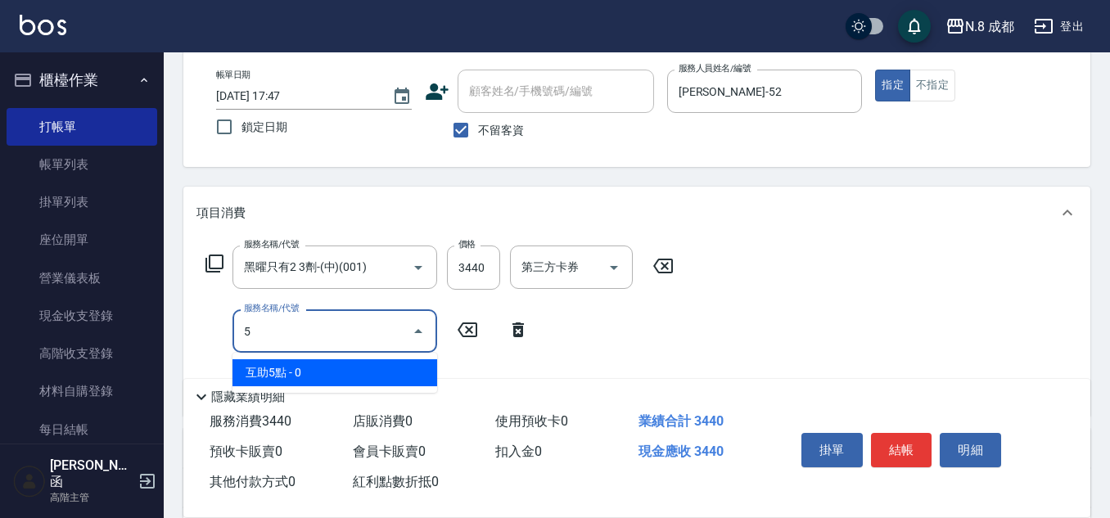
click at [265, 379] on span "互助5點 - 0" at bounding box center [335, 372] width 205 height 27
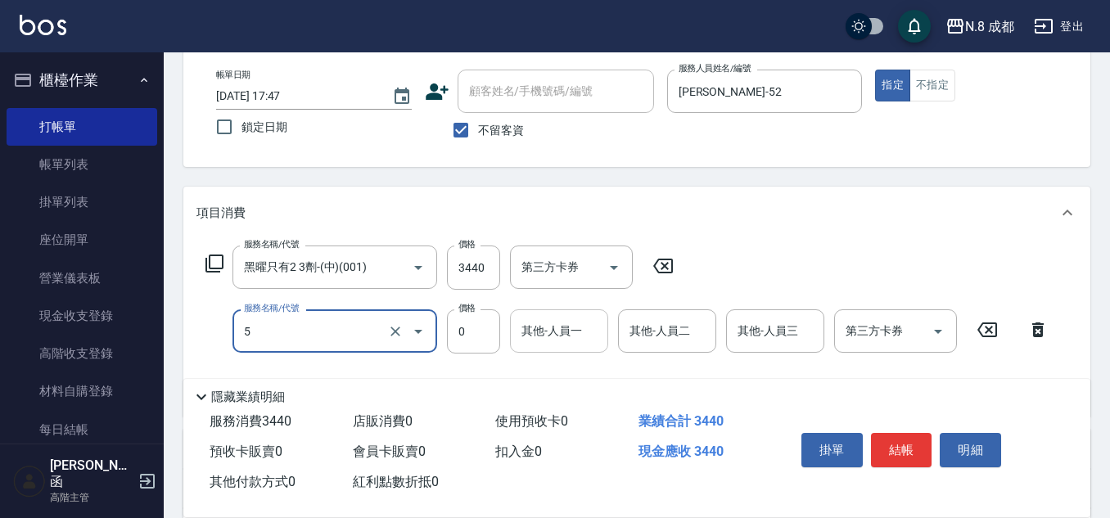
type input "互助5點(5)"
click at [541, 321] on div "其他-人員一 其他-人員一" at bounding box center [559, 331] width 98 height 43
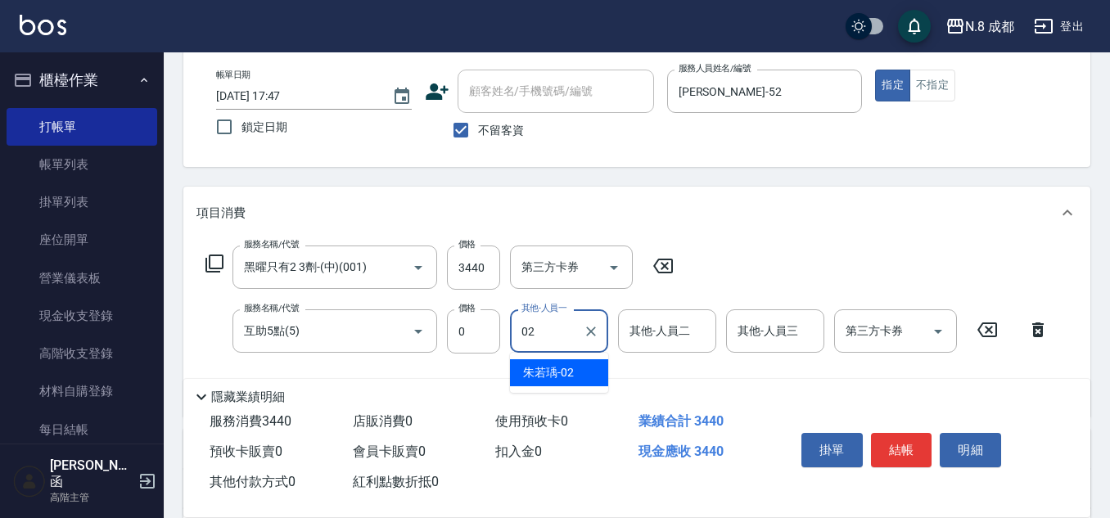
click at [549, 377] on span "[PERSON_NAME]-02" at bounding box center [548, 372] width 51 height 17
type input "朱若瑀-02"
click at [906, 433] on button "結帳" at bounding box center [901, 450] width 61 height 34
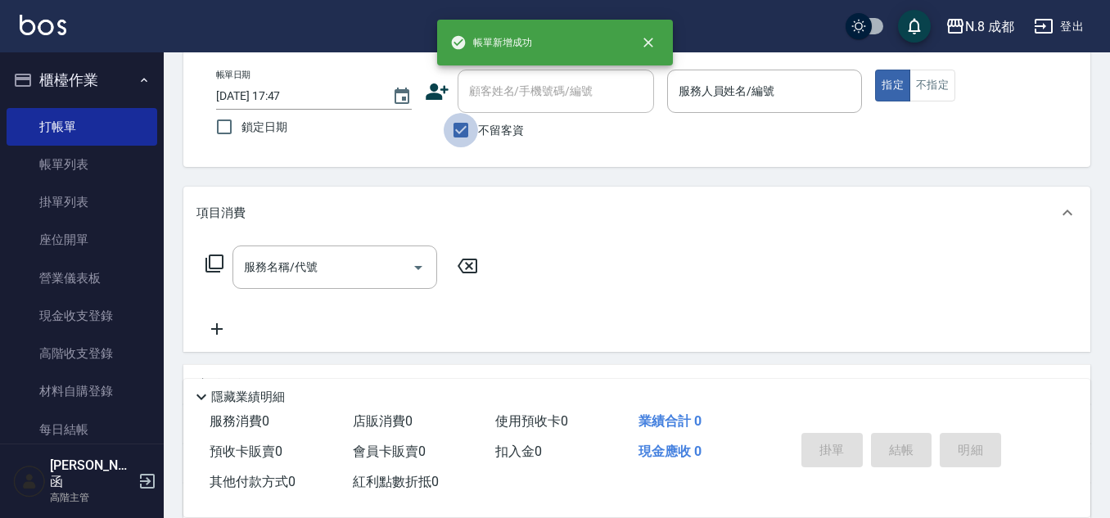
drag, startPoint x: 454, startPoint y: 132, endPoint x: 499, endPoint y: 89, distance: 62.0
click at [455, 131] on input "不留客資" at bounding box center [461, 130] width 34 height 34
checkbox input "false"
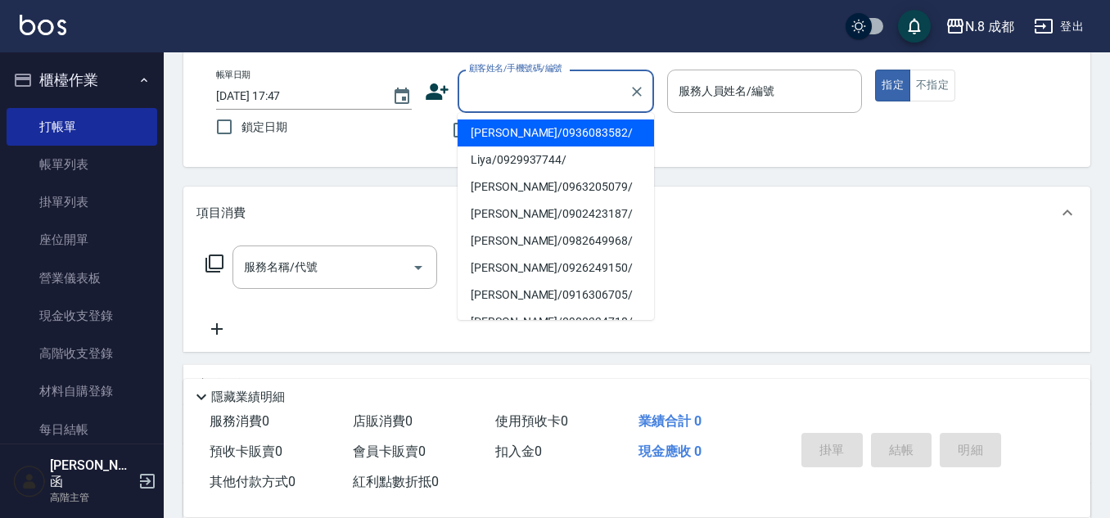
click at [501, 88] on input "顧客姓名/手機號碼/編號" at bounding box center [543, 91] width 157 height 29
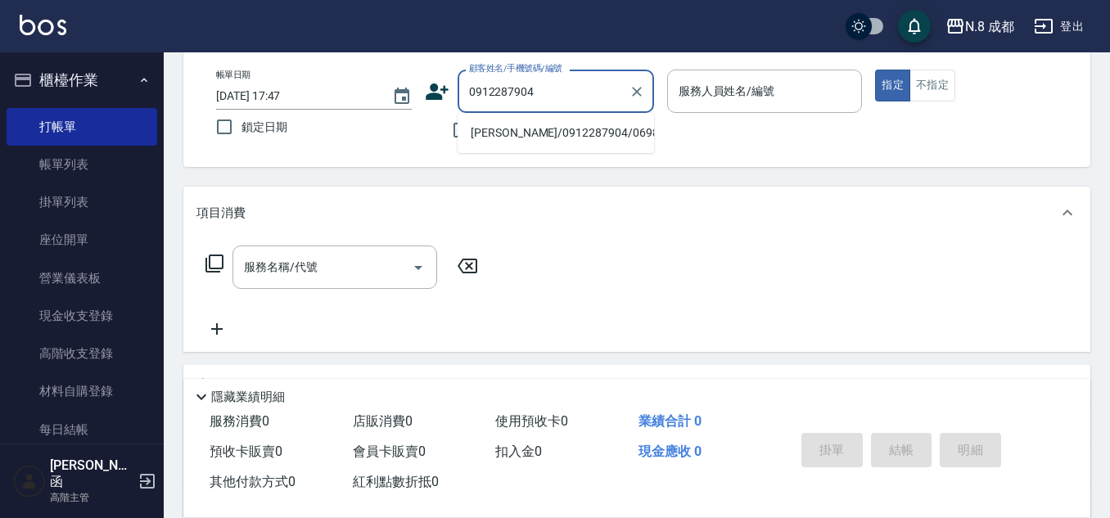
click at [535, 135] on li "[PERSON_NAME]/0912287904/069838" at bounding box center [556, 133] width 197 height 27
type input "[PERSON_NAME]/0912287904/069838"
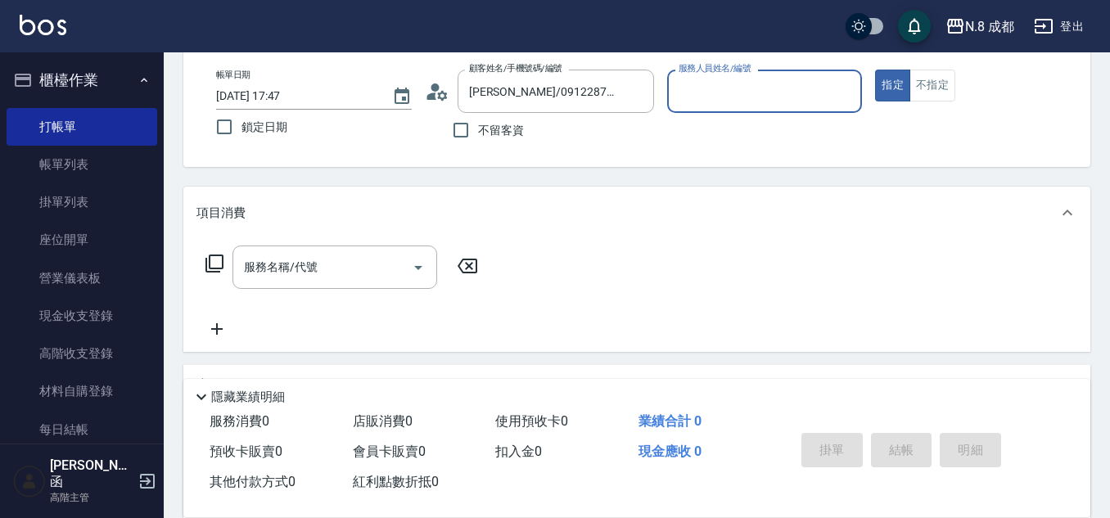
type input "高楷程-13"
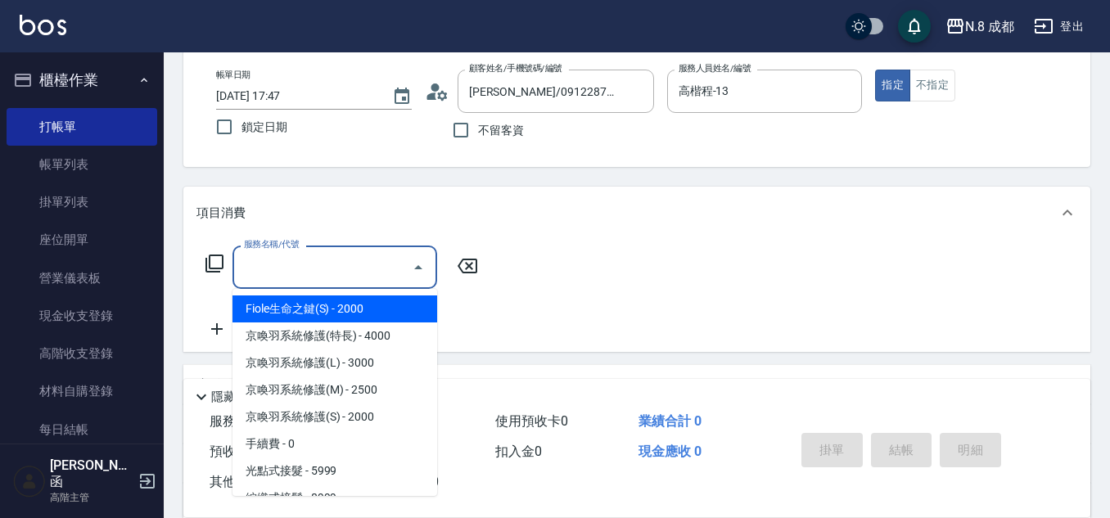
click at [329, 256] on input "服務名稱/代號" at bounding box center [322, 267] width 165 height 29
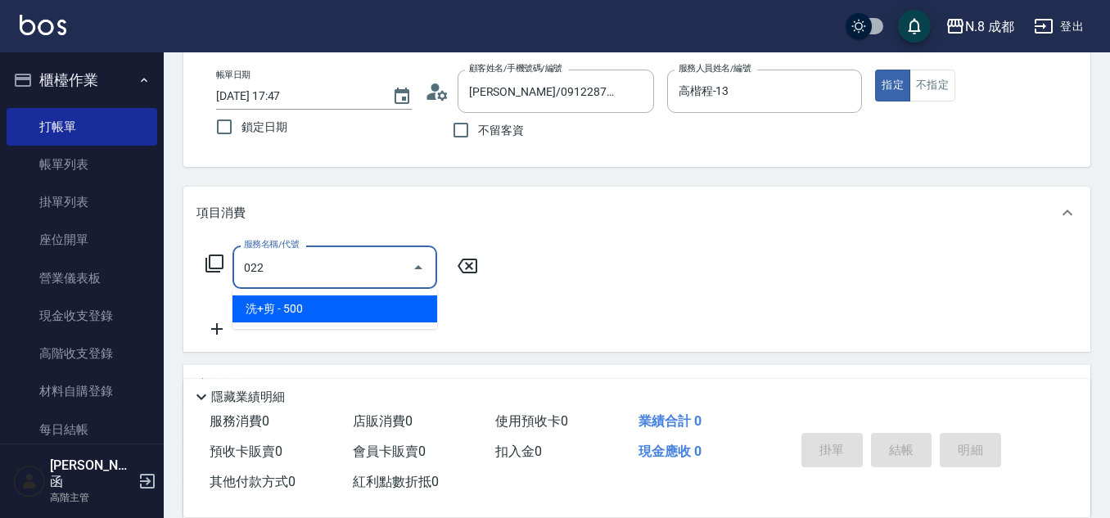
click at [323, 300] on span "洗+剪 - 500" at bounding box center [335, 309] width 205 height 27
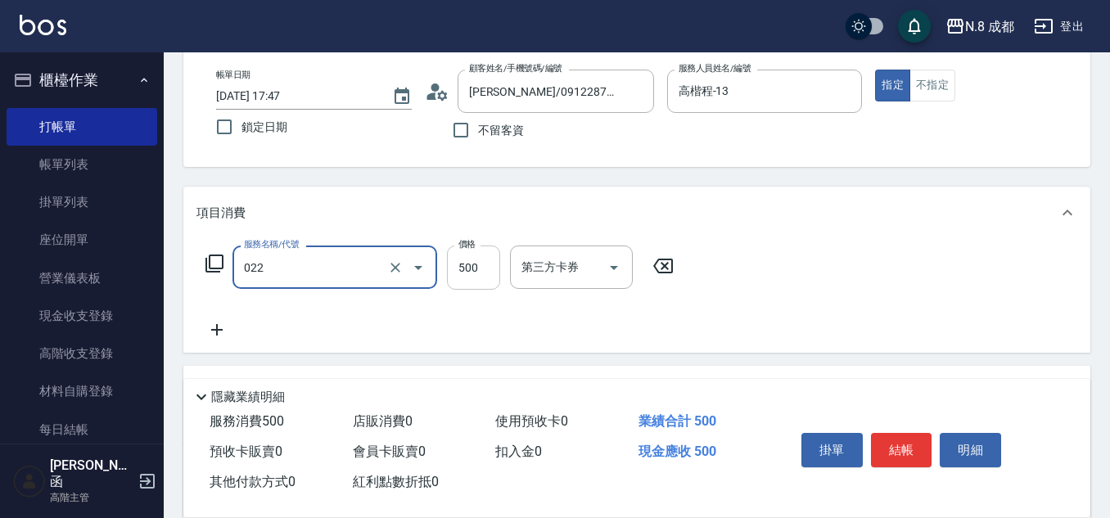
type input "洗+剪(022)"
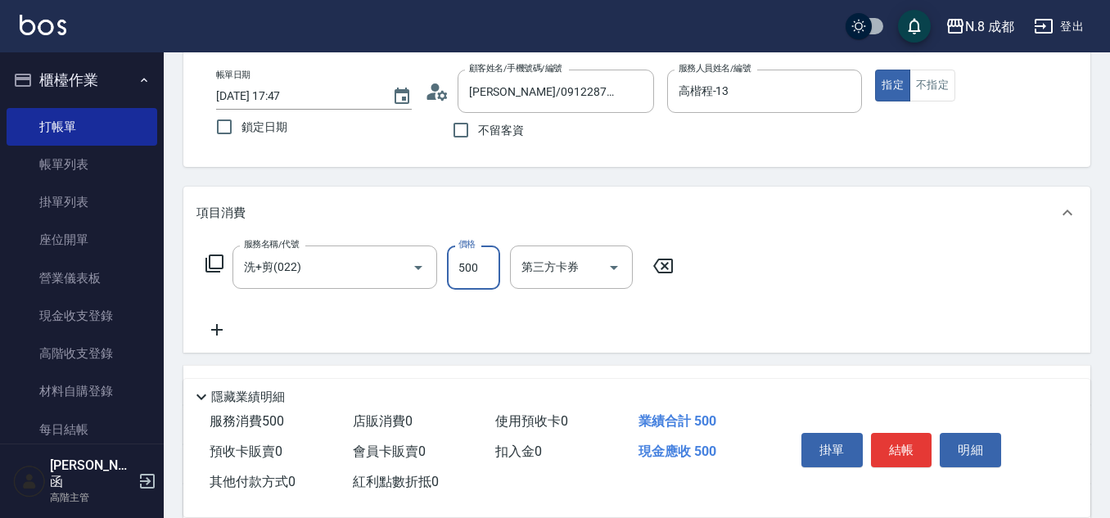
click at [474, 283] on input "500" at bounding box center [473, 268] width 53 height 44
type input "600"
click at [220, 328] on icon at bounding box center [217, 330] width 41 height 20
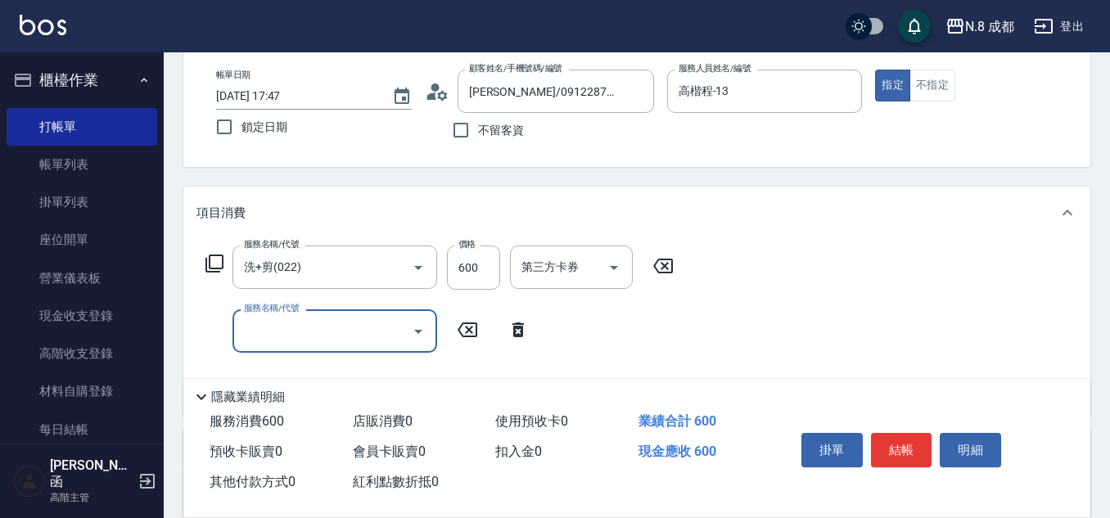
click at [278, 324] on input "服務名稱/代號" at bounding box center [322, 331] width 165 height 29
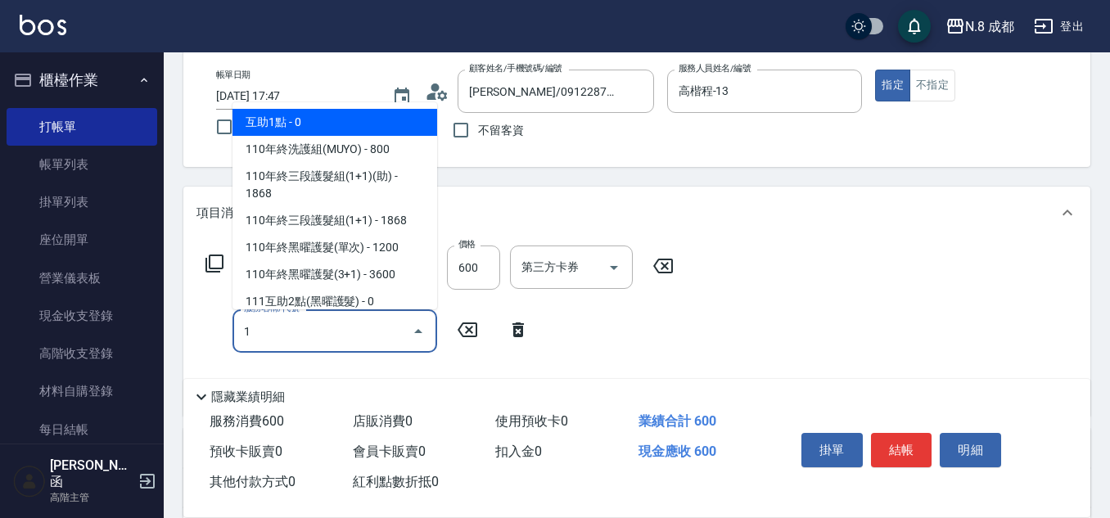
click at [313, 125] on span "互助1點 - 0" at bounding box center [335, 122] width 205 height 27
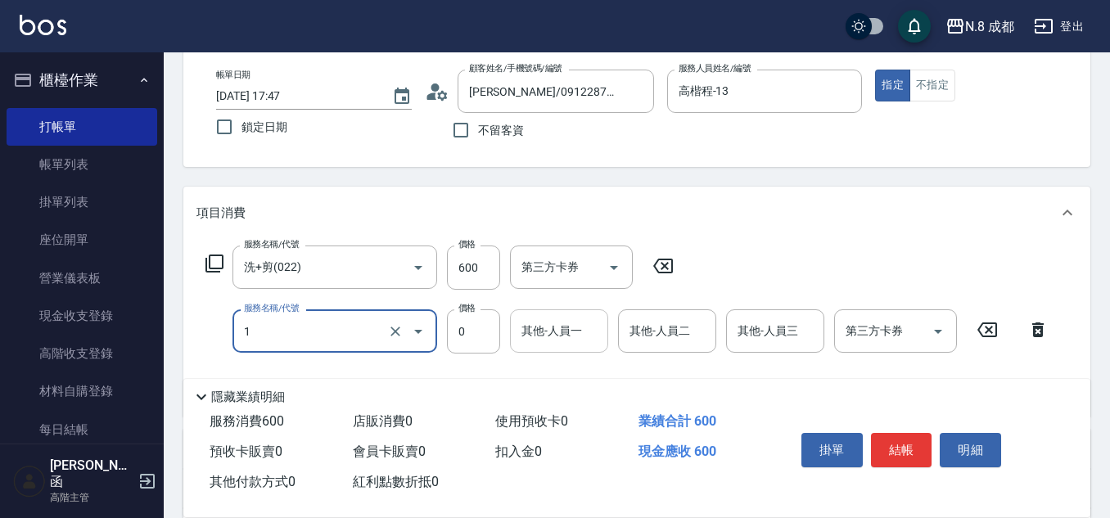
type input "互助1點(1)"
click at [566, 331] on input "0" at bounding box center [559, 331] width 84 height 29
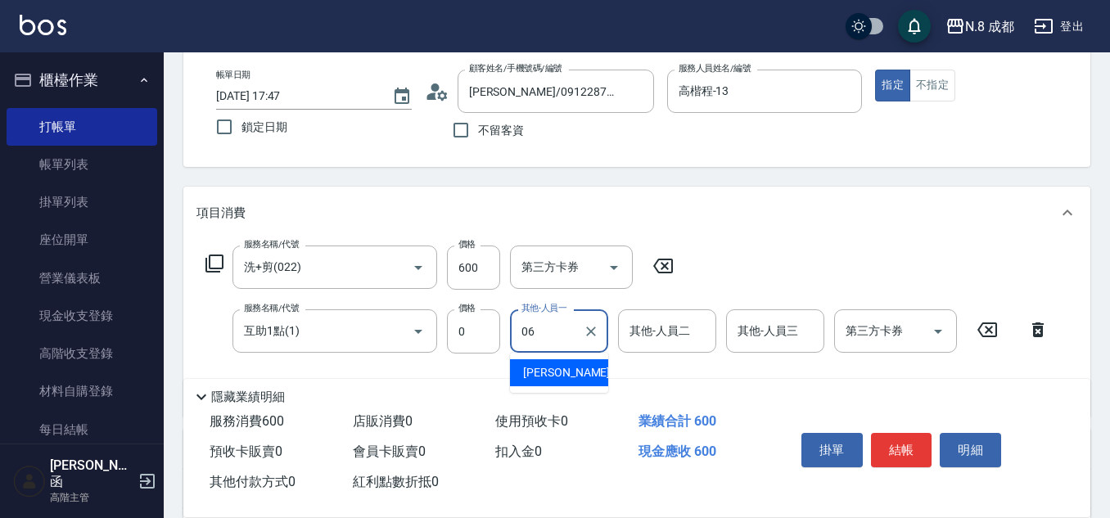
click at [573, 371] on span "[PERSON_NAME] -06" at bounding box center [574, 372] width 103 height 17
type input "[PERSON_NAME]-06"
click at [918, 437] on button "結帳" at bounding box center [901, 450] width 61 height 34
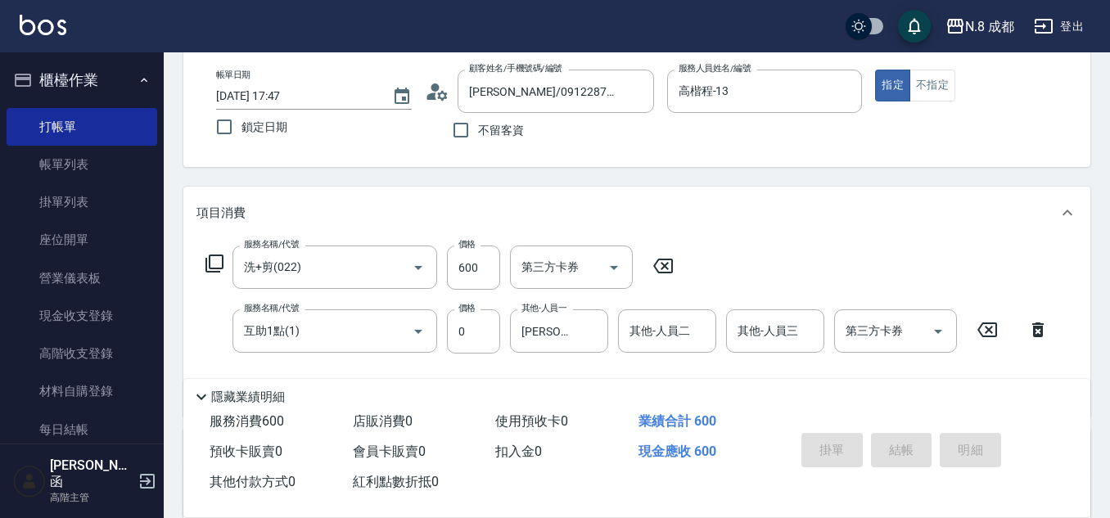
type input "[DATE] 17:48"
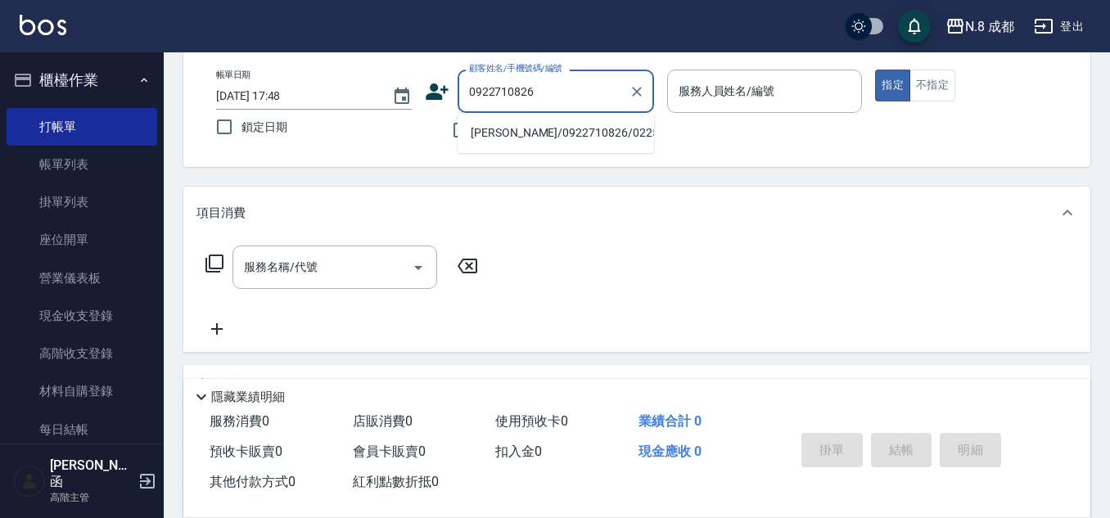
click at [539, 130] on li "[PERSON_NAME]/0922710826/022590" at bounding box center [556, 133] width 197 height 27
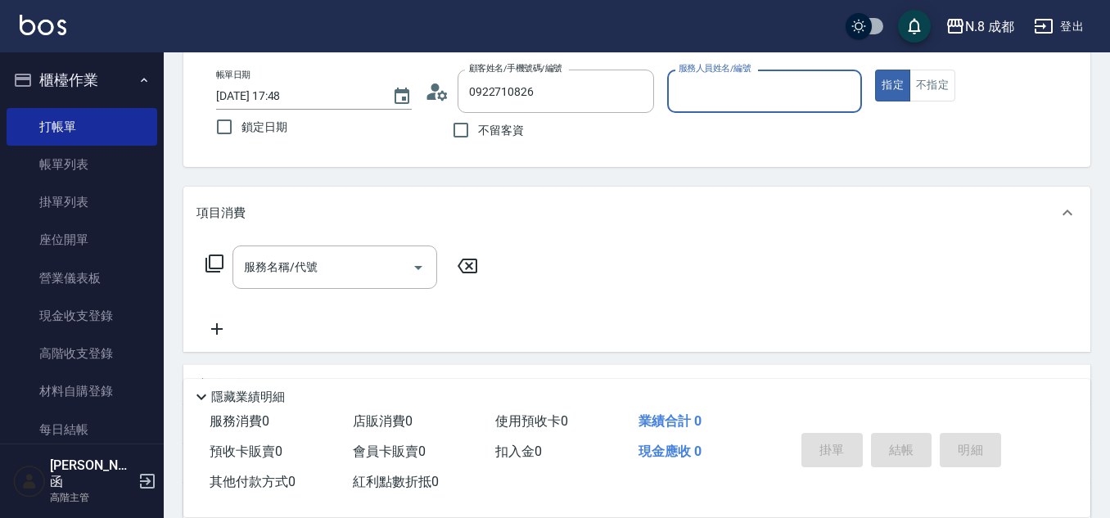
type input "[PERSON_NAME]/0922710826/022590"
type input "高楷程-13"
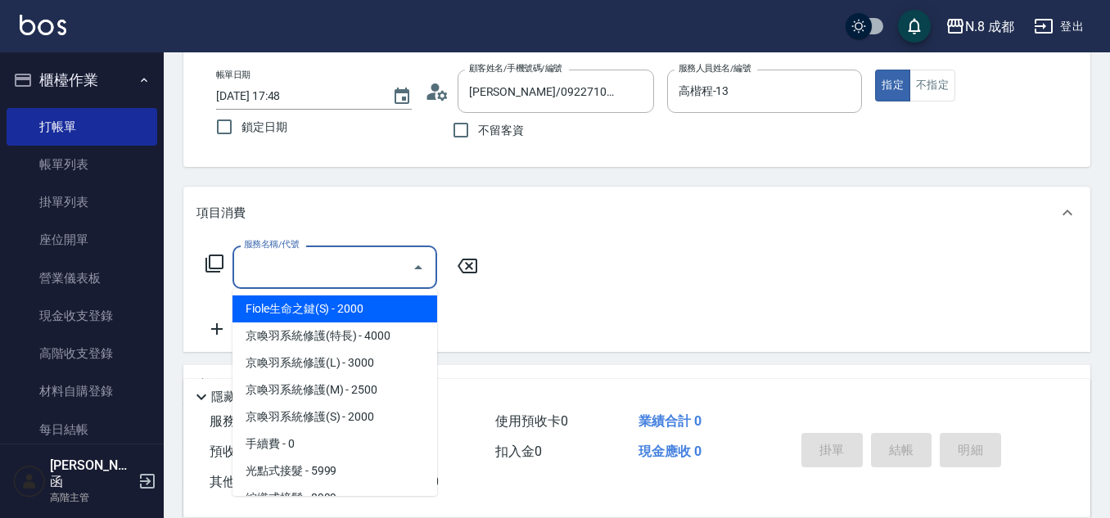
click at [341, 282] on input "服務名稱/代號" at bounding box center [322, 267] width 165 height 29
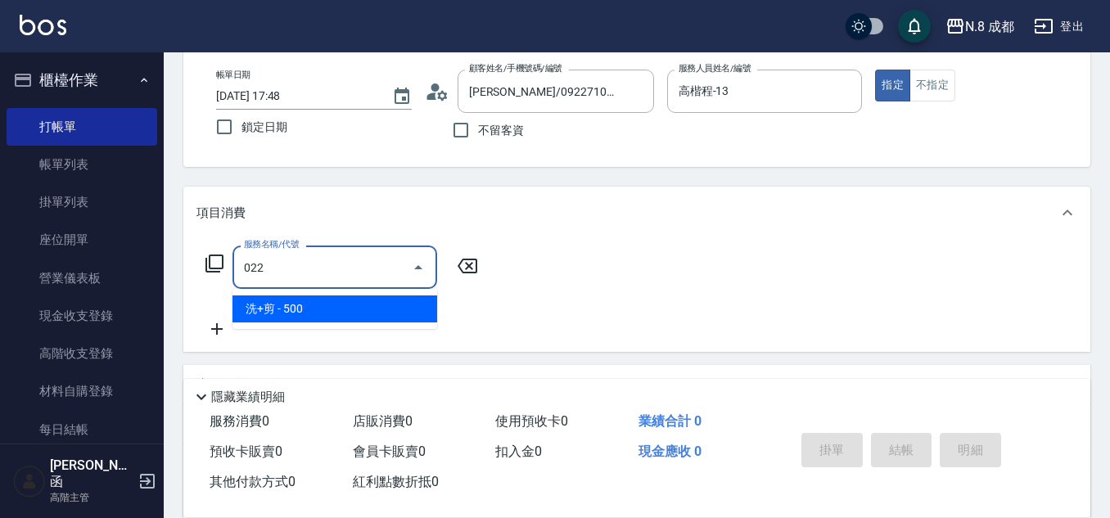
click at [300, 305] on span "洗+剪 - 500" at bounding box center [335, 309] width 205 height 27
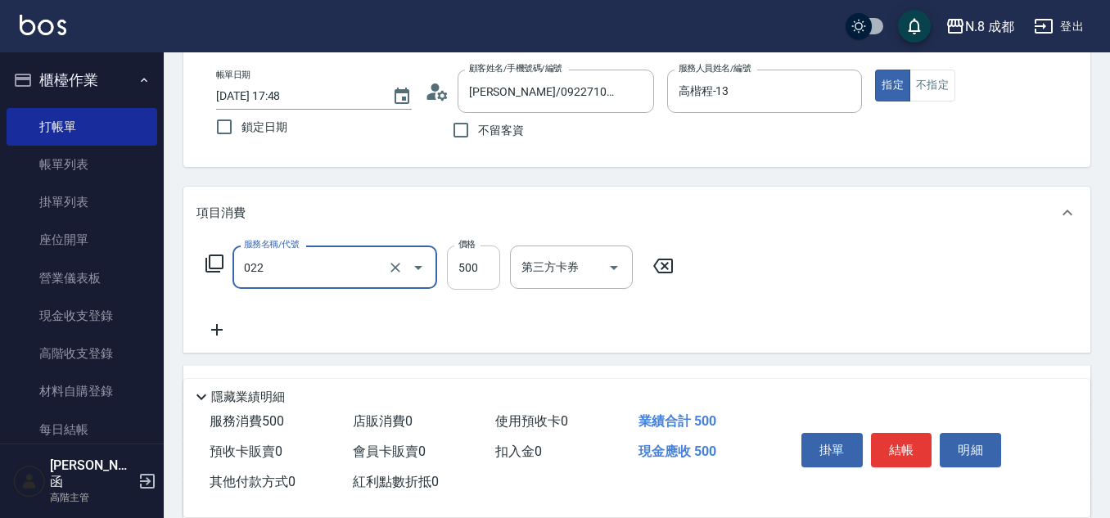
type input "洗+剪(022)"
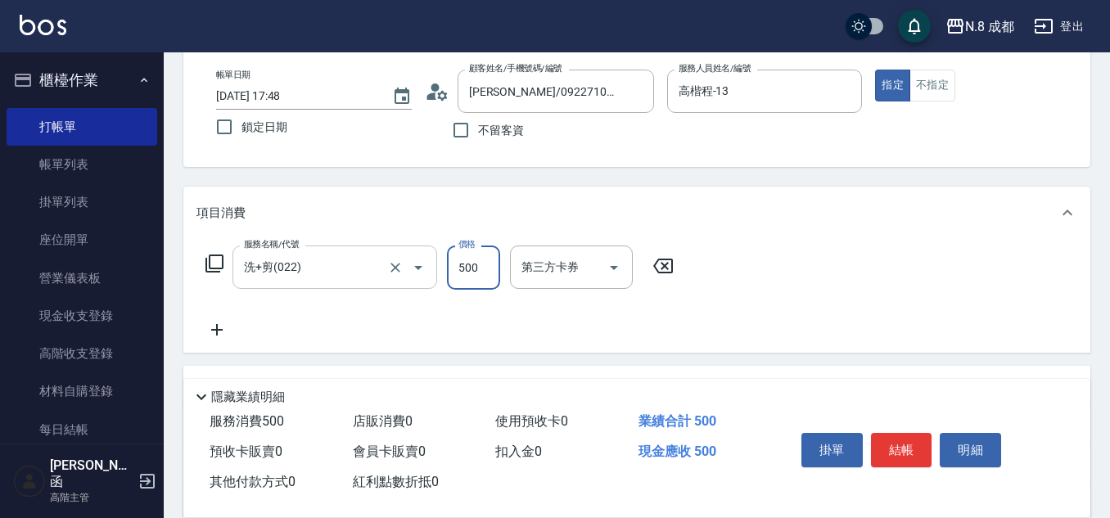
drag, startPoint x: 492, startPoint y: 255, endPoint x: 431, endPoint y: 266, distance: 62.3
click at [492, 255] on input "500" at bounding box center [473, 268] width 53 height 44
type input "600"
click at [216, 332] on icon at bounding box center [216, 329] width 11 height 11
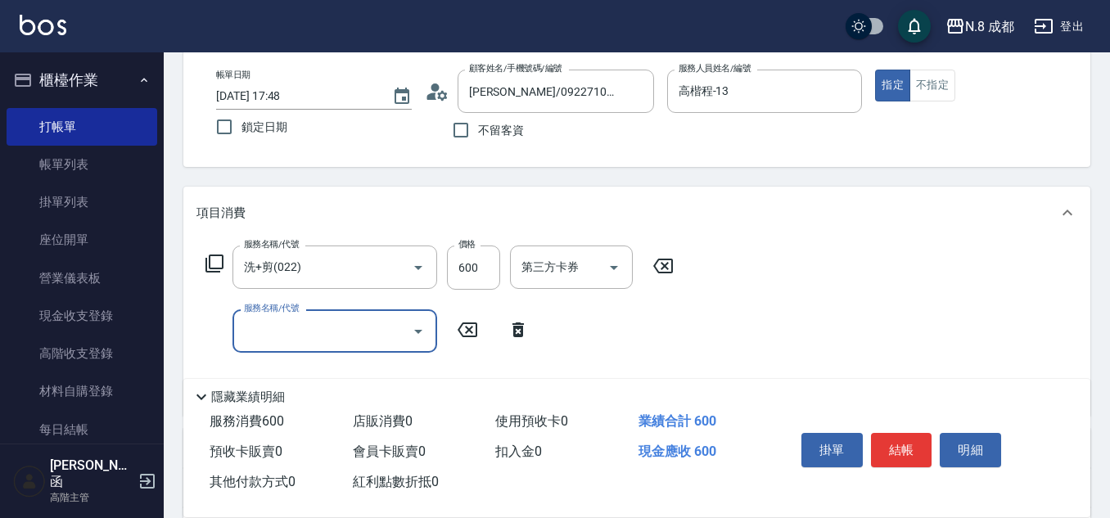
click at [269, 334] on input "服務名稱/代號" at bounding box center [322, 331] width 165 height 29
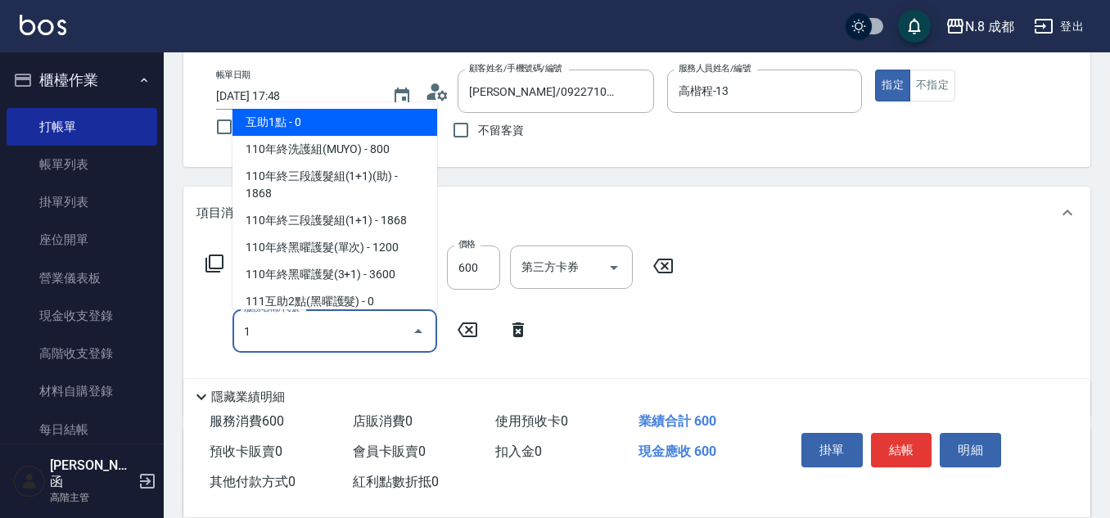
click at [284, 113] on span "互助1點 - 0" at bounding box center [335, 122] width 205 height 27
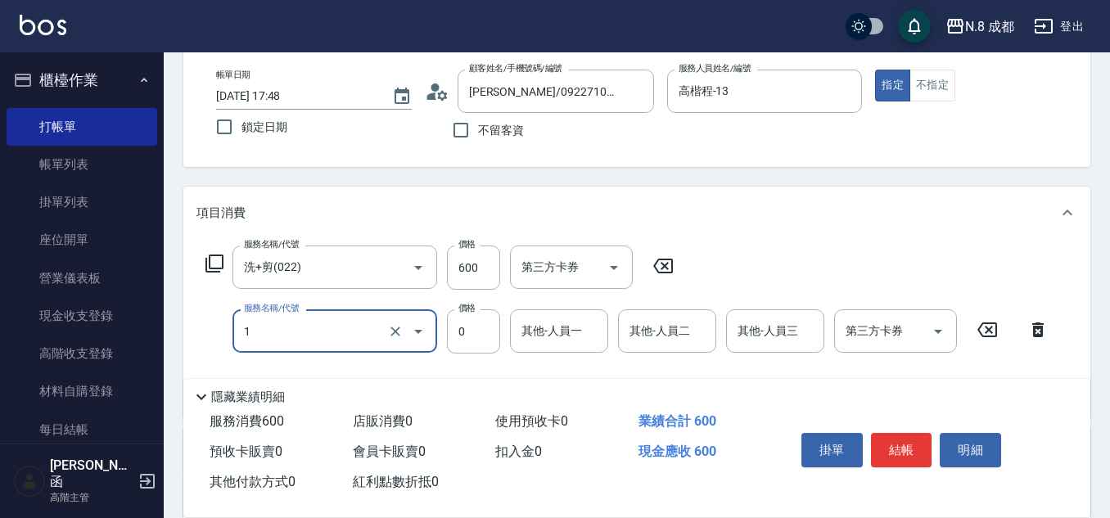
type input "互助1點(1)"
click at [575, 332] on input "其他-人員一" at bounding box center [559, 331] width 84 height 29
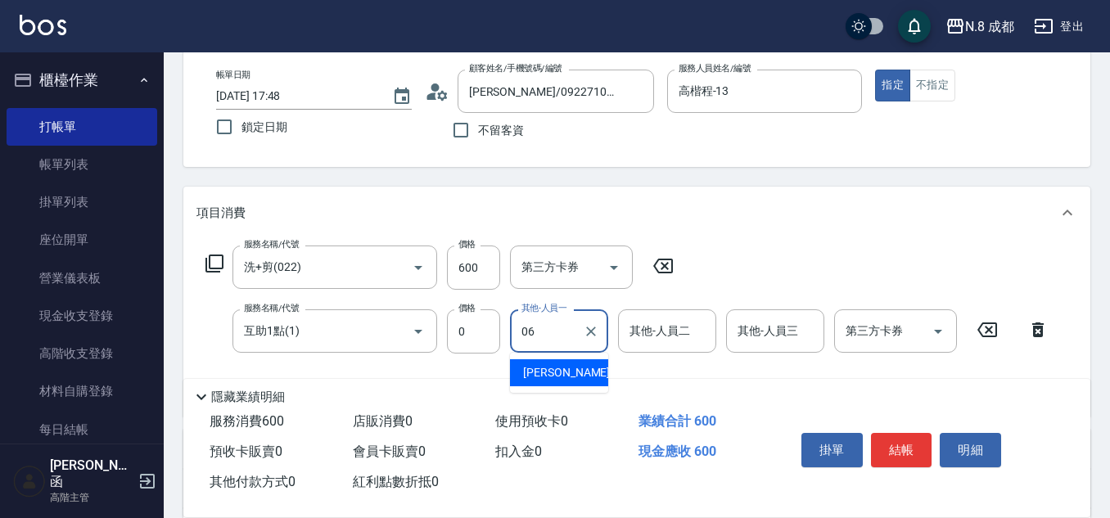
click at [559, 373] on span "[PERSON_NAME] -06" at bounding box center [574, 372] width 103 height 17
type input "[PERSON_NAME]-06"
click at [921, 433] on button "結帳" at bounding box center [901, 450] width 61 height 34
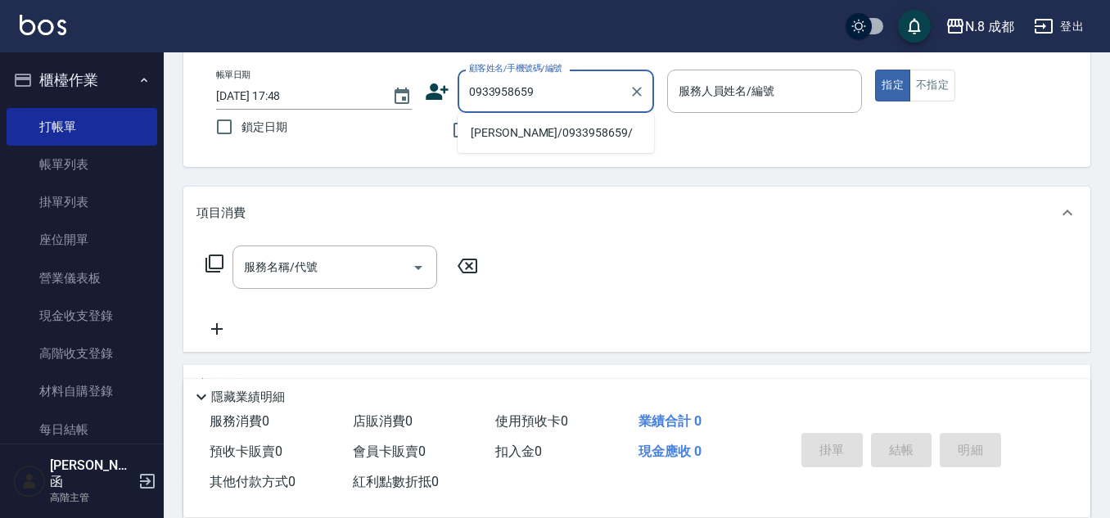
click at [531, 136] on li "[PERSON_NAME]/0933958659/" at bounding box center [556, 133] width 197 height 27
type input "[PERSON_NAME]/0933958659/"
type input "高楷程-13"
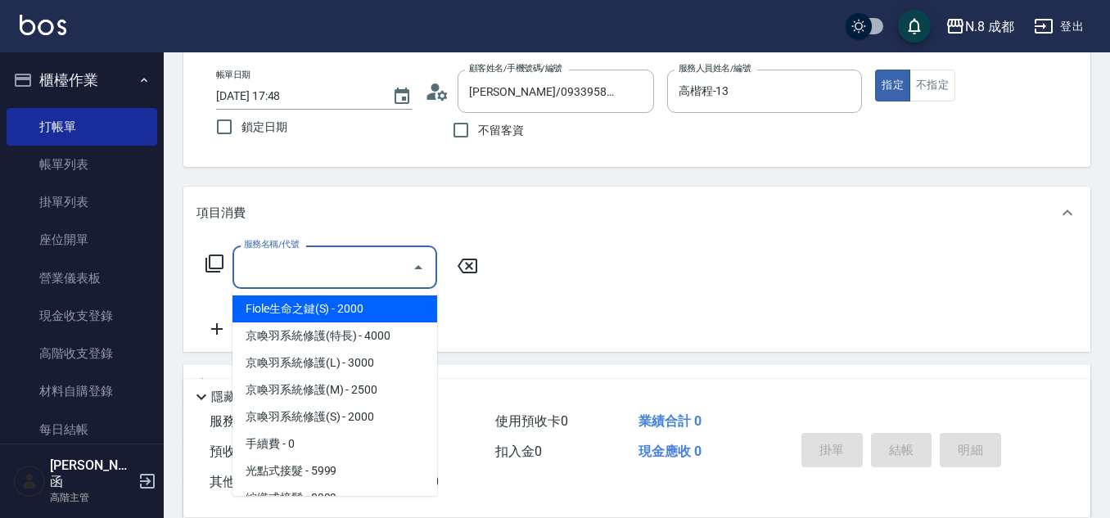
click at [299, 268] on input "服務名稱/代號" at bounding box center [322, 267] width 165 height 29
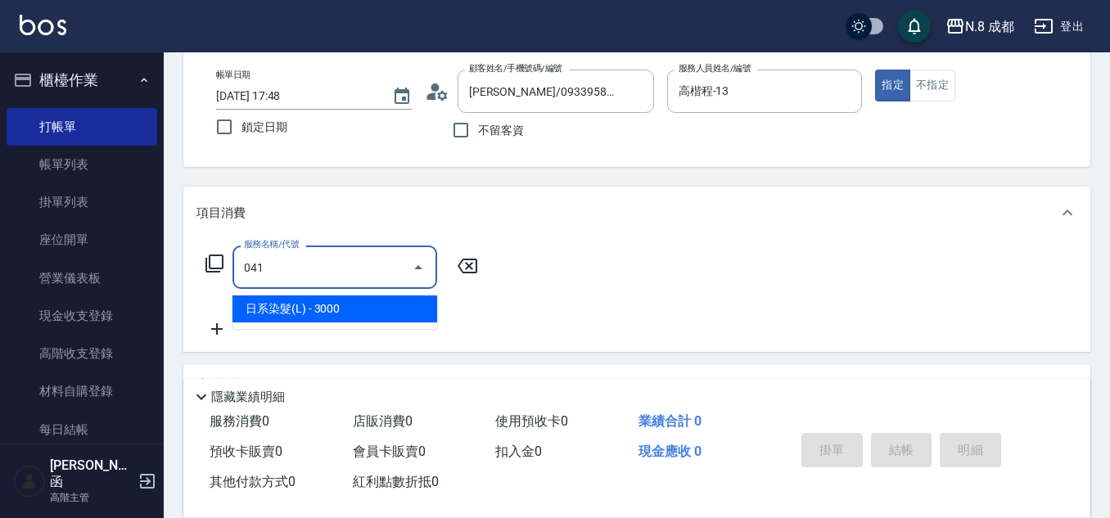
click at [290, 305] on span "日系染髮(L) - 3000" at bounding box center [335, 309] width 205 height 27
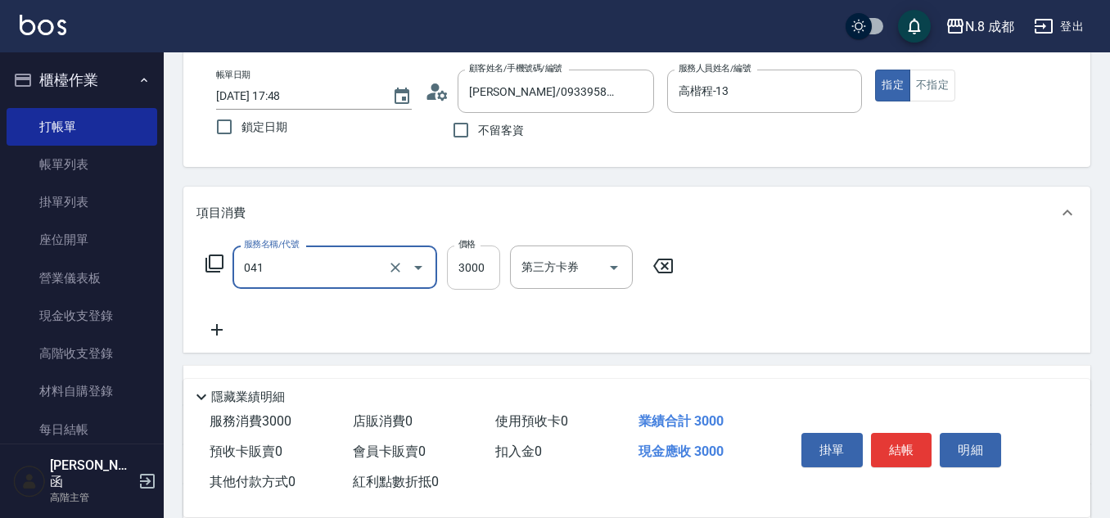
type input "日系染髮(L)(041)"
click at [489, 260] on input "3000" at bounding box center [473, 268] width 53 height 44
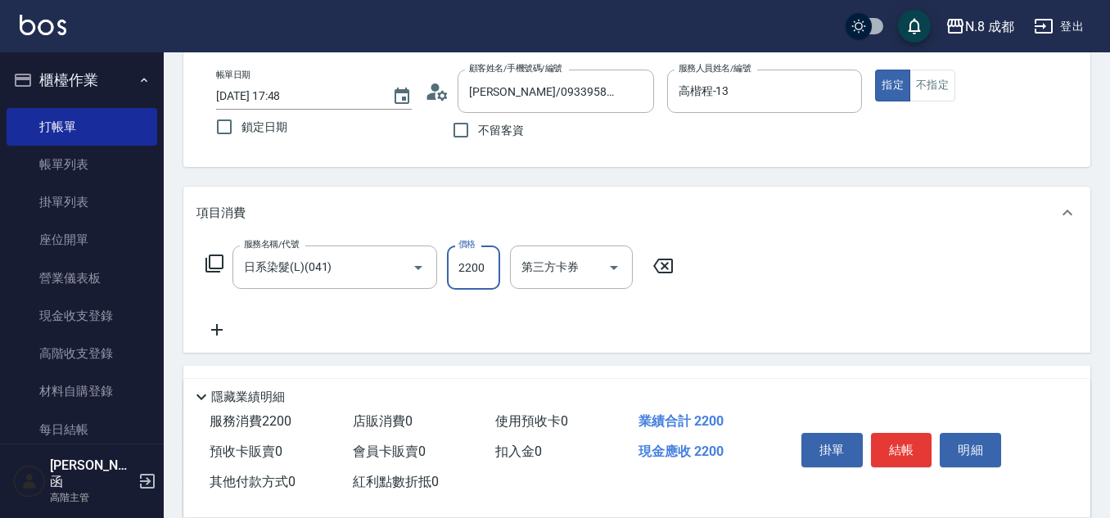
type input "2200"
click at [224, 328] on icon at bounding box center [217, 330] width 41 height 20
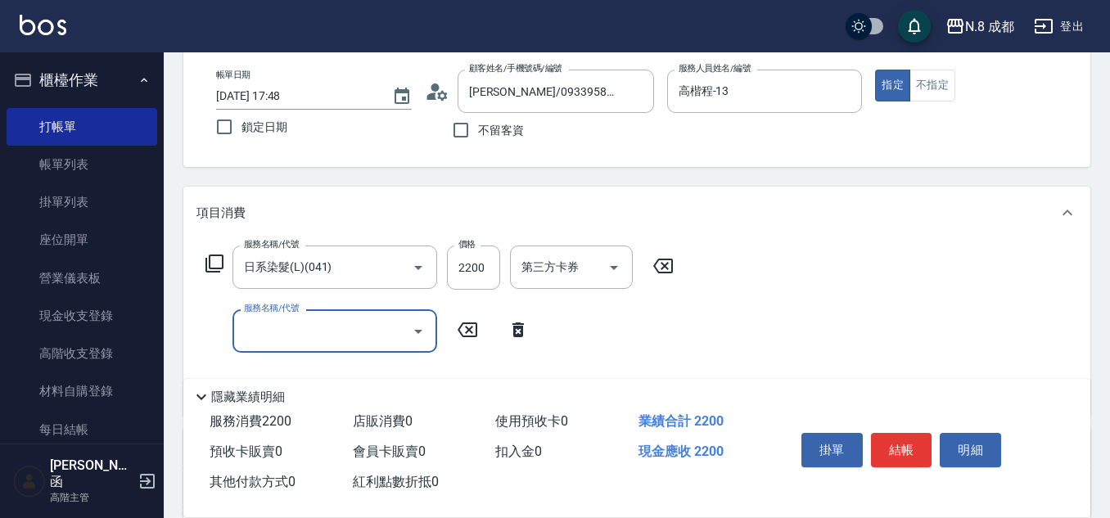
click at [282, 332] on input "服務名稱/代號" at bounding box center [322, 331] width 165 height 29
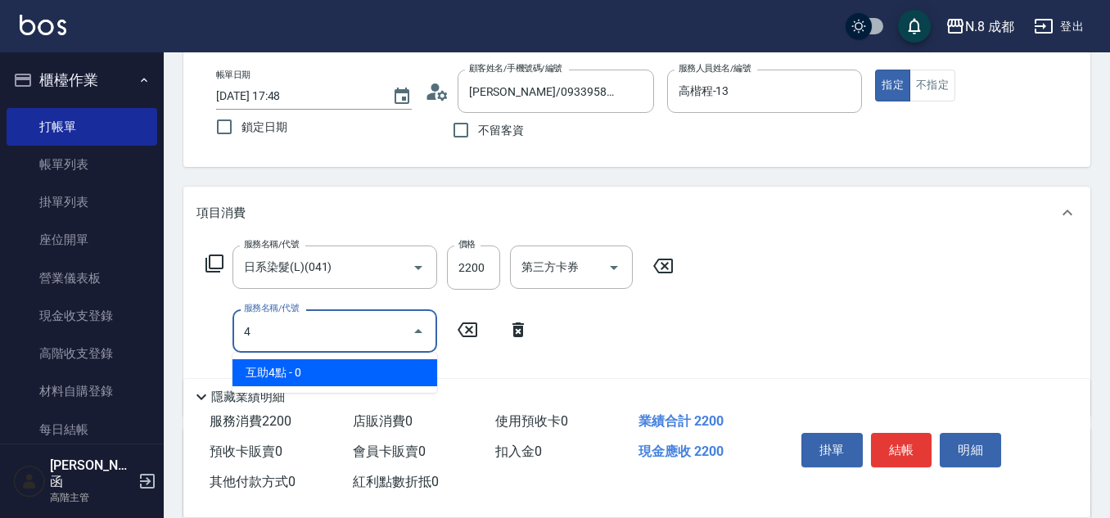
click at [305, 378] on span "互助4點 - 0" at bounding box center [335, 372] width 205 height 27
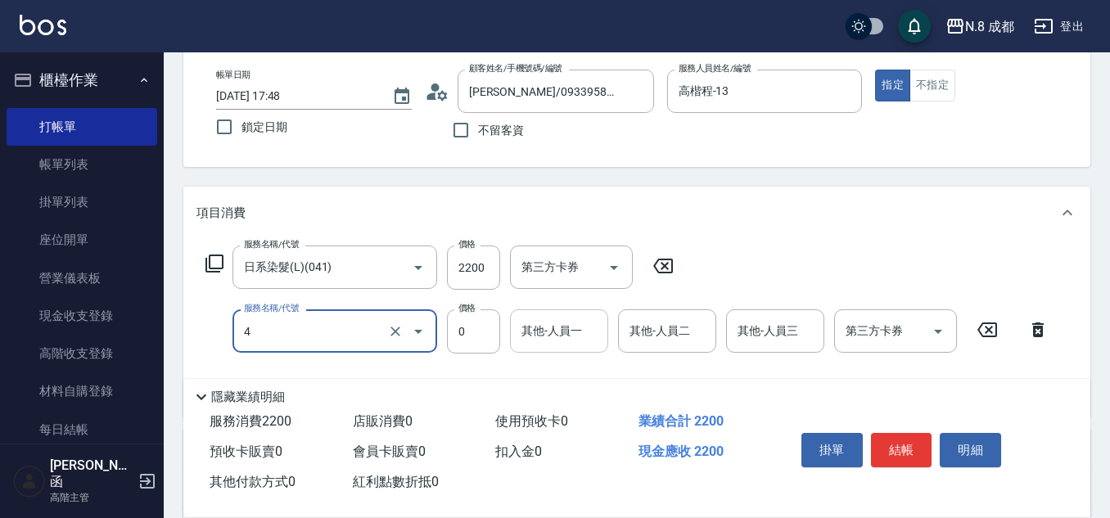
type input "互助4點(4)"
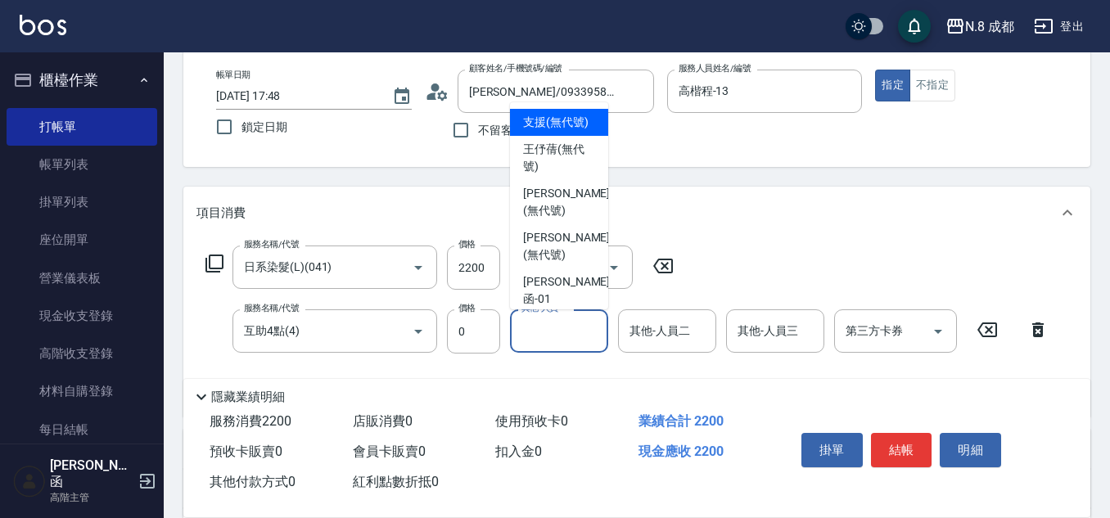
click at [560, 336] on input "其他-人員一" at bounding box center [559, 331] width 84 height 29
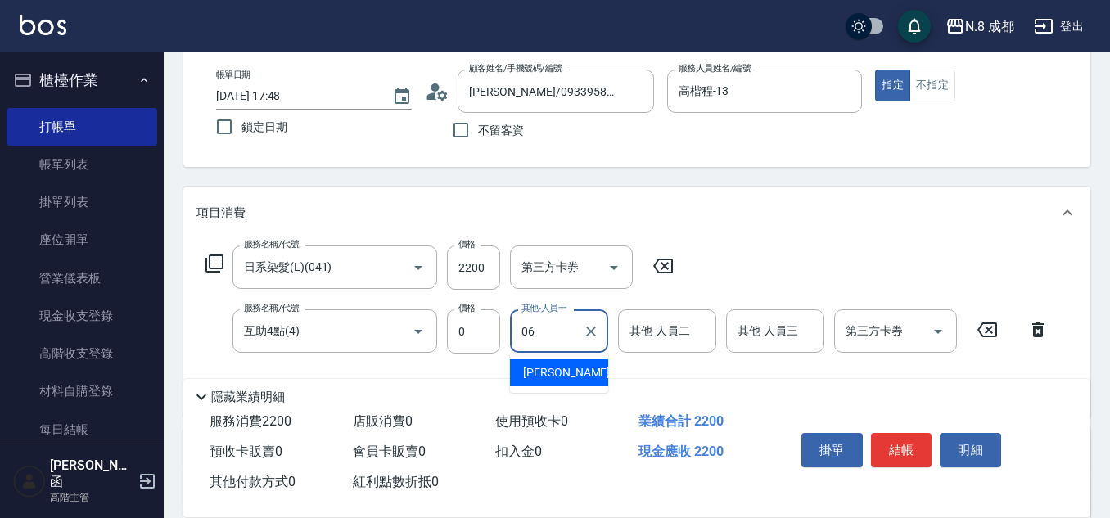
click at [569, 370] on span "[PERSON_NAME] -06" at bounding box center [574, 372] width 103 height 17
type input "[PERSON_NAME]-06"
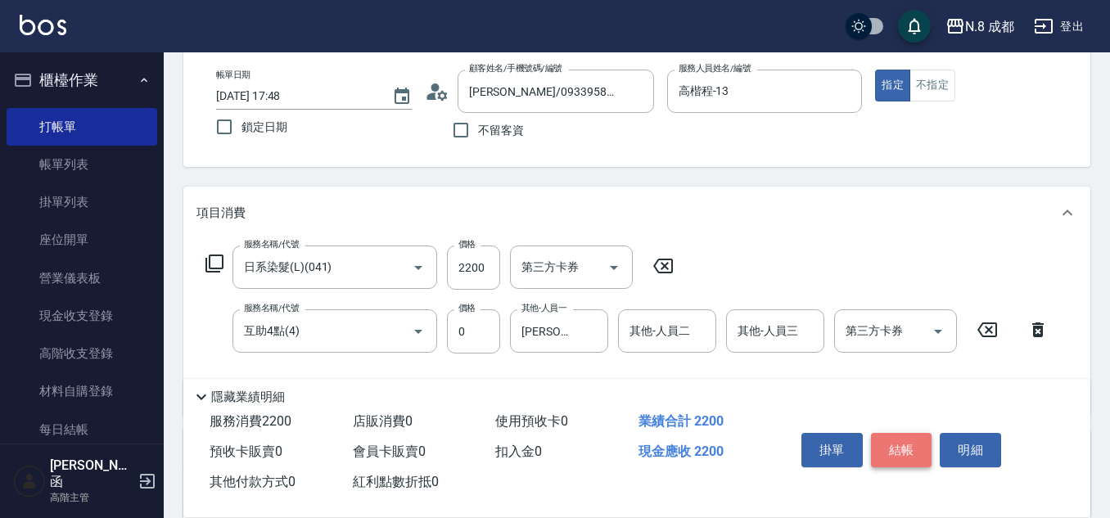
click at [896, 441] on button "結帳" at bounding box center [901, 450] width 61 height 34
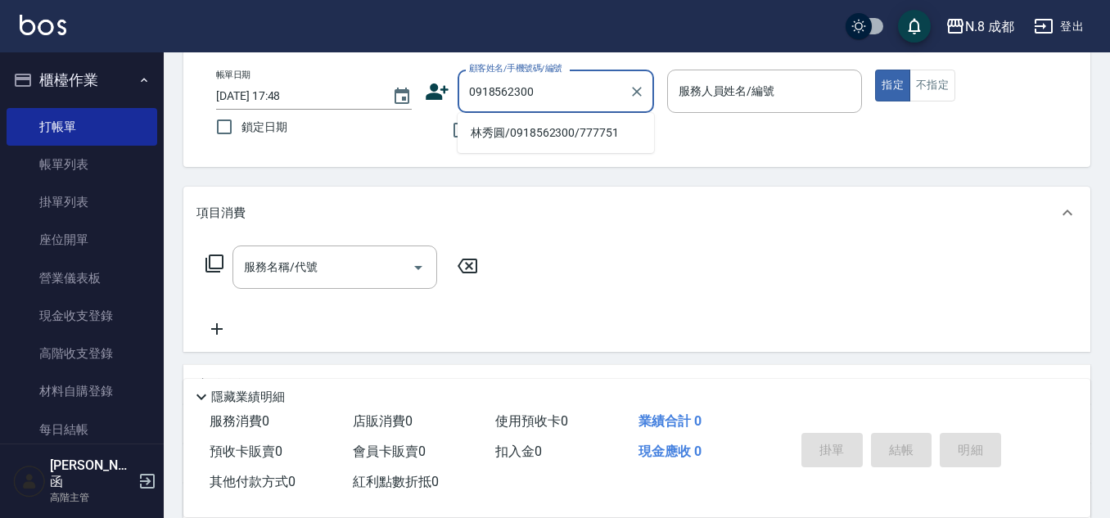
click at [532, 130] on li "林秀圓/0918562300/777751" at bounding box center [556, 133] width 197 height 27
type input "林秀圓/0918562300/777751"
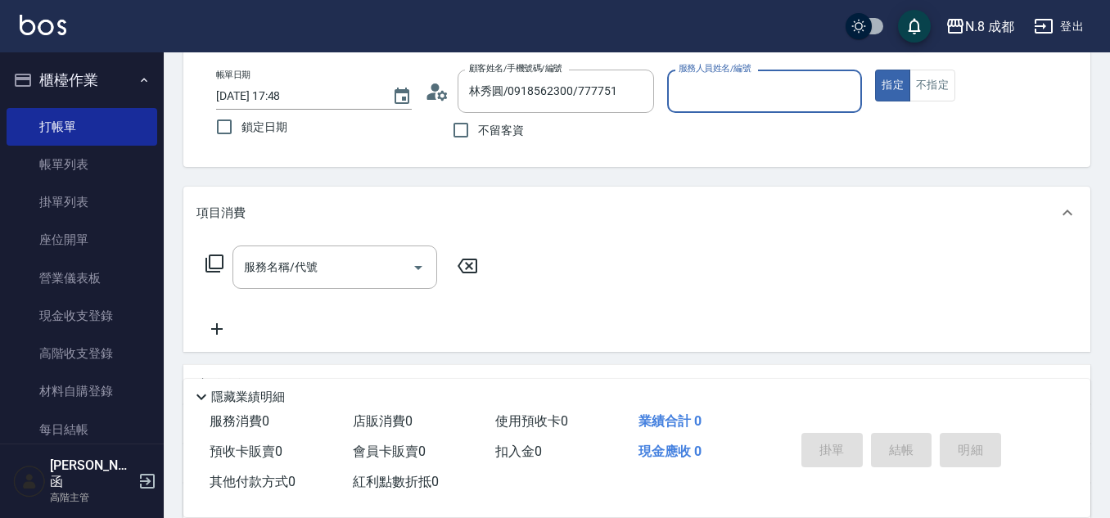
type input "高楷程-13"
click at [310, 262] on input "服務名稱/代號" at bounding box center [322, 267] width 165 height 29
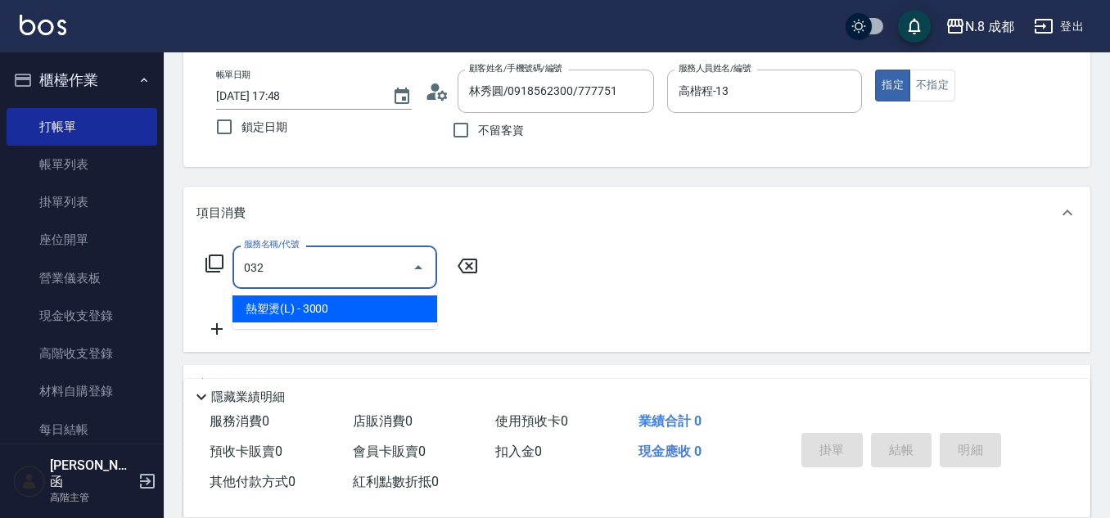
click at [313, 315] on span "熱塑燙(L) - 3000" at bounding box center [335, 309] width 205 height 27
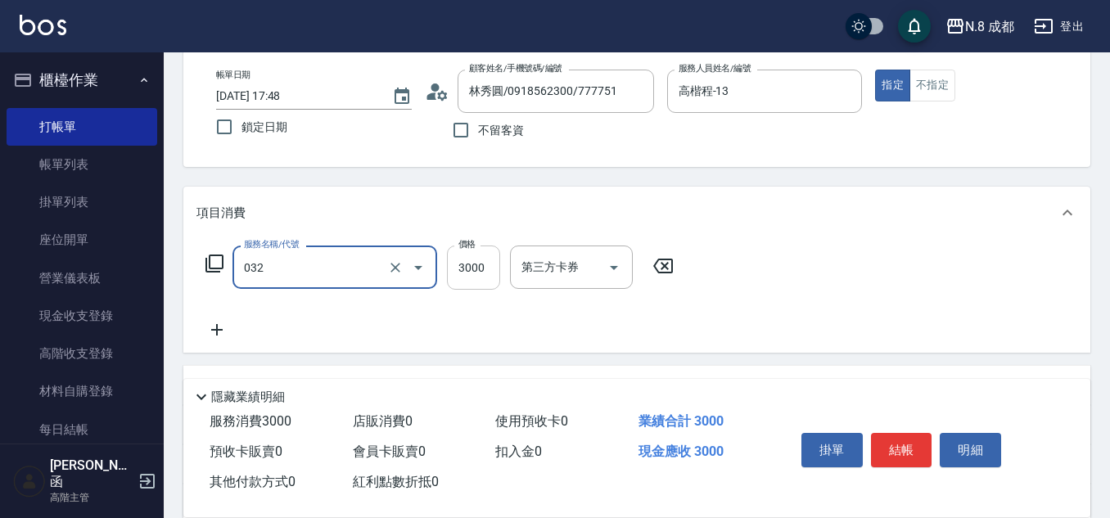
type input "熱塑燙(L)(032)"
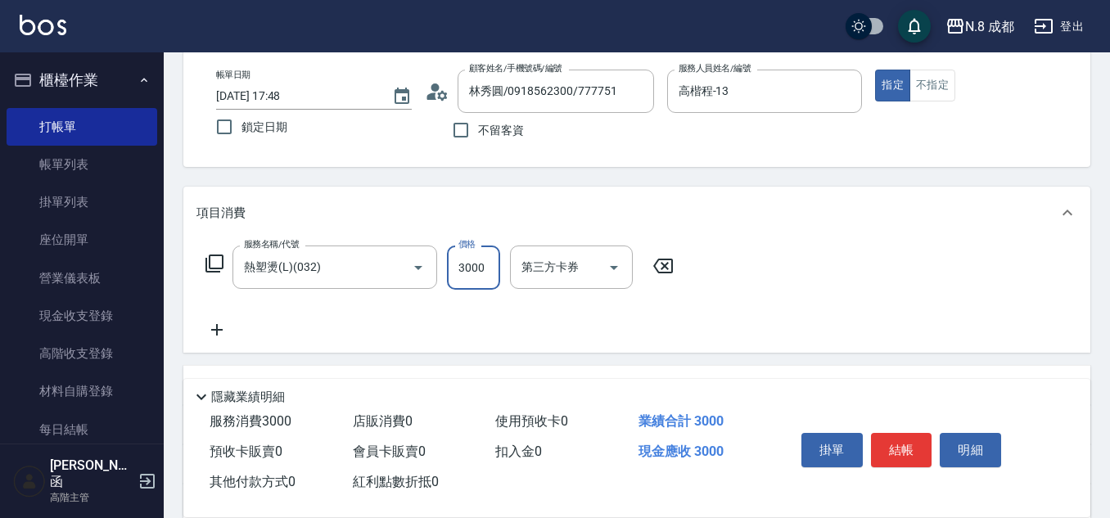
click at [474, 260] on input "3000" at bounding box center [473, 268] width 53 height 44
type input "3600"
click at [213, 329] on icon at bounding box center [217, 330] width 41 height 20
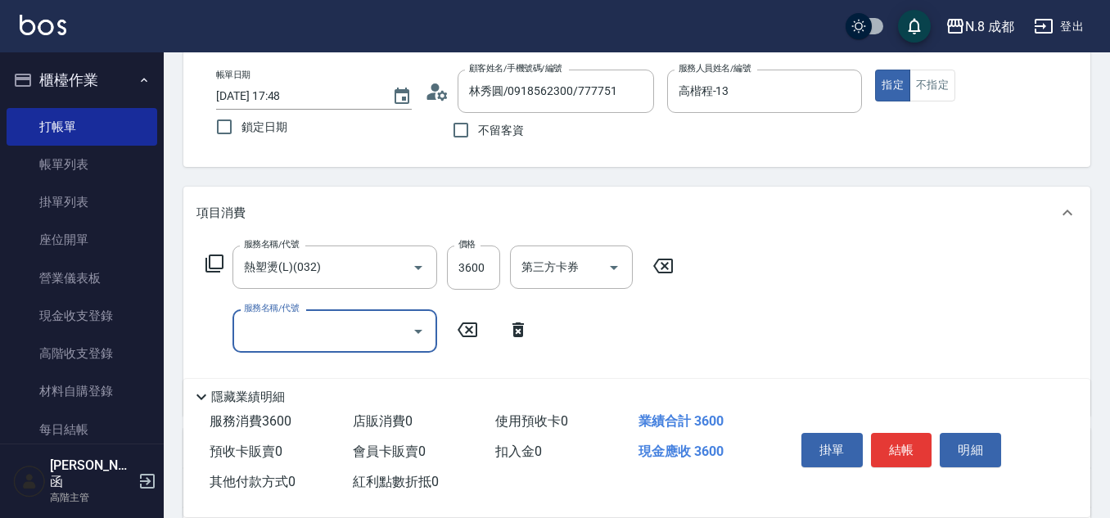
click at [269, 332] on input "服務名稱/代號" at bounding box center [322, 331] width 165 height 29
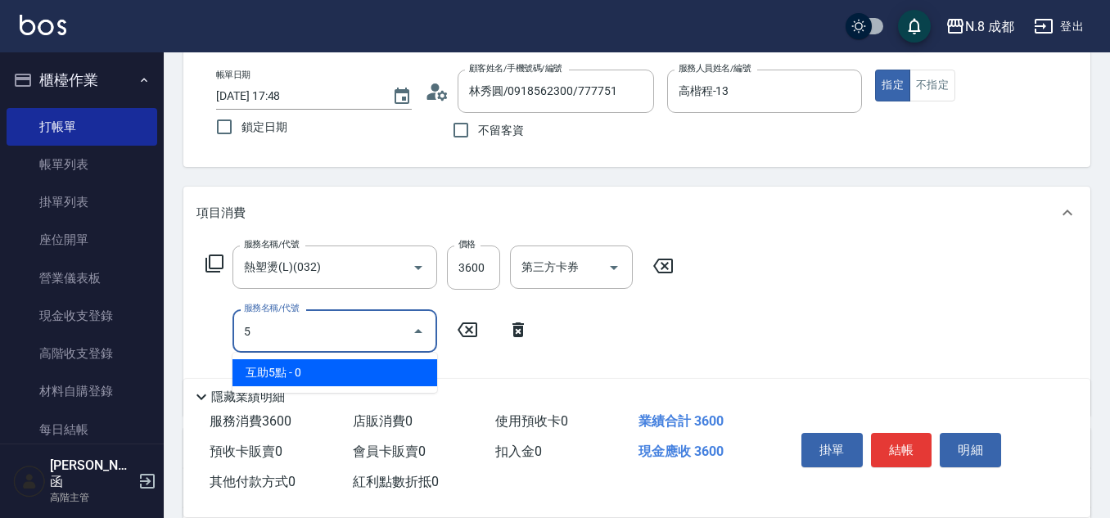
click at [282, 368] on span "互助5點 - 0" at bounding box center [335, 372] width 205 height 27
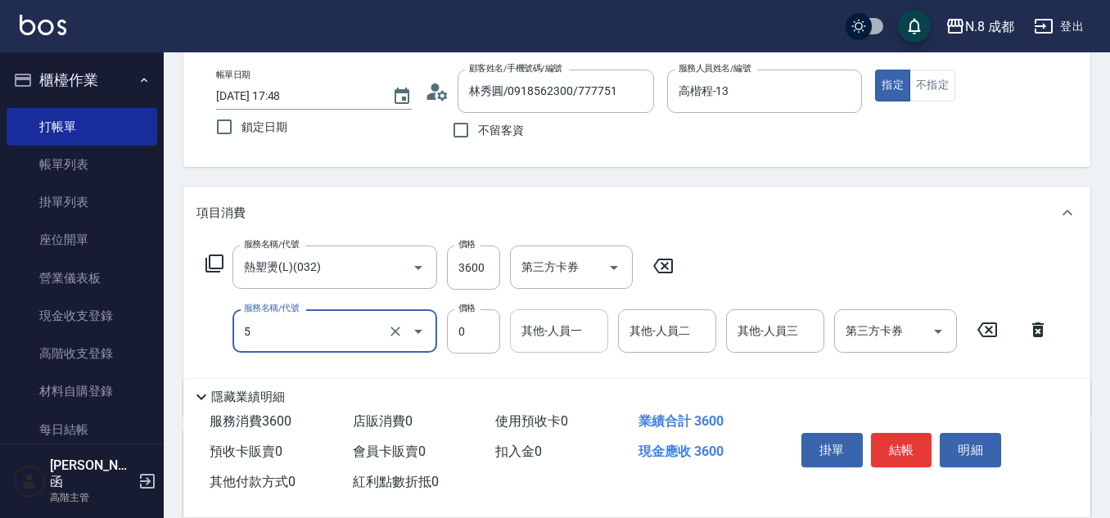
type input "互助5點(5)"
click at [570, 337] on input "其他-人員一" at bounding box center [559, 331] width 84 height 29
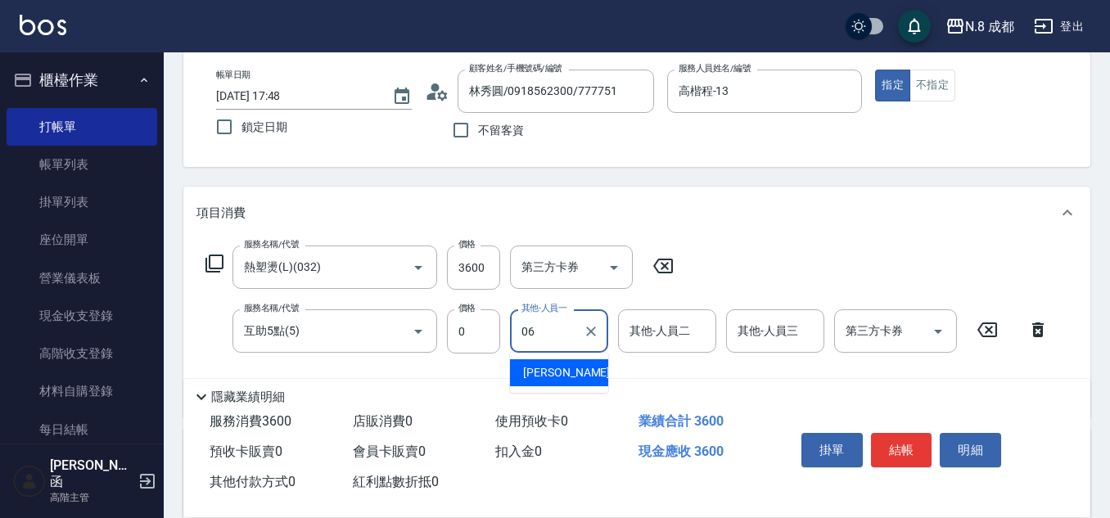
click at [568, 368] on span "[PERSON_NAME] -06" at bounding box center [574, 372] width 103 height 17
type input "[PERSON_NAME]-06"
click at [884, 433] on button "結帳" at bounding box center [901, 450] width 61 height 34
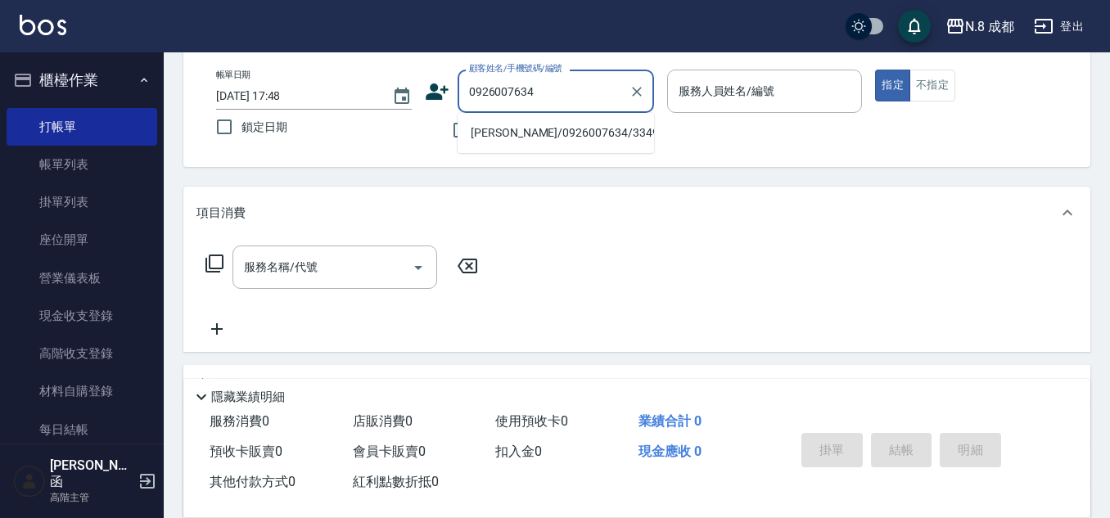
click at [531, 133] on li "[PERSON_NAME]/0926007634/334935" at bounding box center [556, 133] width 197 height 27
type input "[PERSON_NAME]/0926007634/334935"
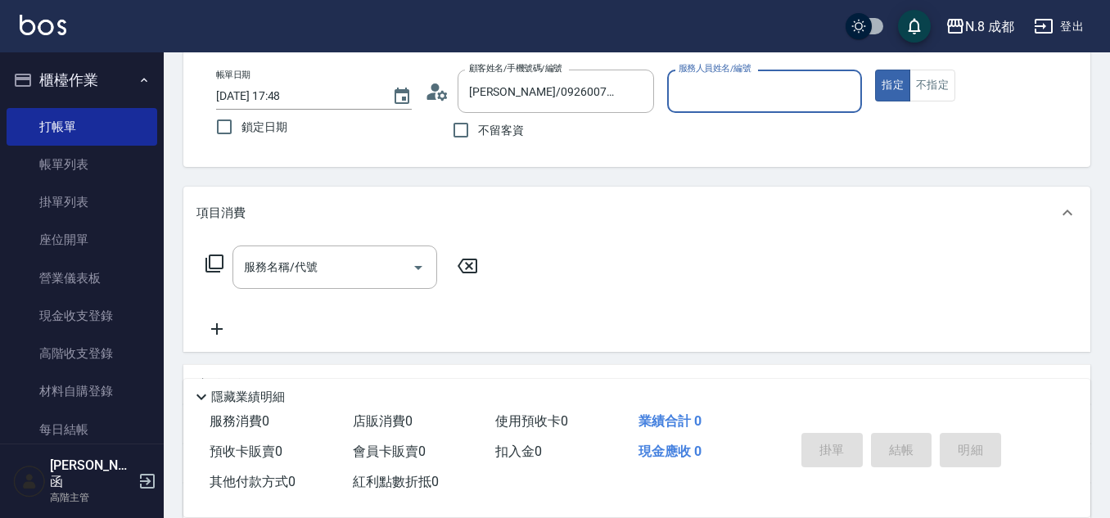
click at [725, 79] on input "服務人員姓名/編號" at bounding box center [765, 91] width 181 height 29
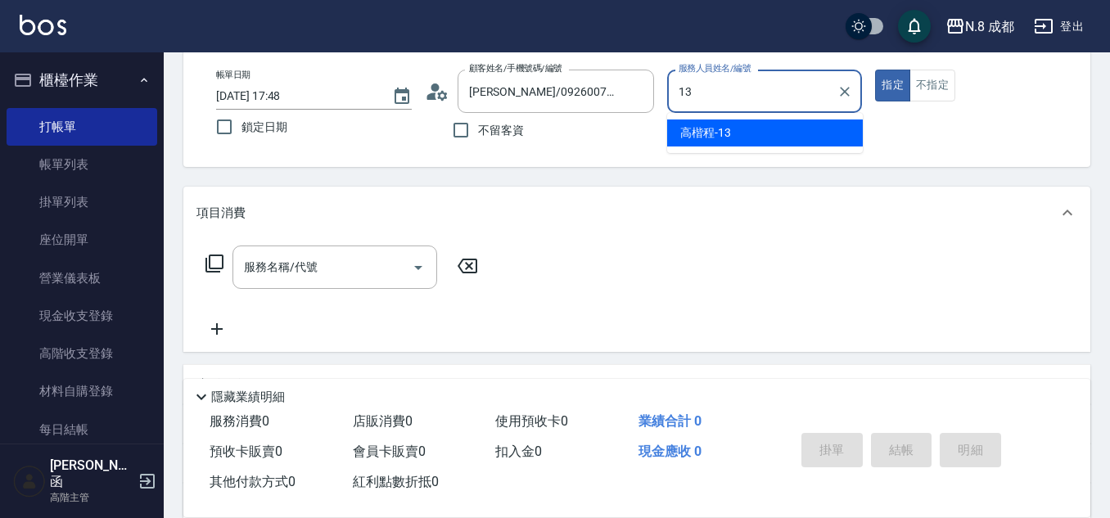
click at [728, 126] on span "高楷程 -13" at bounding box center [705, 132] width 51 height 17
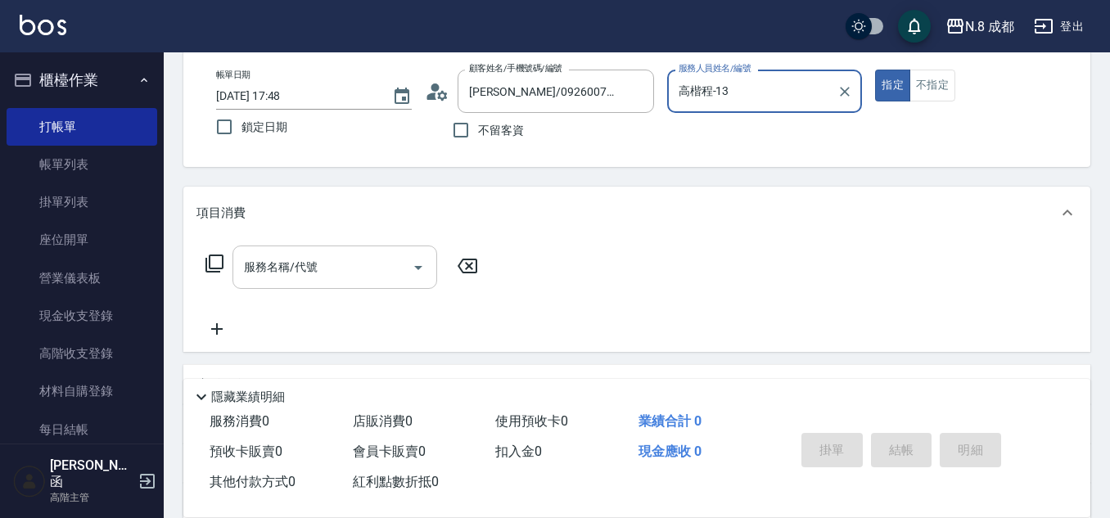
type input "高楷程-13"
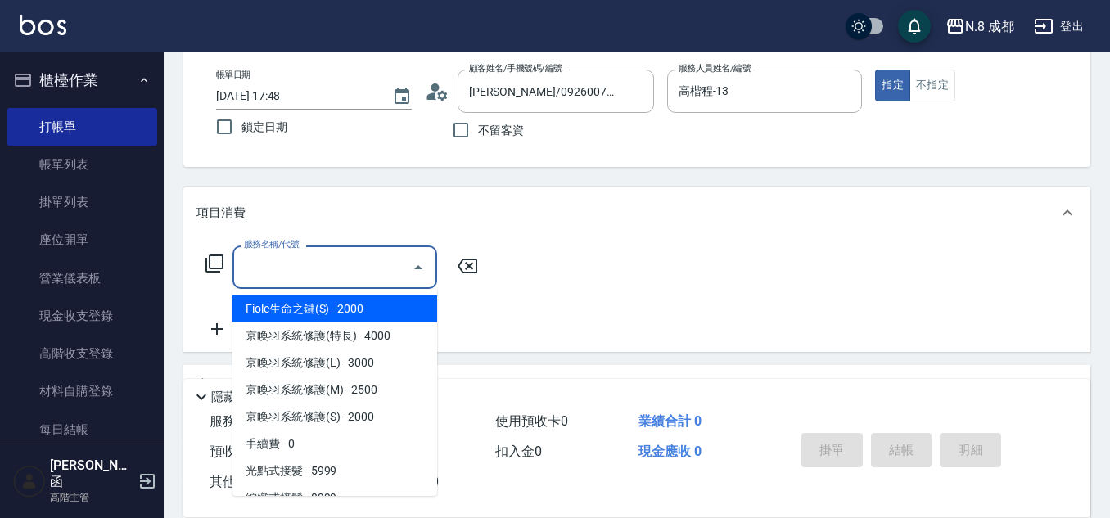
click at [303, 256] on input "服務名稱/代號" at bounding box center [322, 267] width 165 height 29
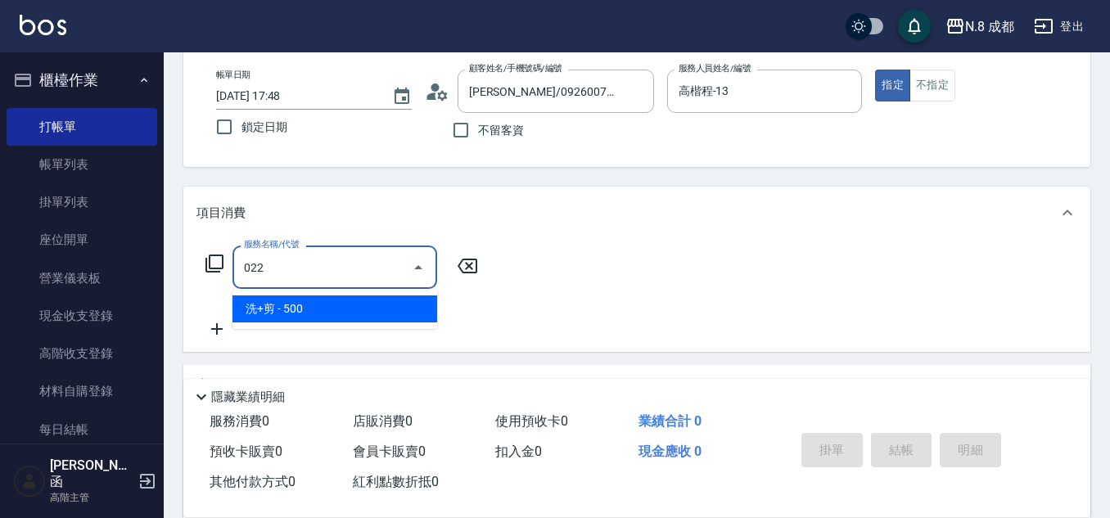
click at [297, 307] on span "洗+剪 - 500" at bounding box center [335, 309] width 205 height 27
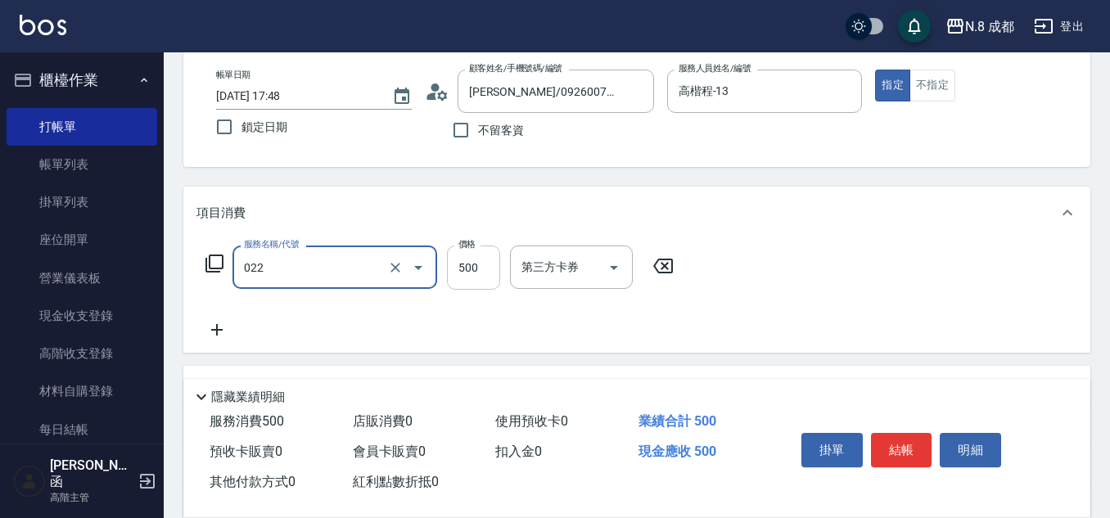
type input "洗+剪(022)"
click at [468, 273] on input "500" at bounding box center [473, 268] width 53 height 44
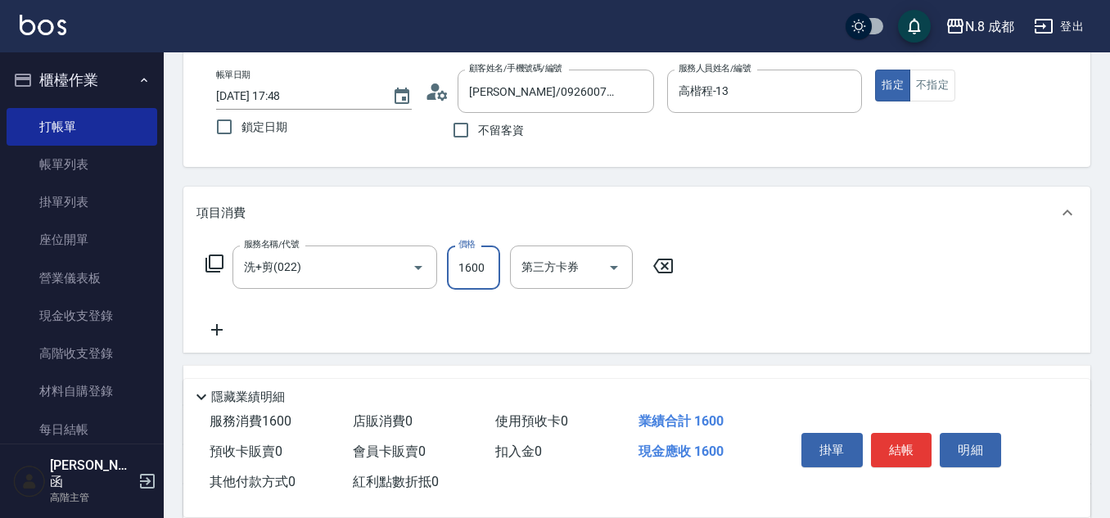
type input "1600"
click at [217, 323] on icon at bounding box center [217, 330] width 41 height 20
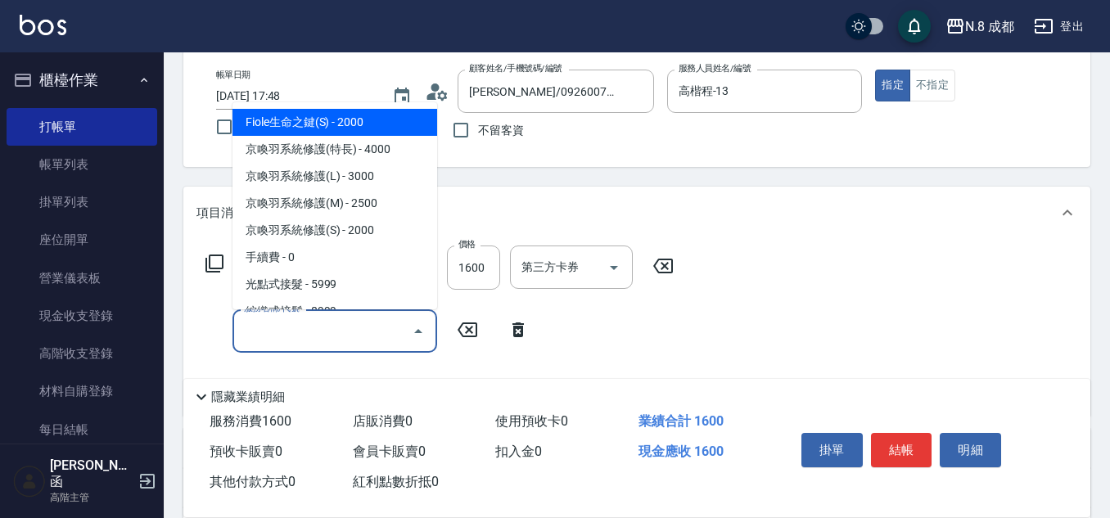
click at [276, 335] on input "服務名稱/代號" at bounding box center [322, 331] width 165 height 29
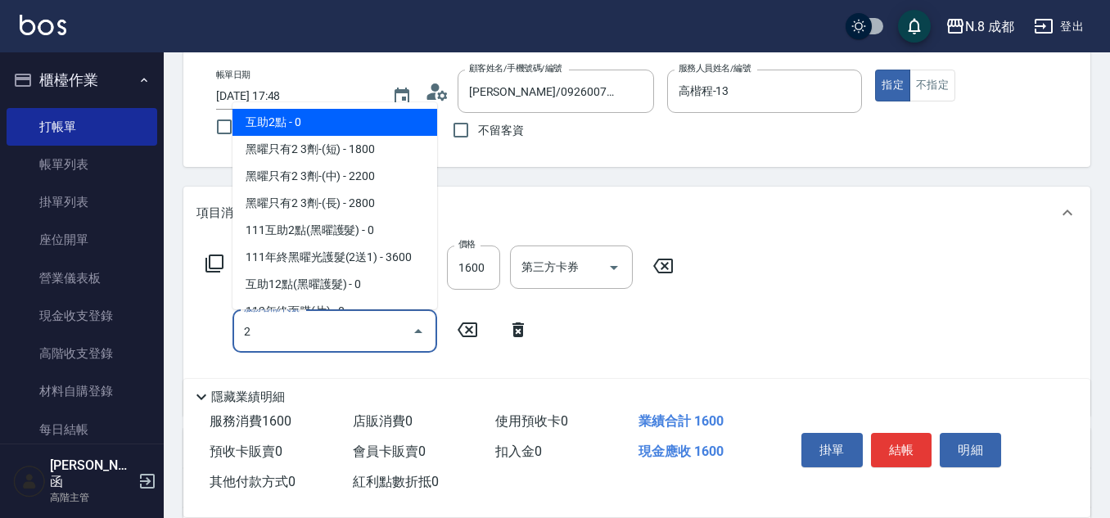
click at [341, 121] on span "互助2點 - 0" at bounding box center [335, 122] width 205 height 27
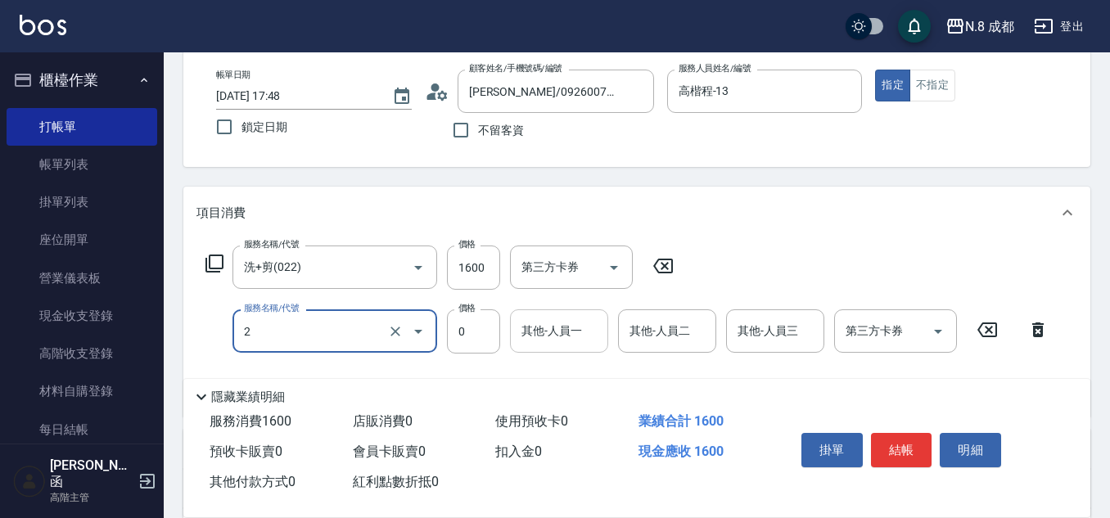
type input "互助2點(2)"
click at [551, 329] on input "其他-人員一" at bounding box center [559, 331] width 84 height 29
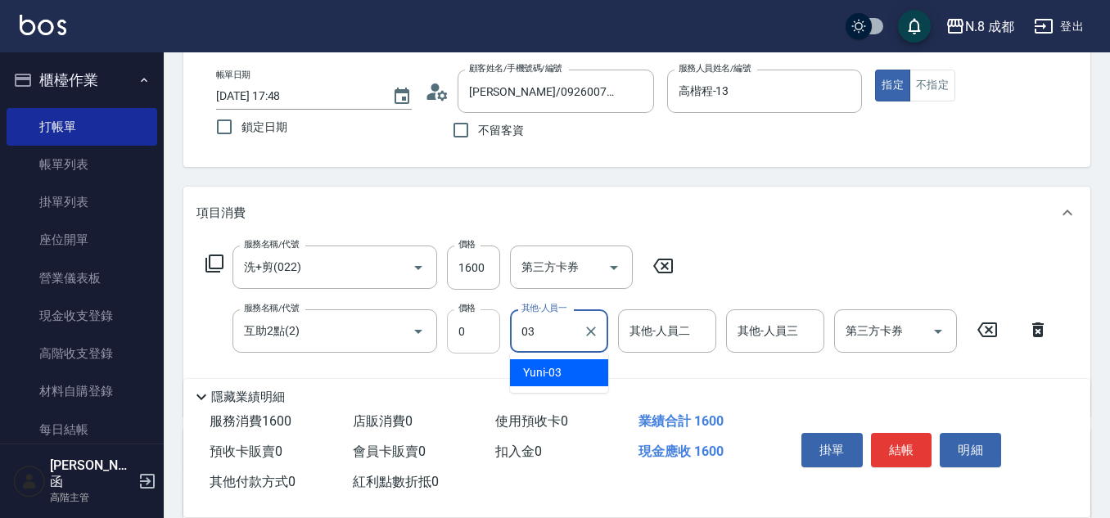
drag, startPoint x: 567, startPoint y: 320, endPoint x: 470, endPoint y: 322, distance: 97.5
click at [470, 322] on div "服務名稱/代號 互助2點(2) 服務名稱/代號 價格 0 價格 其他-人員一 03 其他-人員一 其他-人員二 其他-人員二 其他-人員三 其他-人員三 第三…" at bounding box center [628, 332] width 862 height 44
click at [579, 367] on div "[PERSON_NAME] -06" at bounding box center [559, 372] width 98 height 27
type input "[PERSON_NAME]-06"
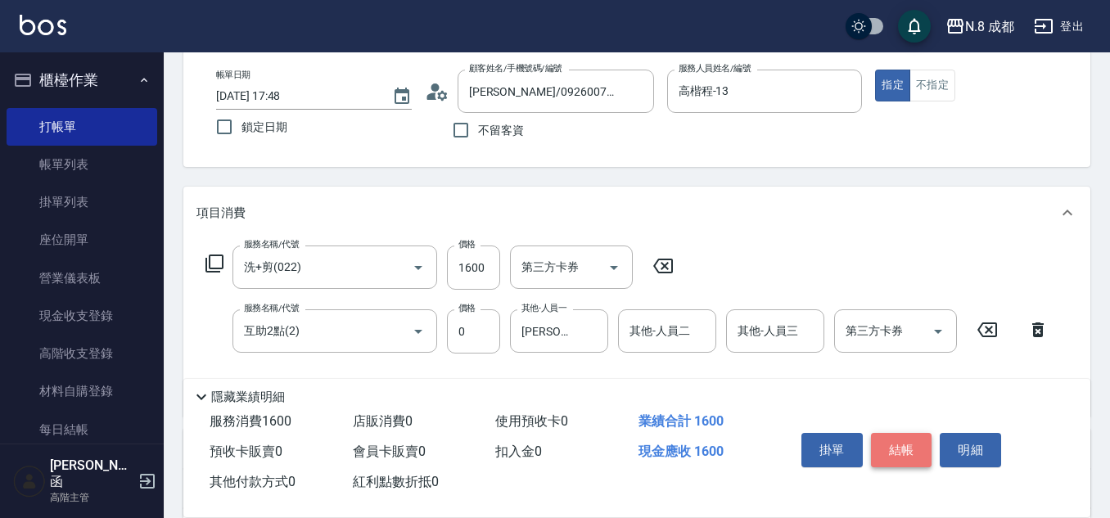
click at [900, 438] on button "結帳" at bounding box center [901, 450] width 61 height 34
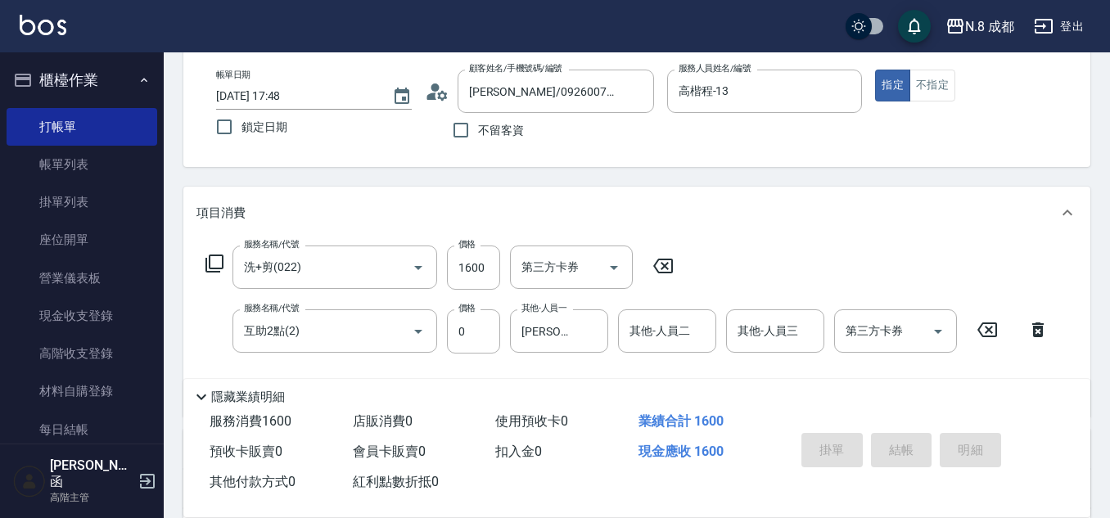
type input "[DATE] 17:49"
